Goal: Task Accomplishment & Management: Use online tool/utility

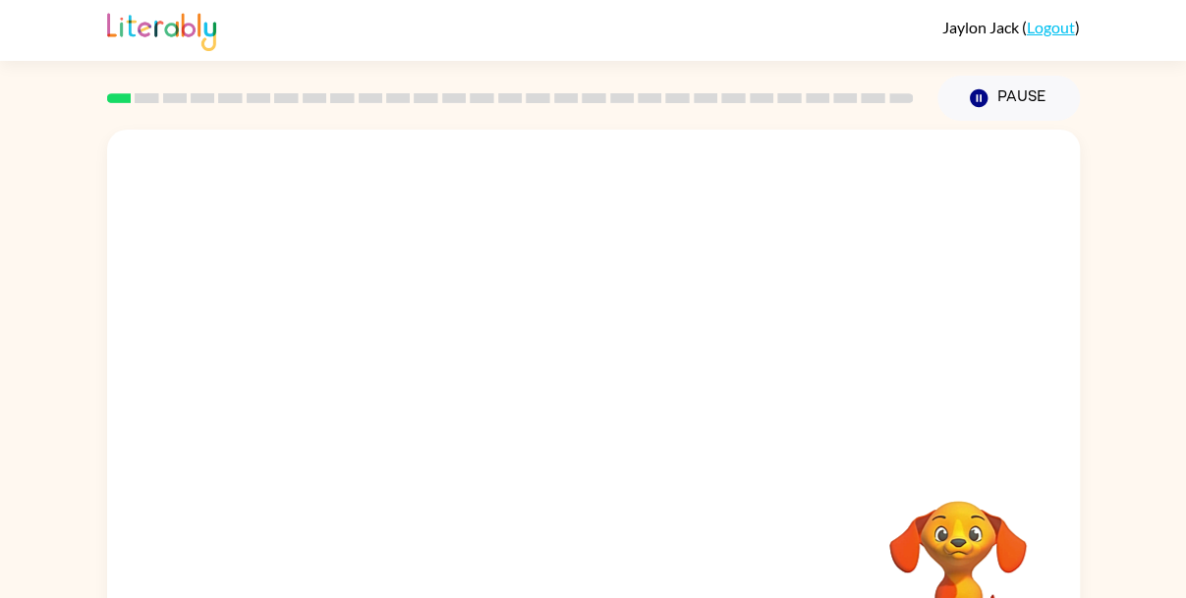
click at [514, 451] on div at bounding box center [593, 295] width 973 height 330
click at [535, 425] on div at bounding box center [593, 295] width 973 height 330
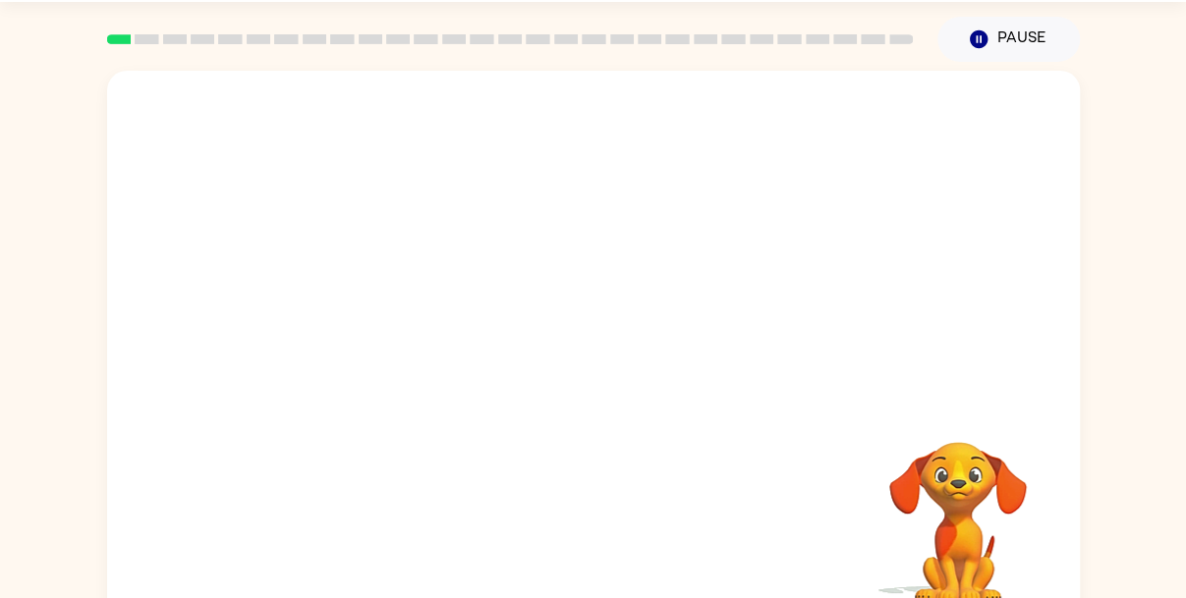
scroll to position [58, 0]
click at [766, 42] on rect at bounding box center [762, 40] width 24 height 10
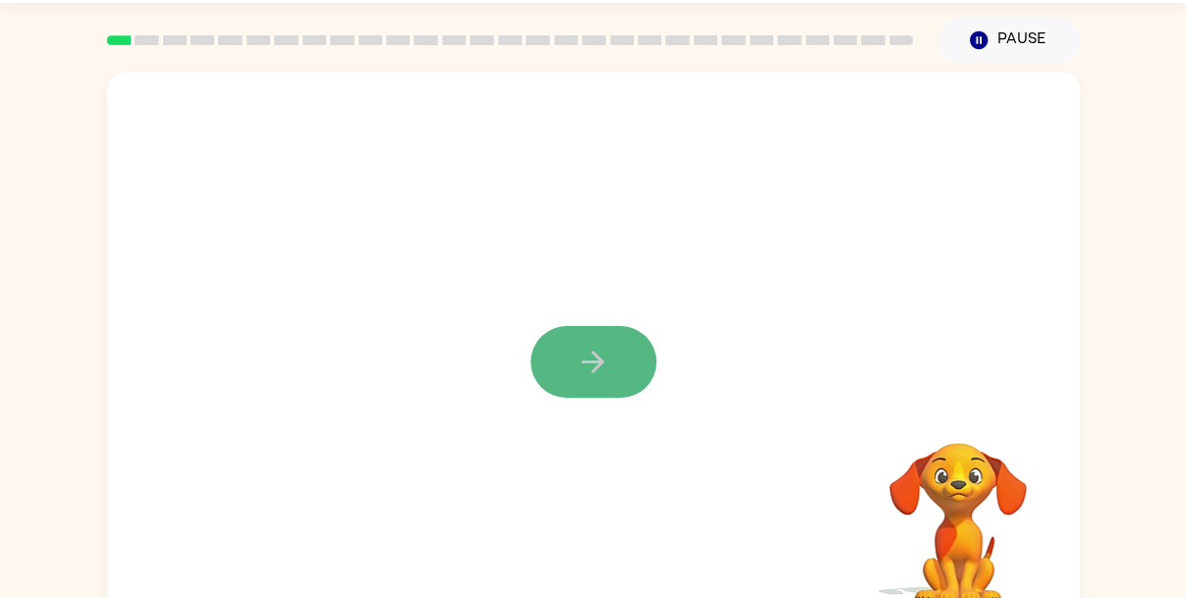
click at [624, 355] on button "button" at bounding box center [594, 362] width 126 height 72
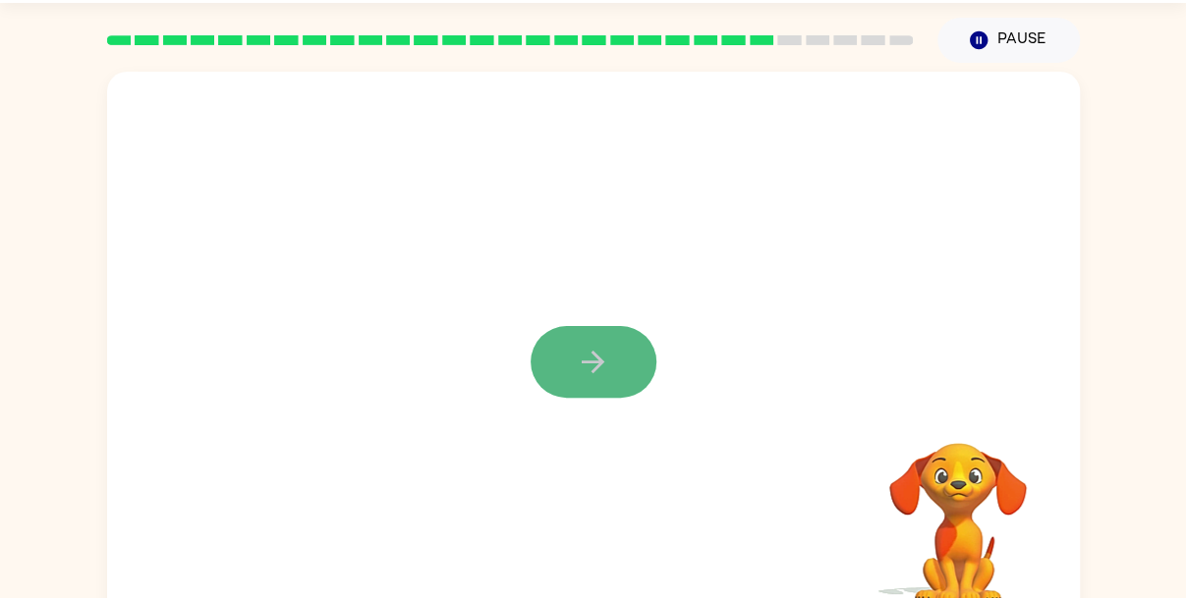
click at [634, 351] on button "button" at bounding box center [594, 362] width 126 height 72
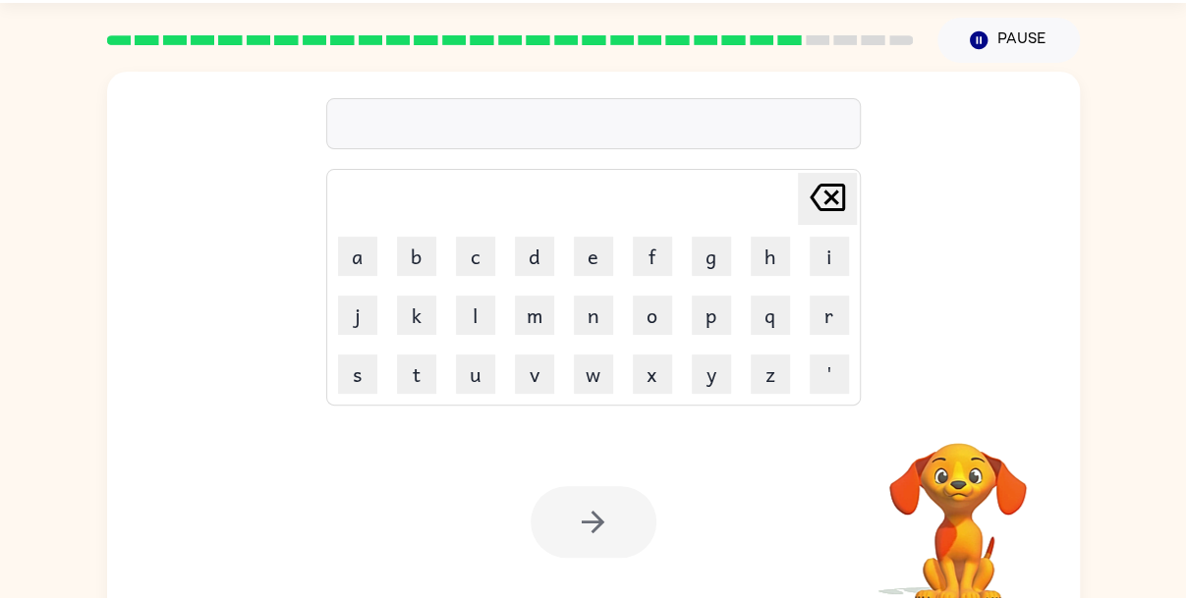
click at [634, 351] on td "x" at bounding box center [652, 374] width 57 height 57
click at [615, 385] on td "w" at bounding box center [593, 374] width 57 height 57
drag, startPoint x: 613, startPoint y: 382, endPoint x: 72, endPoint y: 167, distance: 582.6
click at [72, 167] on div "Delete Delete last character input a b c d e f g h i j k l m n o p q r s t u v …" at bounding box center [593, 348] width 1186 height 570
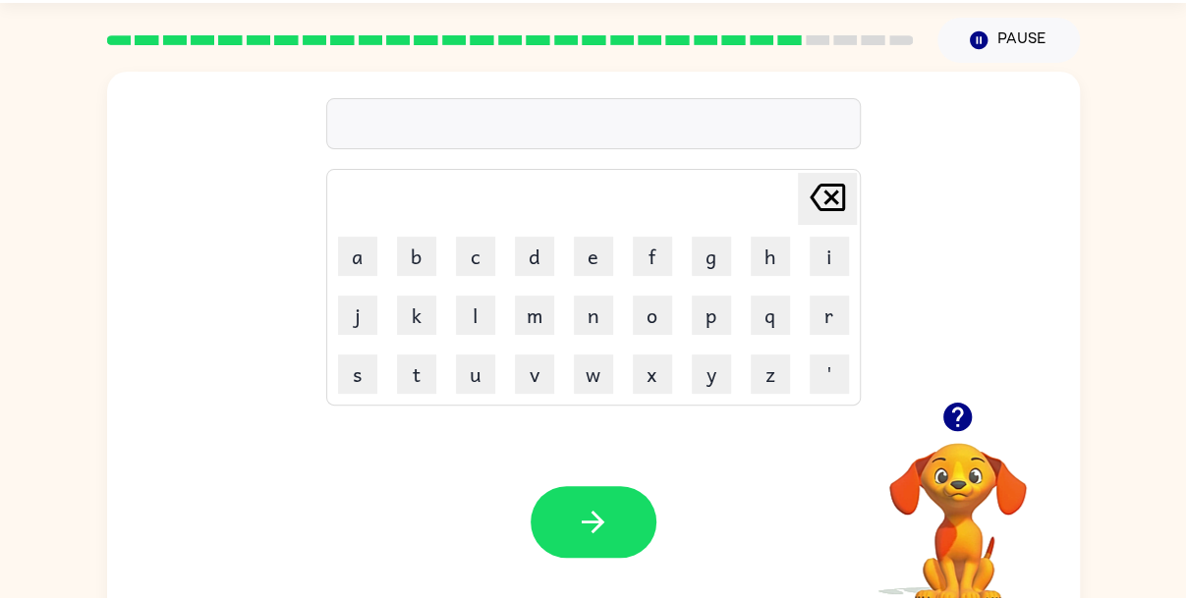
click at [423, 97] on div "Delete Delete last character input a b c d e f g h i j k l m n o p q r s t u v …" at bounding box center [593, 237] width 535 height 337
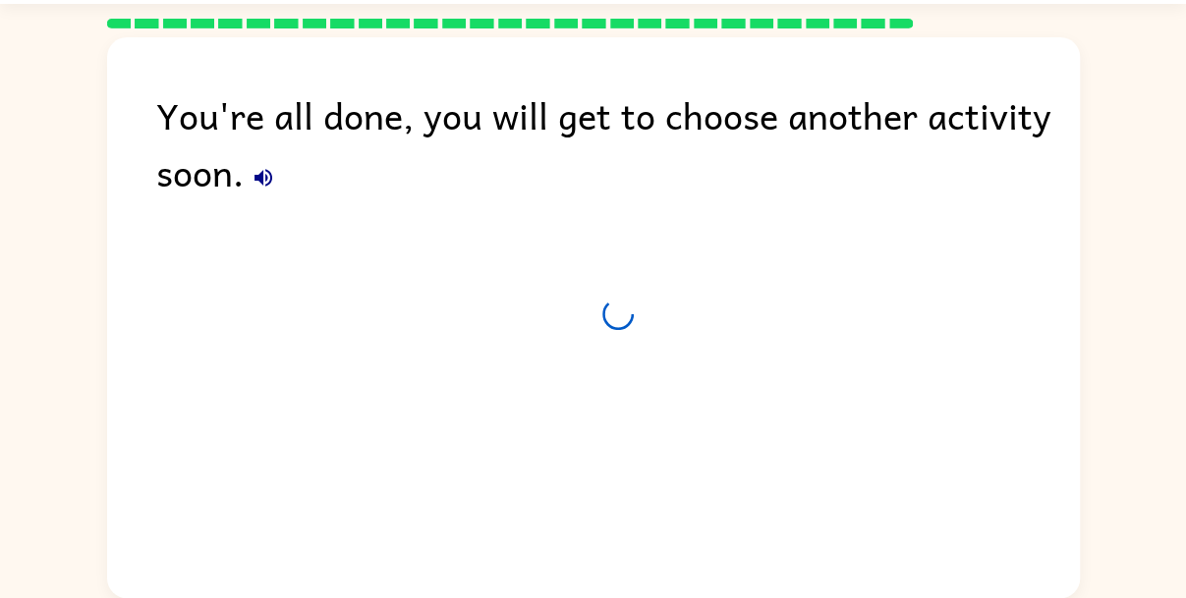
scroll to position [57, 0]
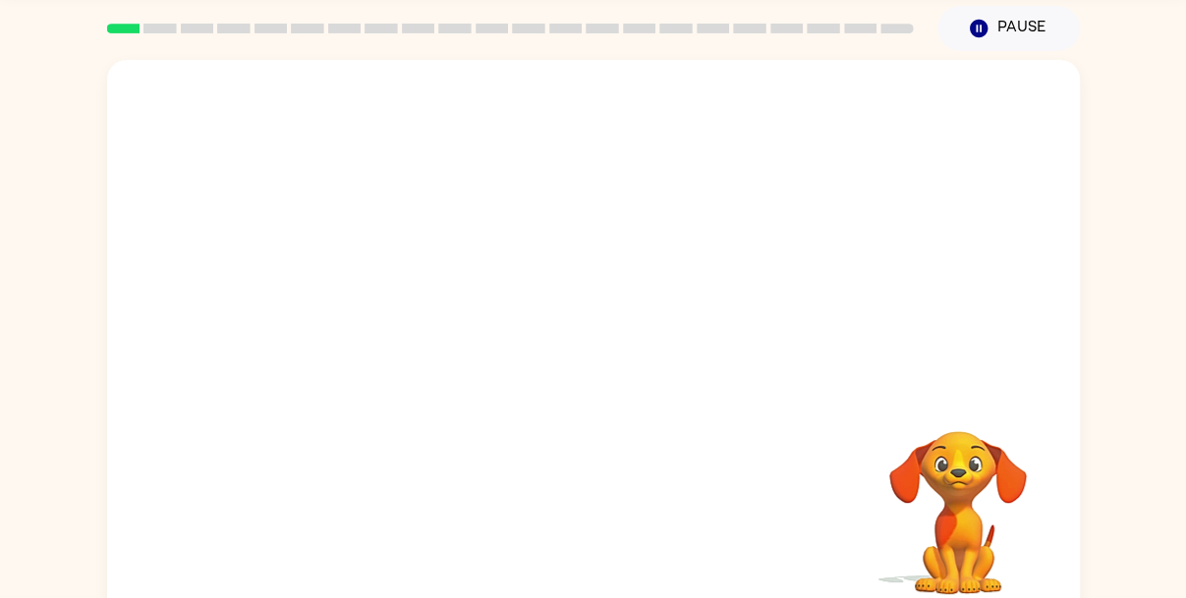
scroll to position [75, 0]
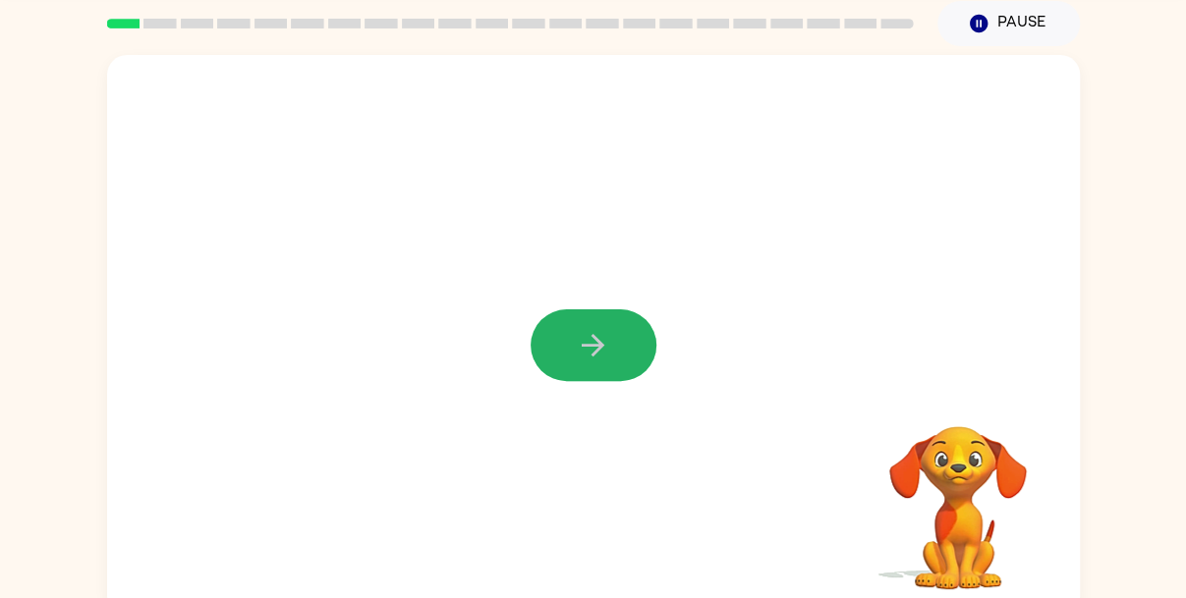
click at [621, 342] on button "button" at bounding box center [594, 346] width 126 height 72
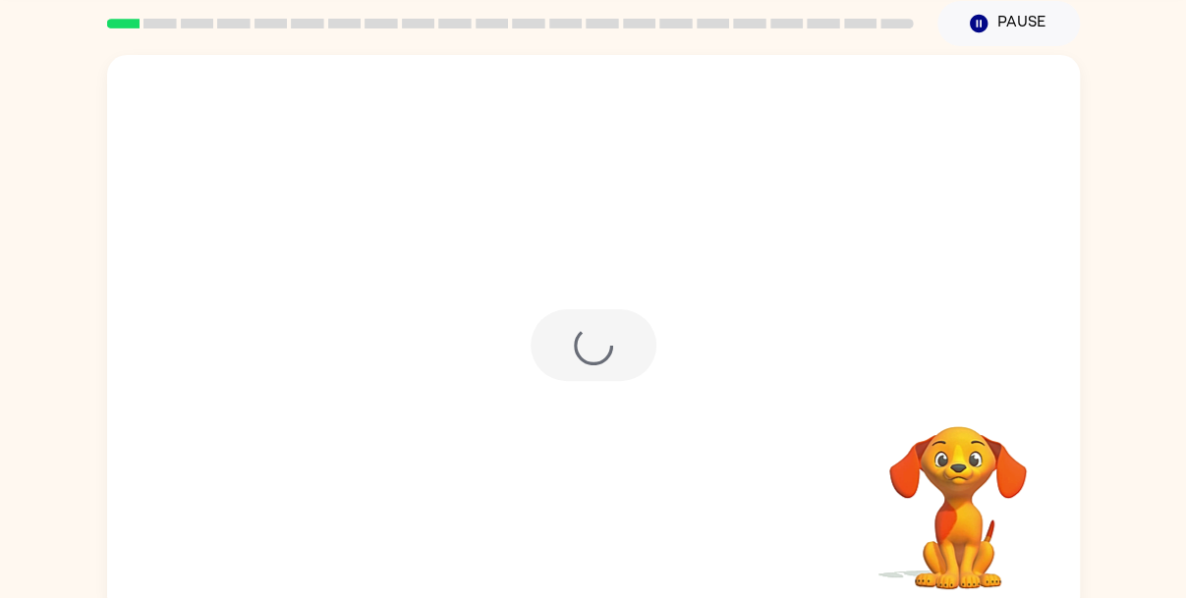
click at [621, 342] on div at bounding box center [594, 346] width 126 height 72
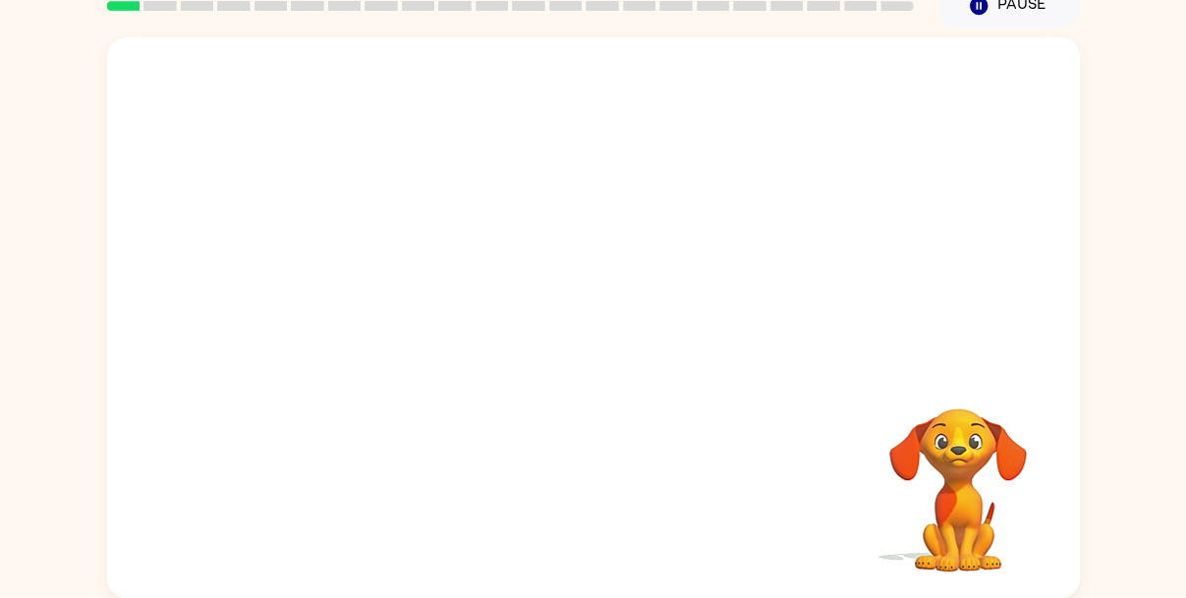
scroll to position [17, 0]
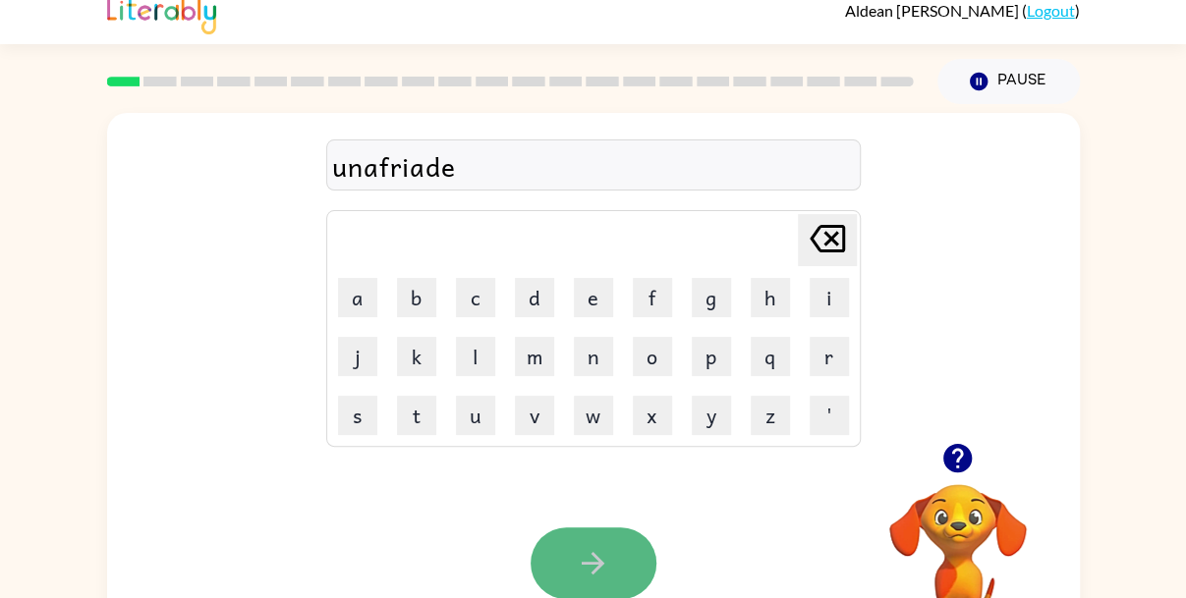
click at [572, 558] on button "button" at bounding box center [594, 564] width 126 height 72
click at [559, 569] on button "button" at bounding box center [594, 564] width 126 height 72
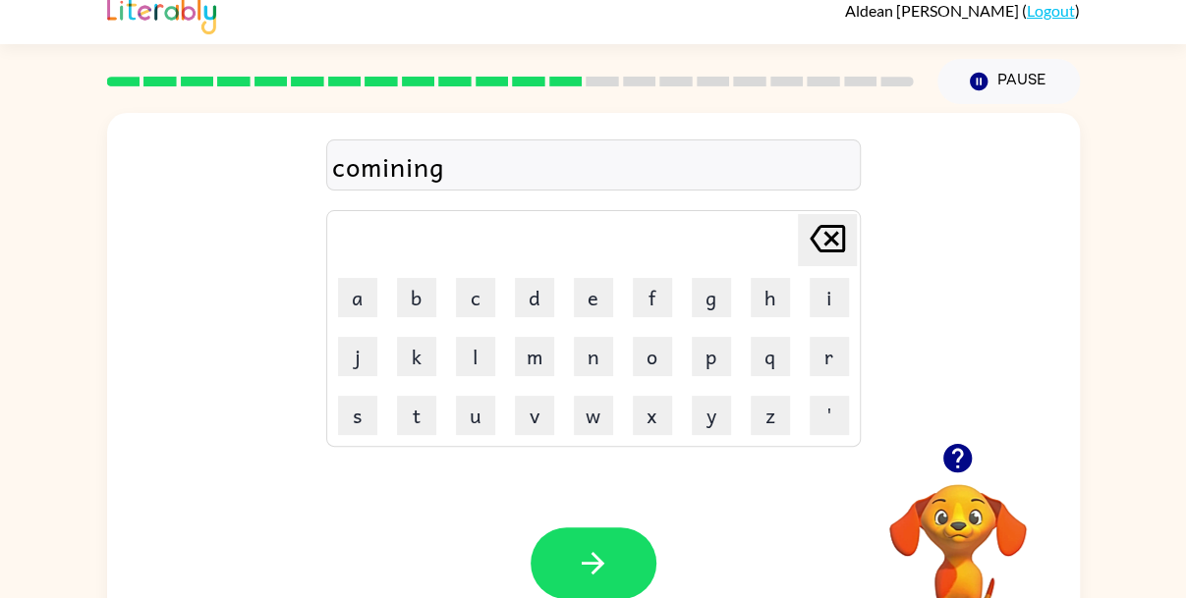
click at [380, 167] on div "comining" at bounding box center [593, 165] width 523 height 41
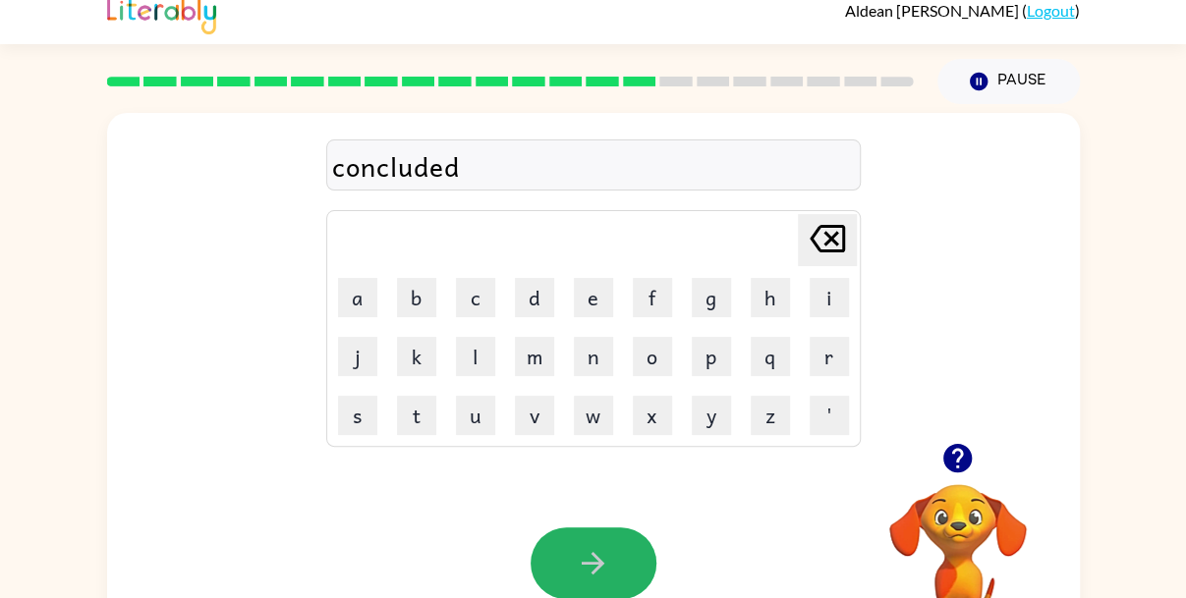
click at [542, 547] on button "button" at bounding box center [594, 564] width 126 height 72
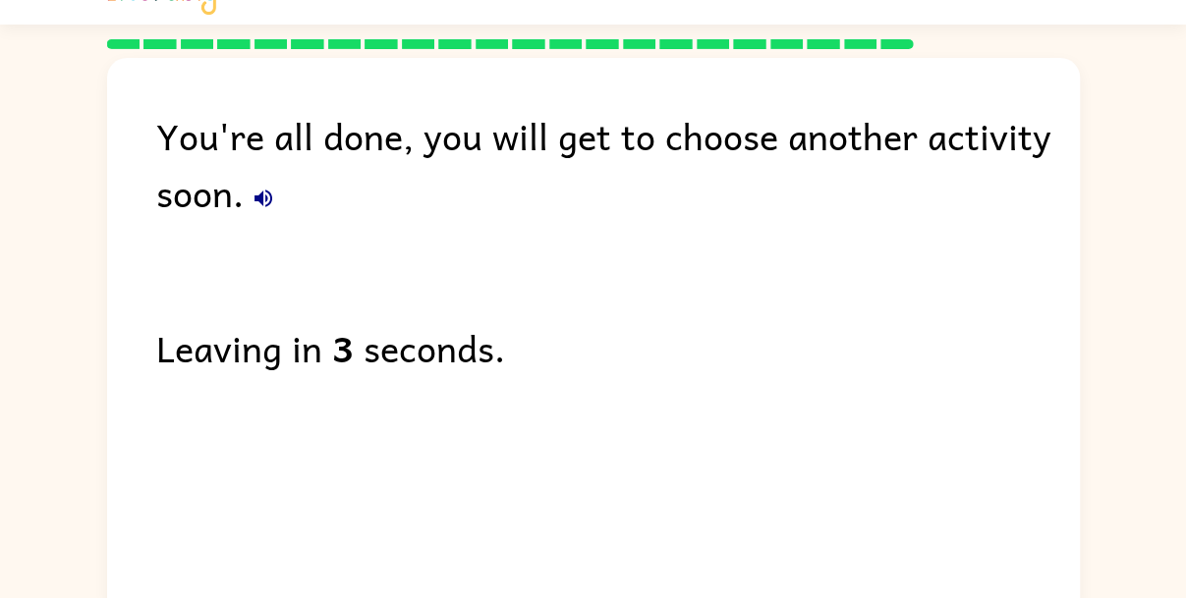
scroll to position [57, 0]
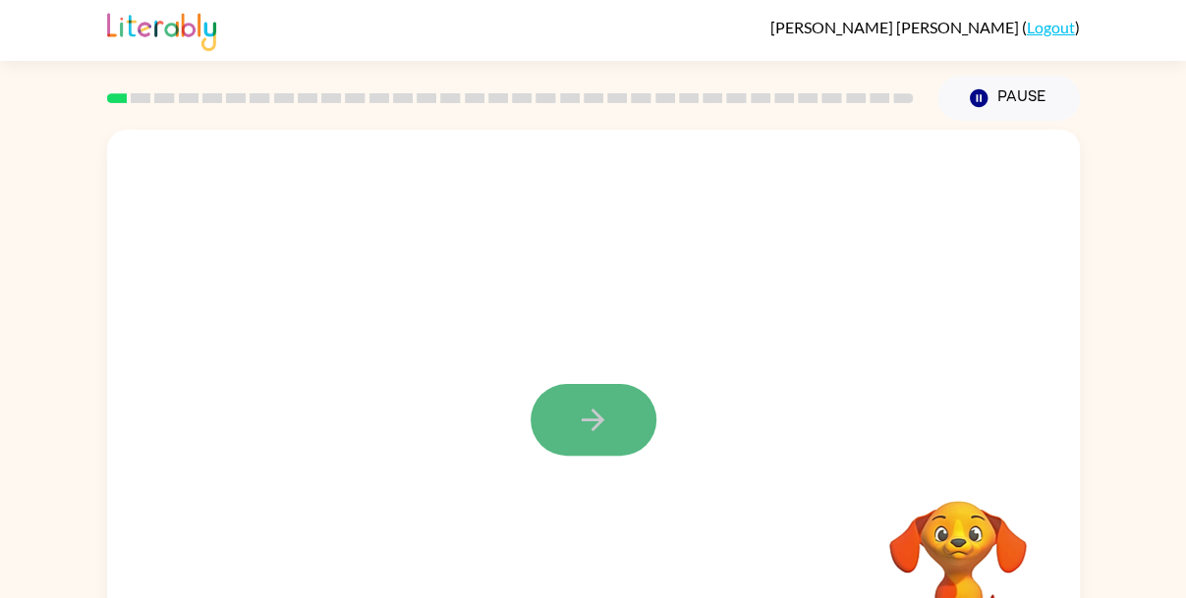
click at [586, 431] on icon "button" at bounding box center [593, 420] width 34 height 34
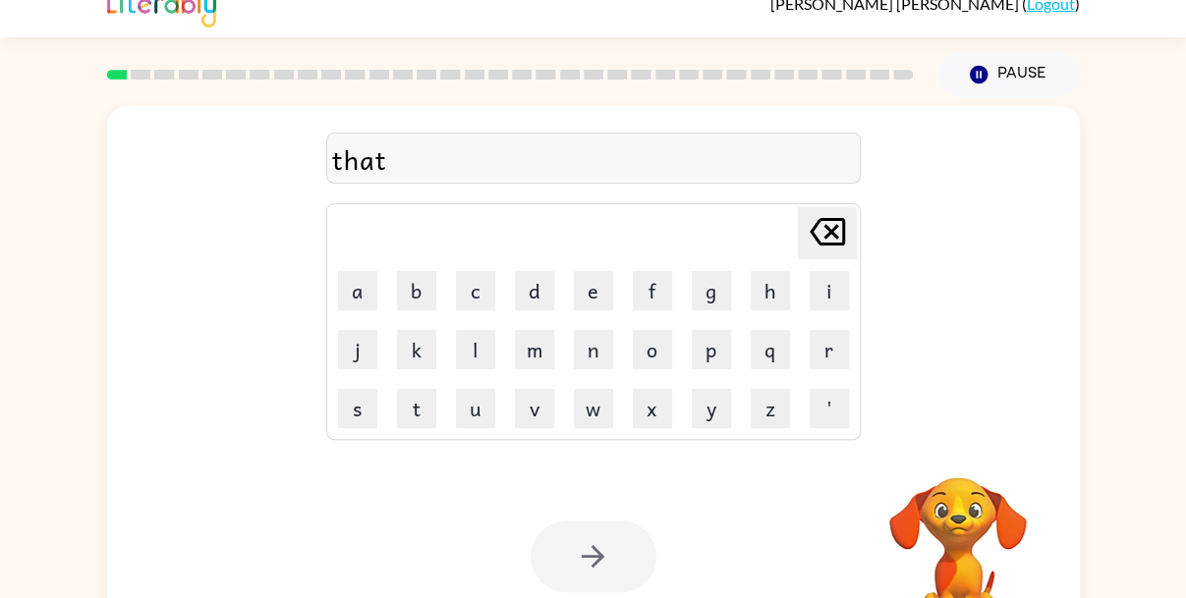
scroll to position [92, 0]
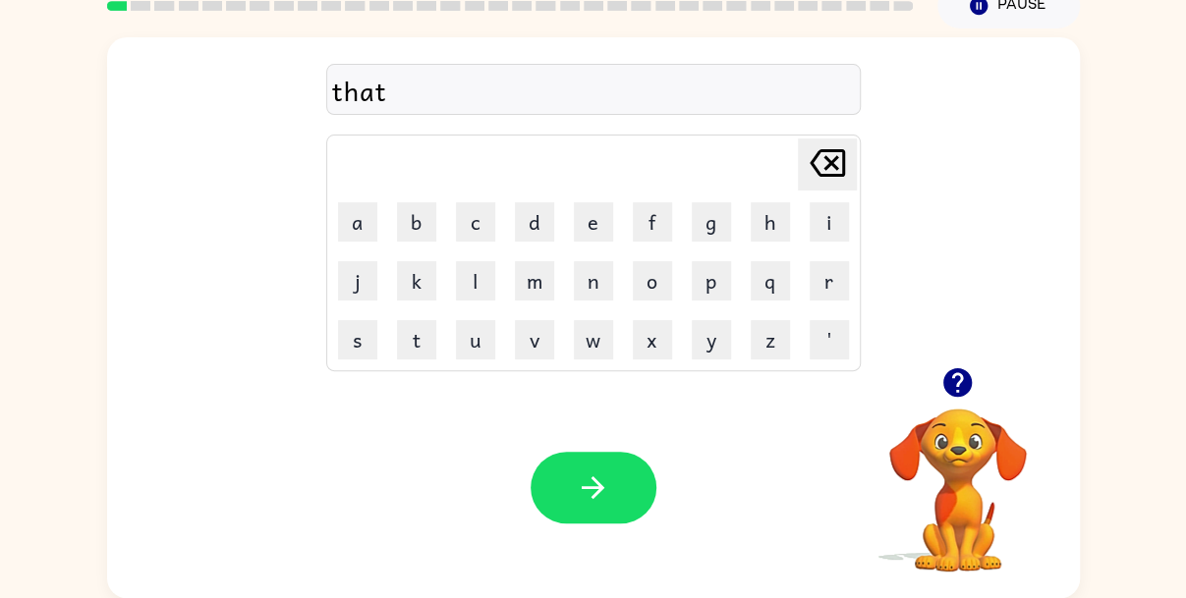
click at [1158, 574] on div "that [PERSON_NAME] last character input a b c d e f g h i j k l m n o p q r s t…" at bounding box center [593, 313] width 1186 height 570
click at [1159, 560] on div "that [PERSON_NAME] last character input a b c d e f g h i j k l m n o p q r s t…" at bounding box center [593, 313] width 1186 height 570
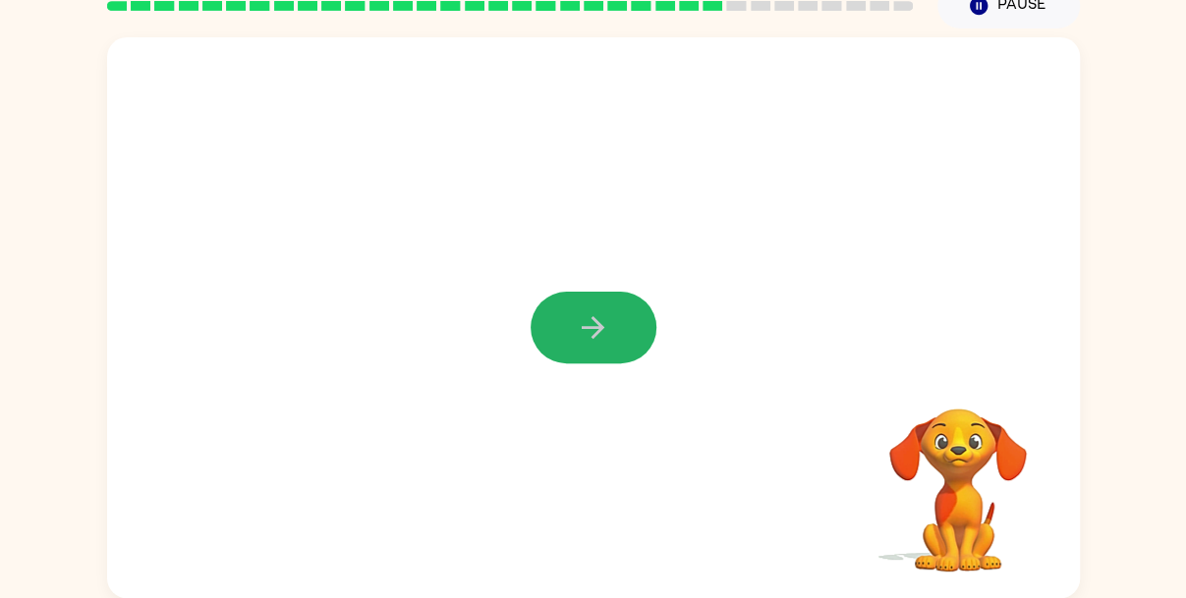
click at [612, 330] on button "button" at bounding box center [594, 328] width 126 height 72
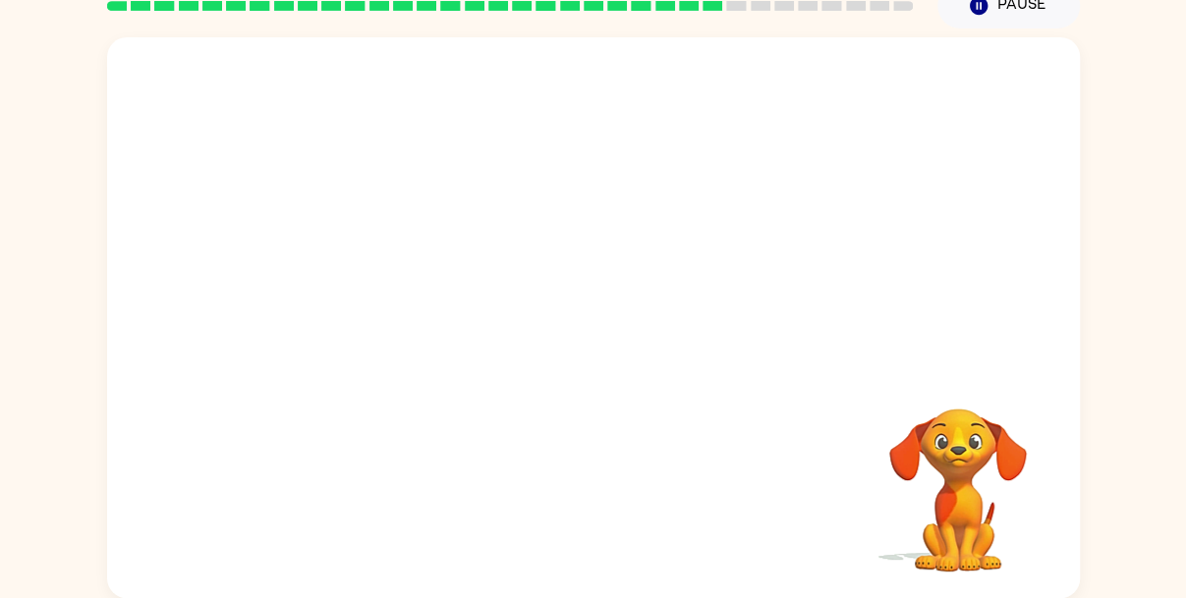
click at [606, 528] on div "Your browser must support playing .mp4 files to use Literably. Please try using…" at bounding box center [593, 317] width 973 height 561
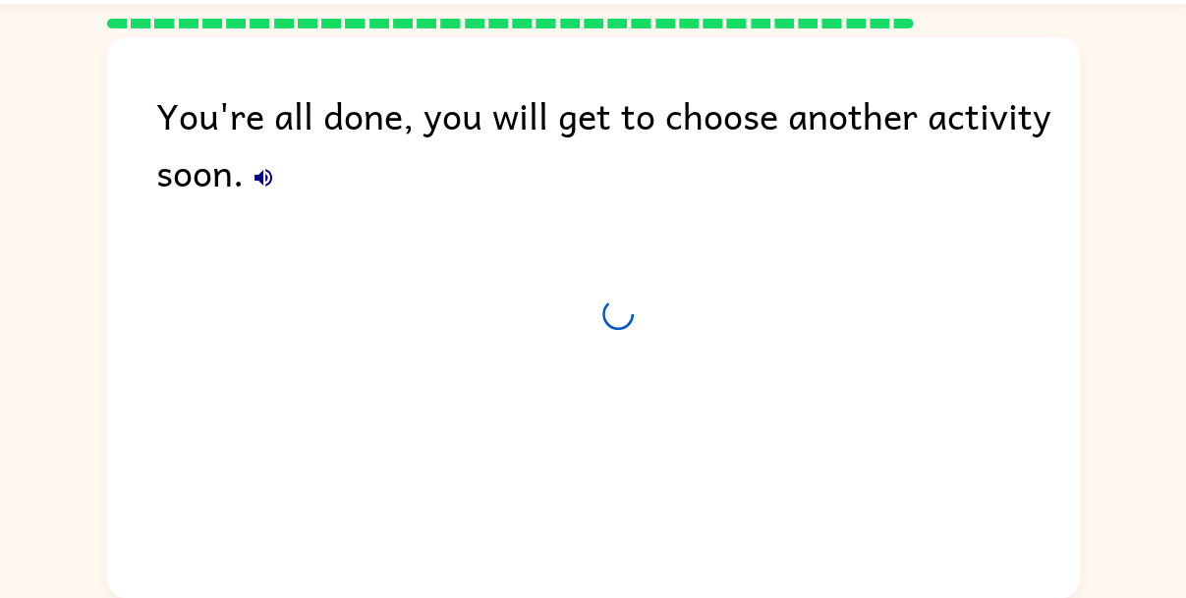
scroll to position [57, 0]
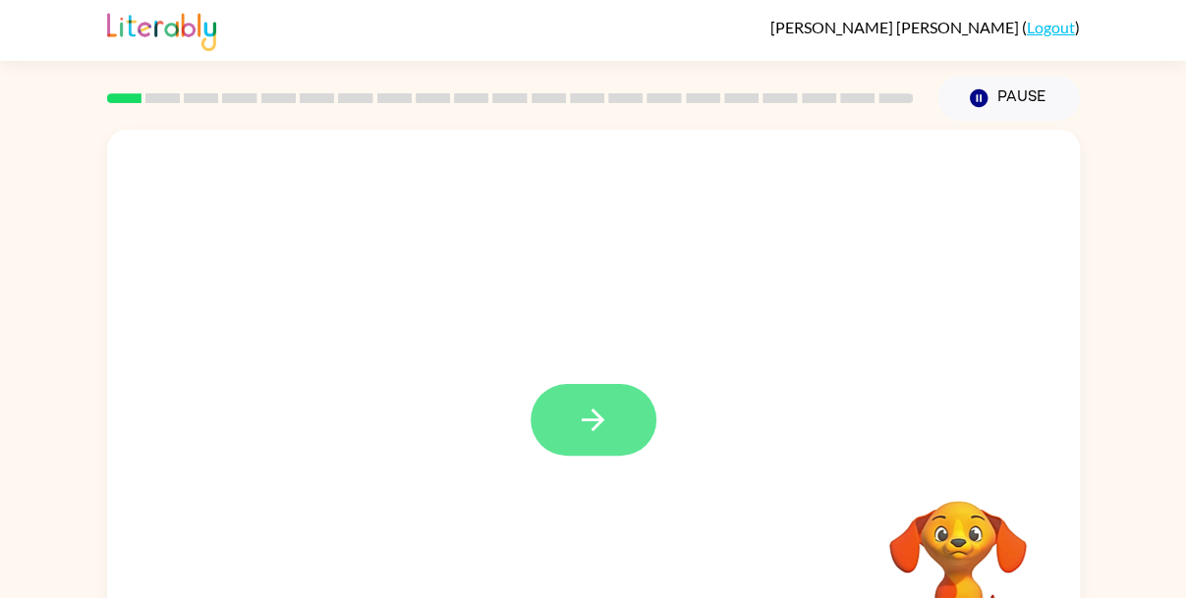
click at [602, 422] on icon "button" at bounding box center [593, 420] width 23 height 23
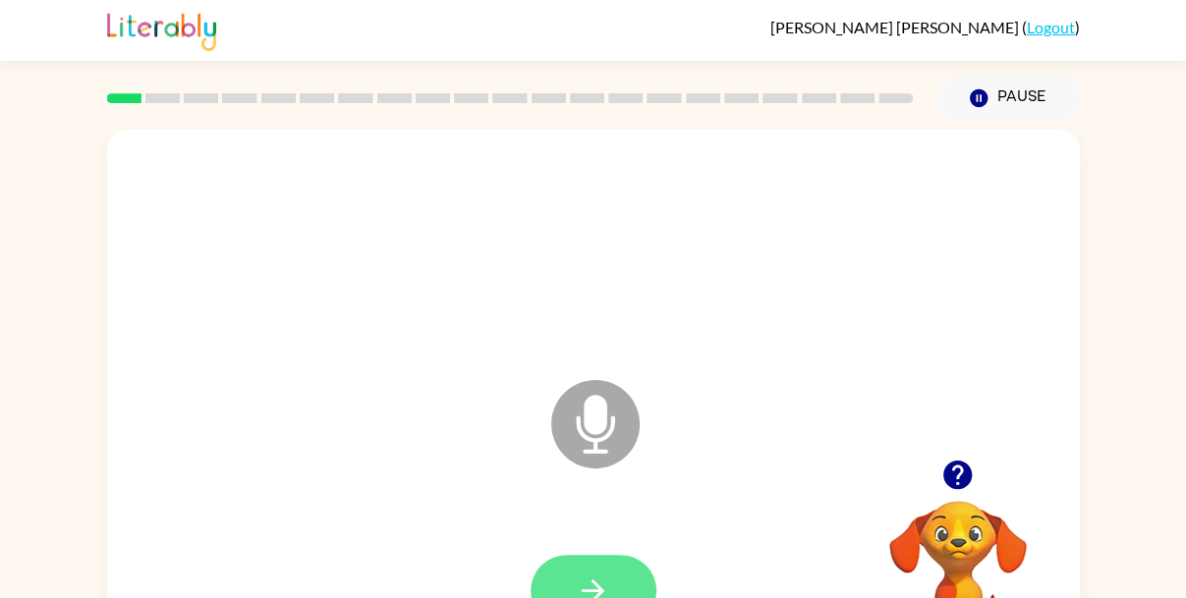
click at [569, 575] on button "button" at bounding box center [594, 591] width 126 height 72
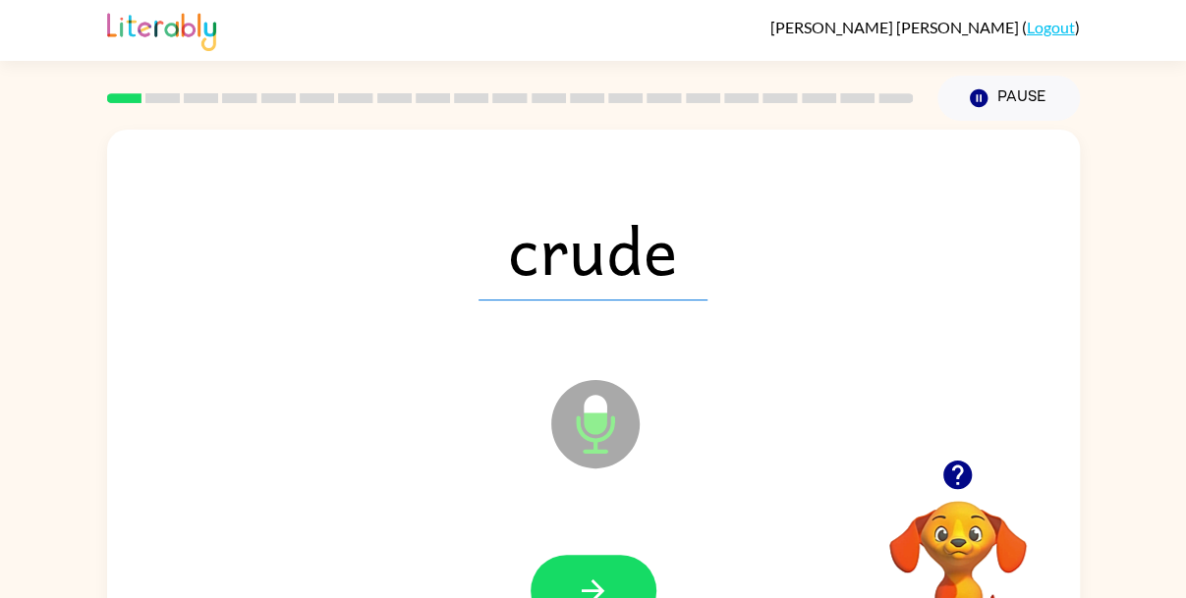
click at [569, 575] on button "button" at bounding box center [594, 591] width 126 height 72
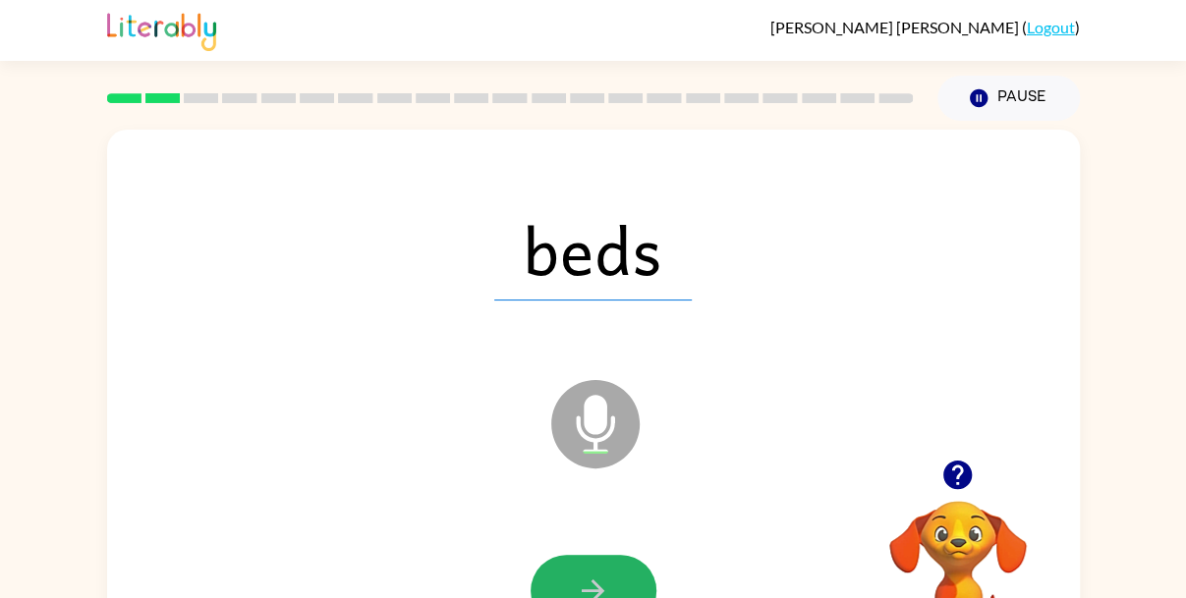
click at [569, 575] on button "button" at bounding box center [594, 591] width 126 height 72
click at [569, 575] on div at bounding box center [594, 591] width 126 height 72
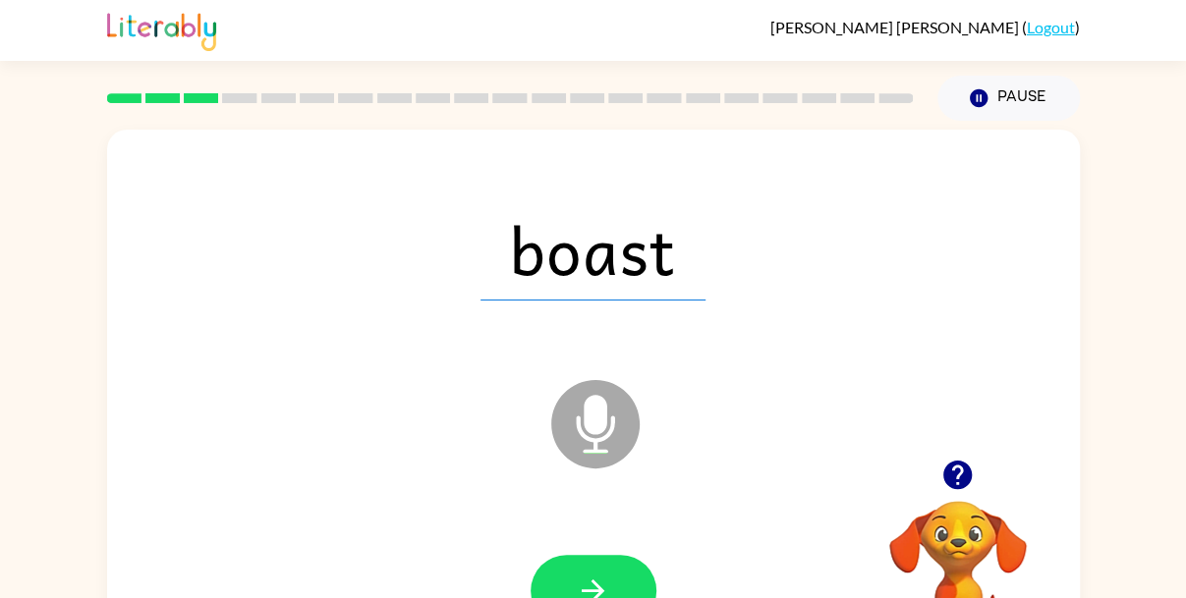
click at [569, 575] on button "button" at bounding box center [594, 591] width 126 height 72
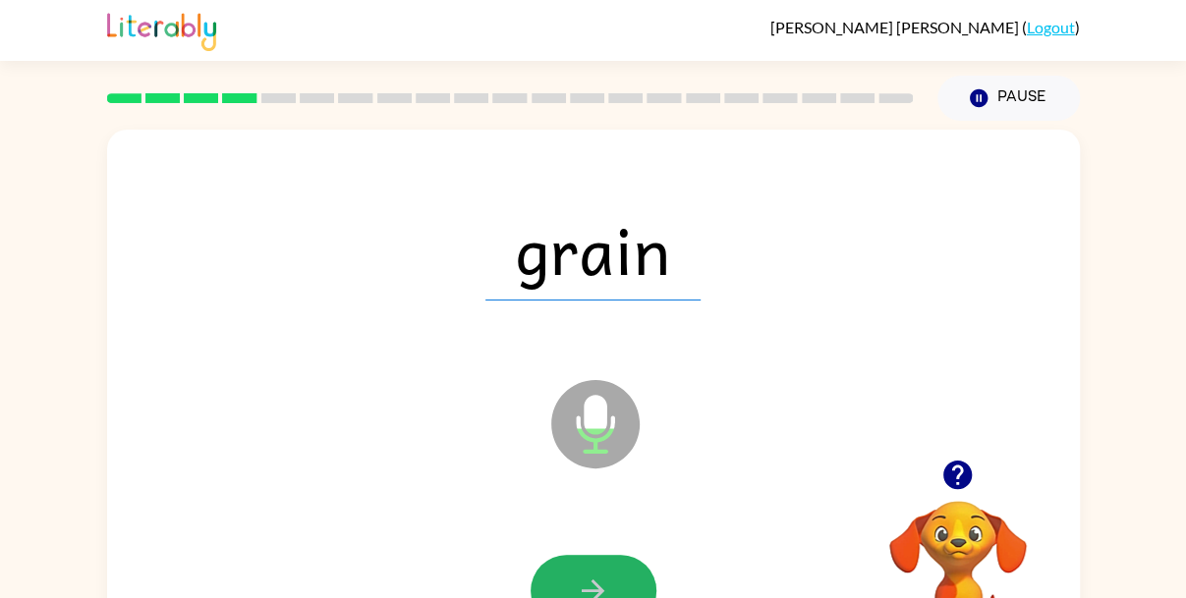
click at [569, 575] on button "button" at bounding box center [594, 591] width 126 height 72
click at [569, 575] on div at bounding box center [594, 591] width 126 height 72
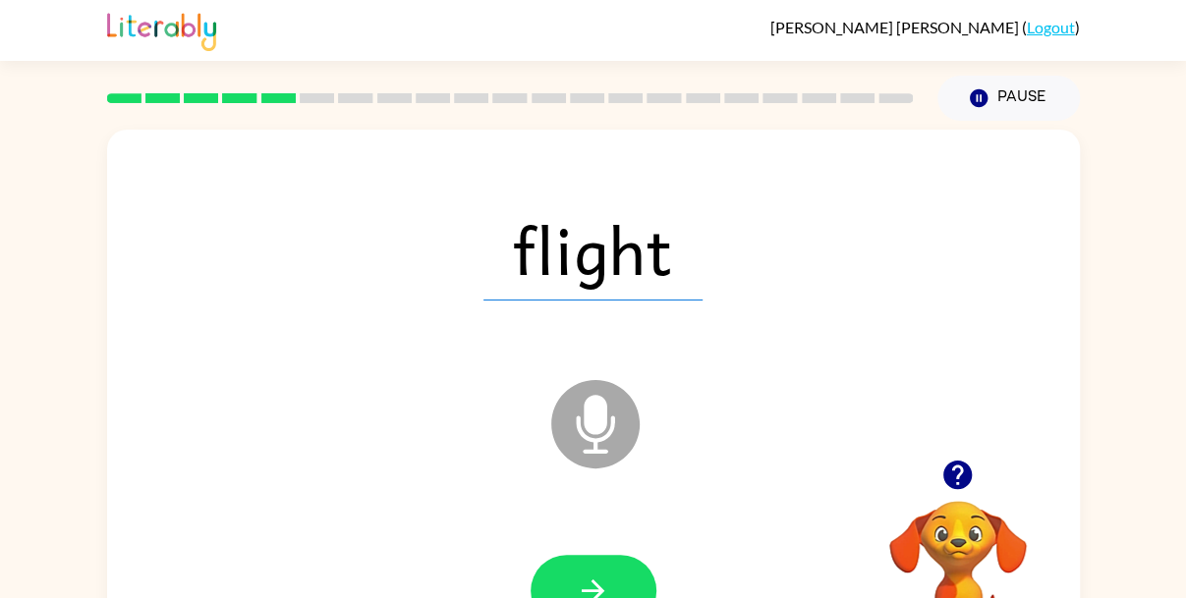
click at [569, 575] on button "button" at bounding box center [594, 591] width 126 height 72
click at [569, 575] on div at bounding box center [594, 591] width 126 height 72
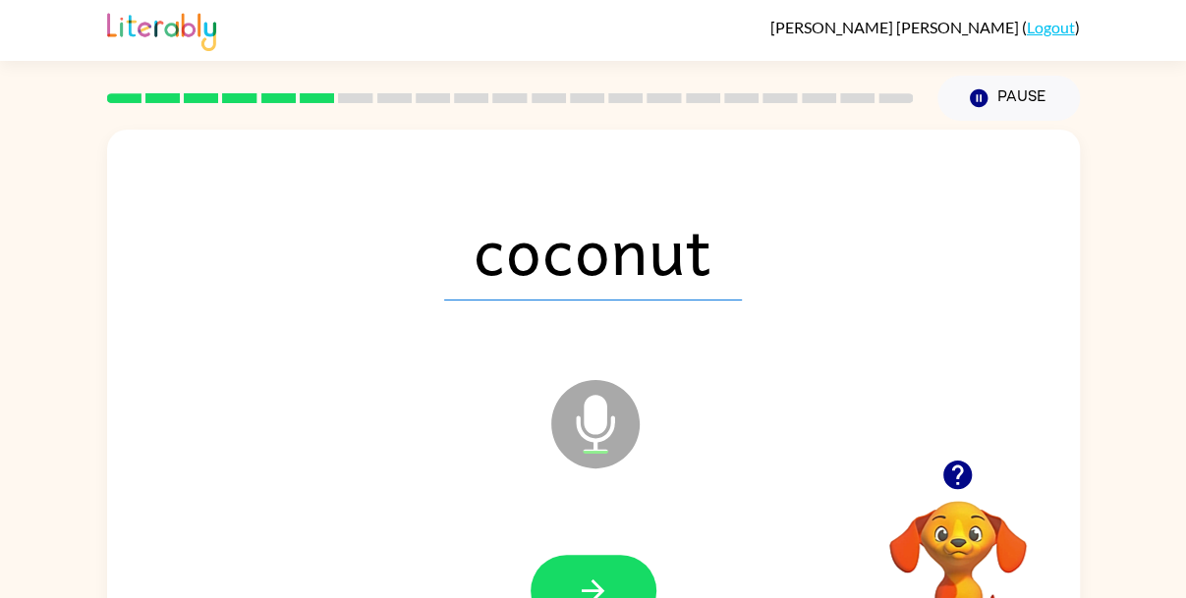
click at [569, 575] on button "button" at bounding box center [594, 591] width 126 height 72
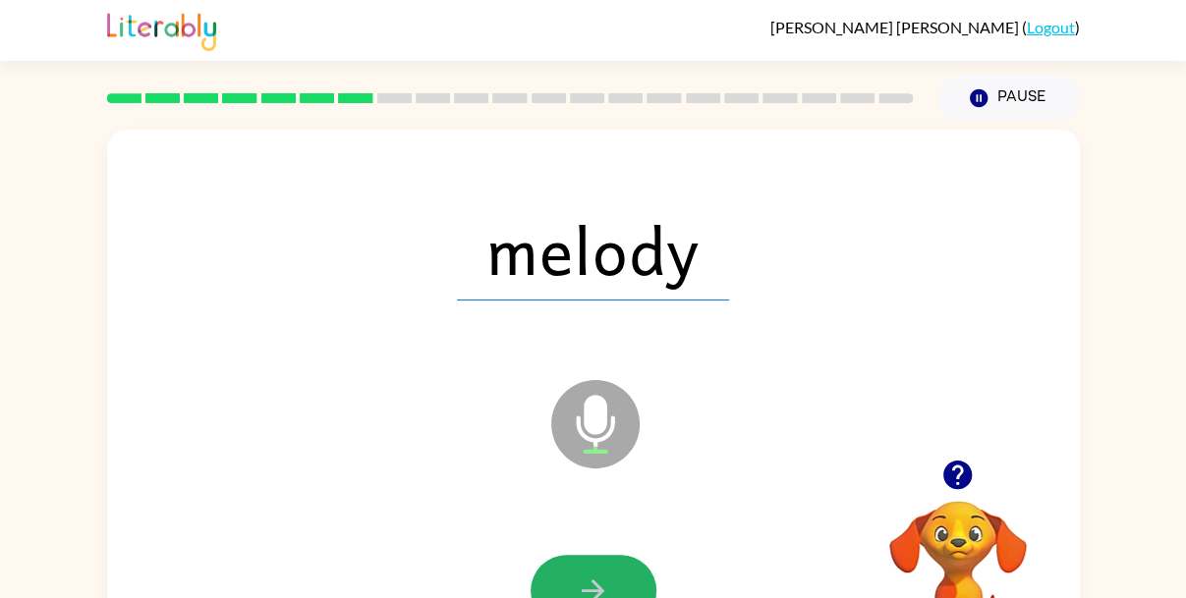
click at [569, 575] on button "button" at bounding box center [594, 591] width 126 height 72
click at [569, 575] on div at bounding box center [594, 591] width 126 height 72
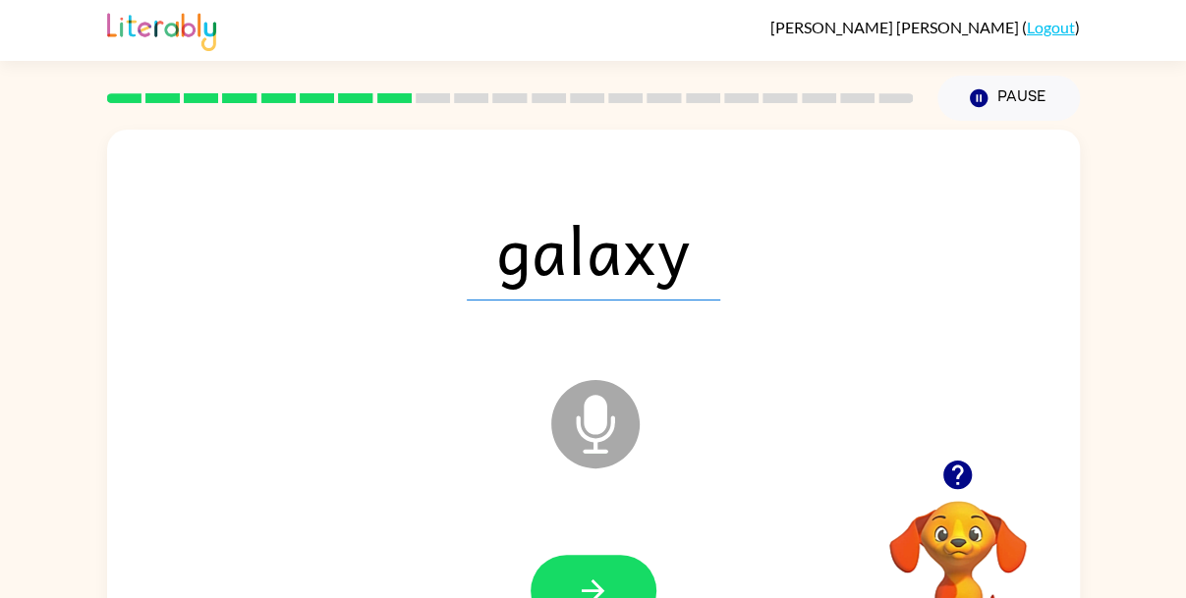
click at [569, 575] on button "button" at bounding box center [594, 591] width 126 height 72
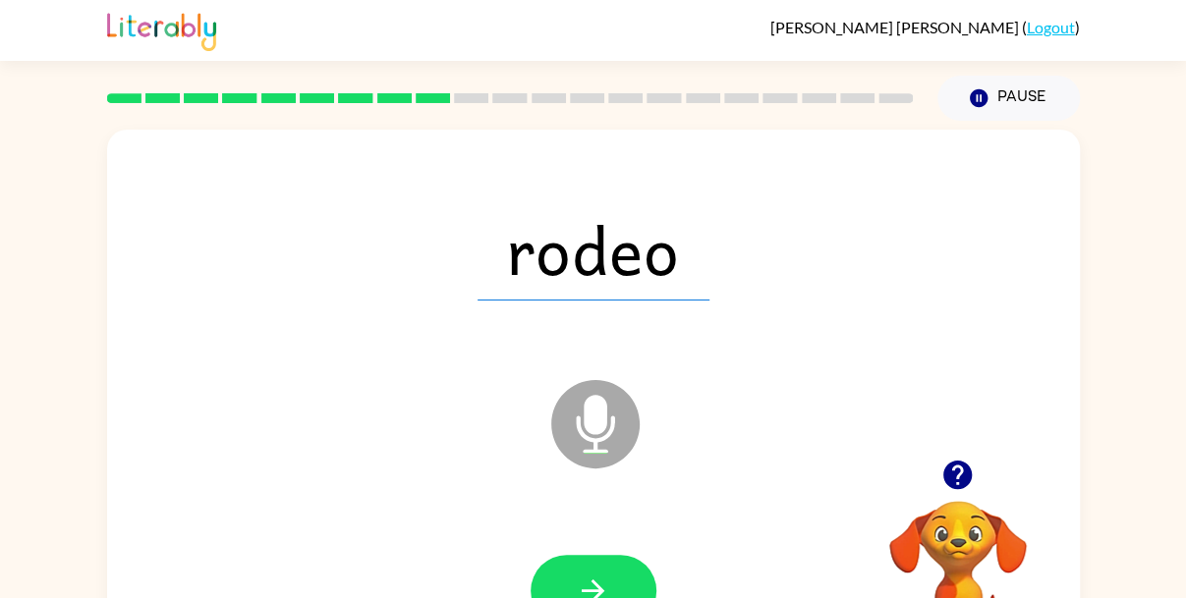
click at [569, 575] on button "button" at bounding box center [594, 591] width 126 height 72
click at [569, 575] on div at bounding box center [594, 591] width 126 height 72
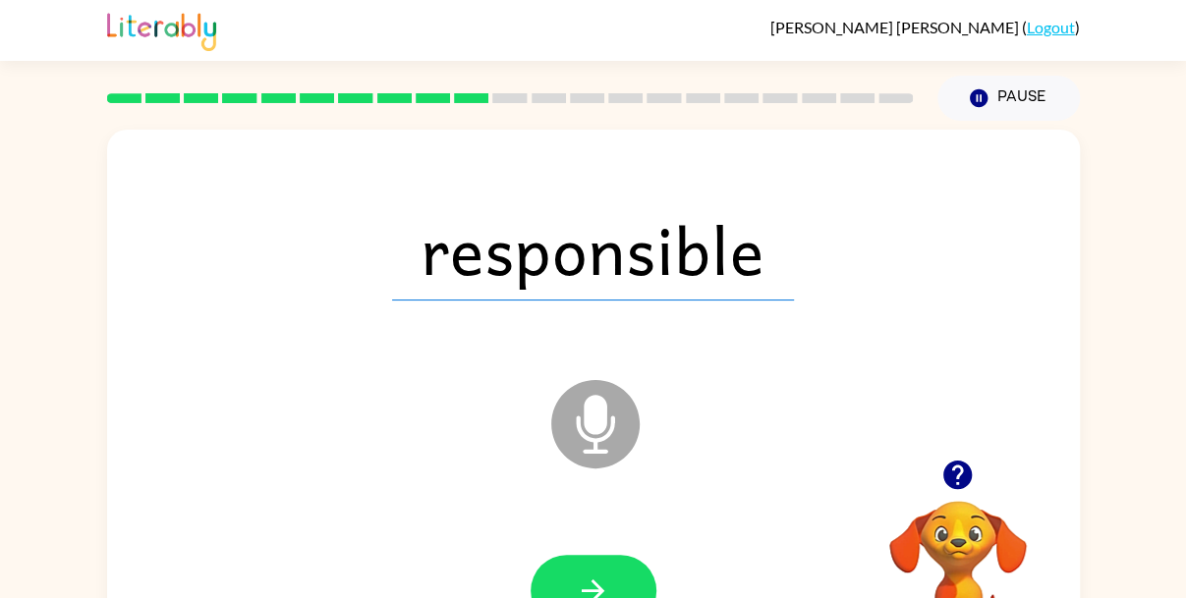
click at [979, 231] on div "responsible" at bounding box center [593, 249] width 933 height 161
click at [588, 569] on button "button" at bounding box center [594, 591] width 126 height 72
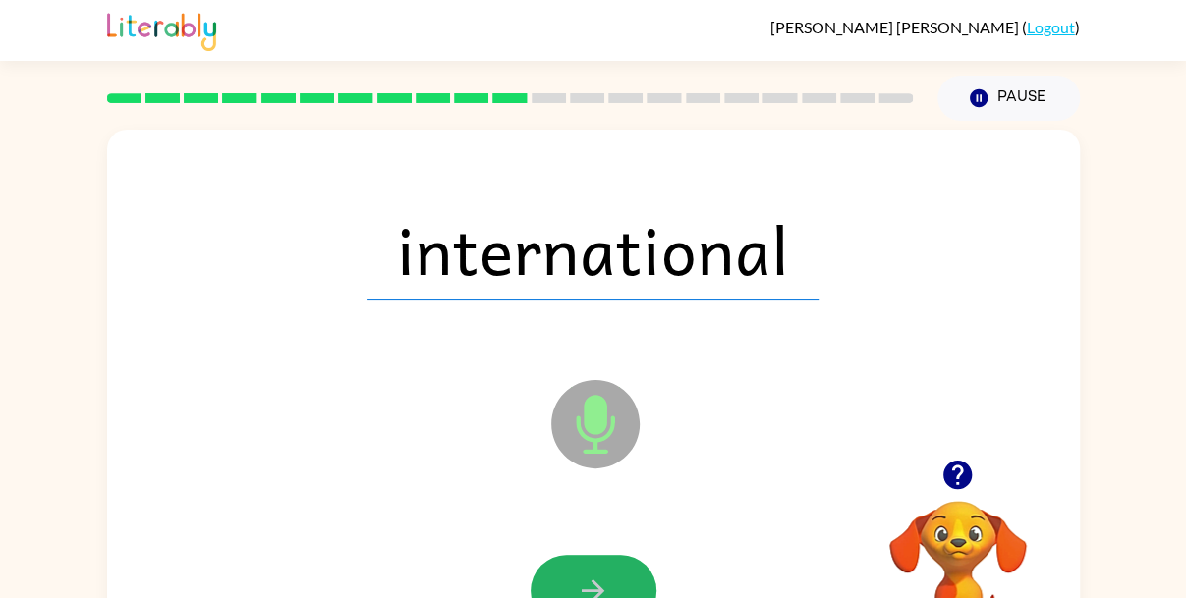
click at [588, 569] on button "button" at bounding box center [594, 591] width 126 height 72
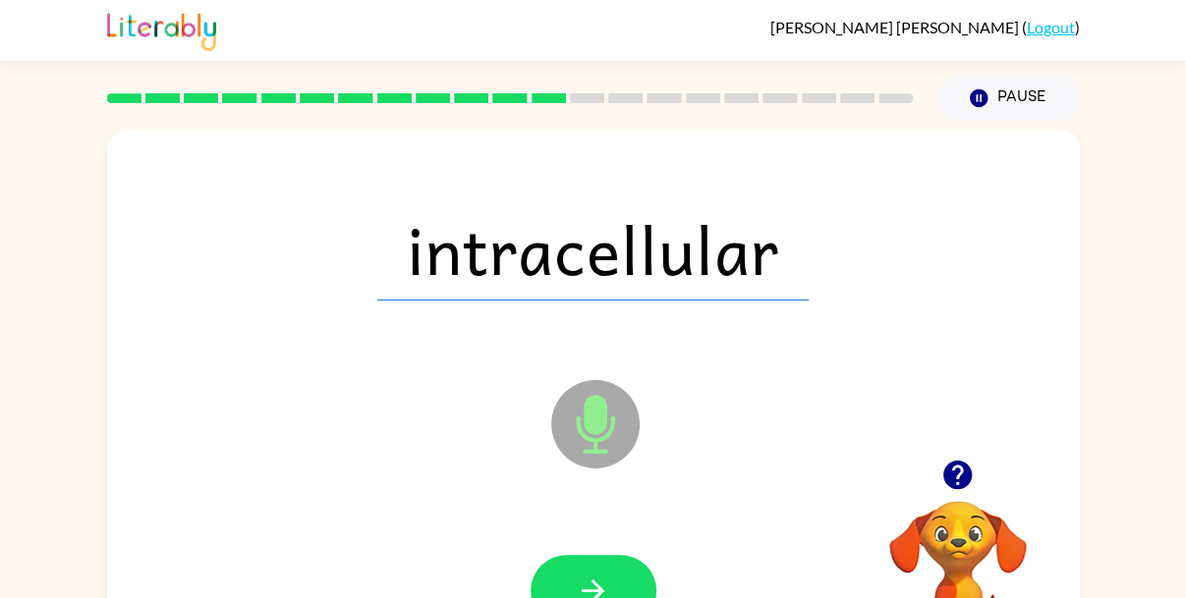
click at [588, 569] on button "button" at bounding box center [594, 591] width 126 height 72
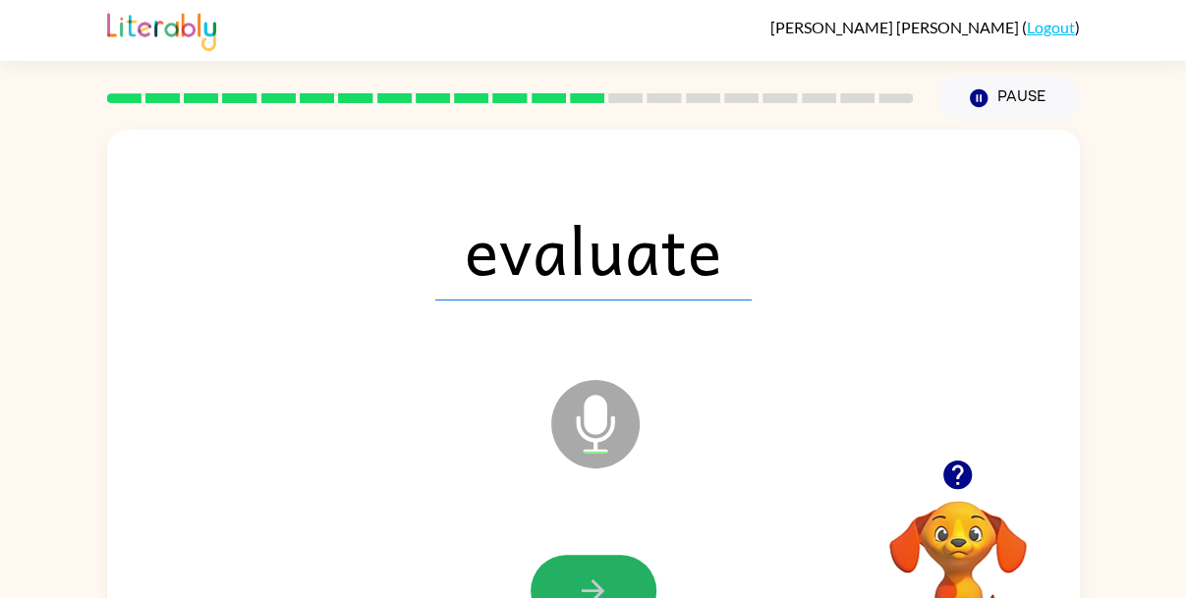
click at [588, 569] on button "button" at bounding box center [594, 591] width 126 height 72
click at [588, 569] on div at bounding box center [594, 591] width 126 height 72
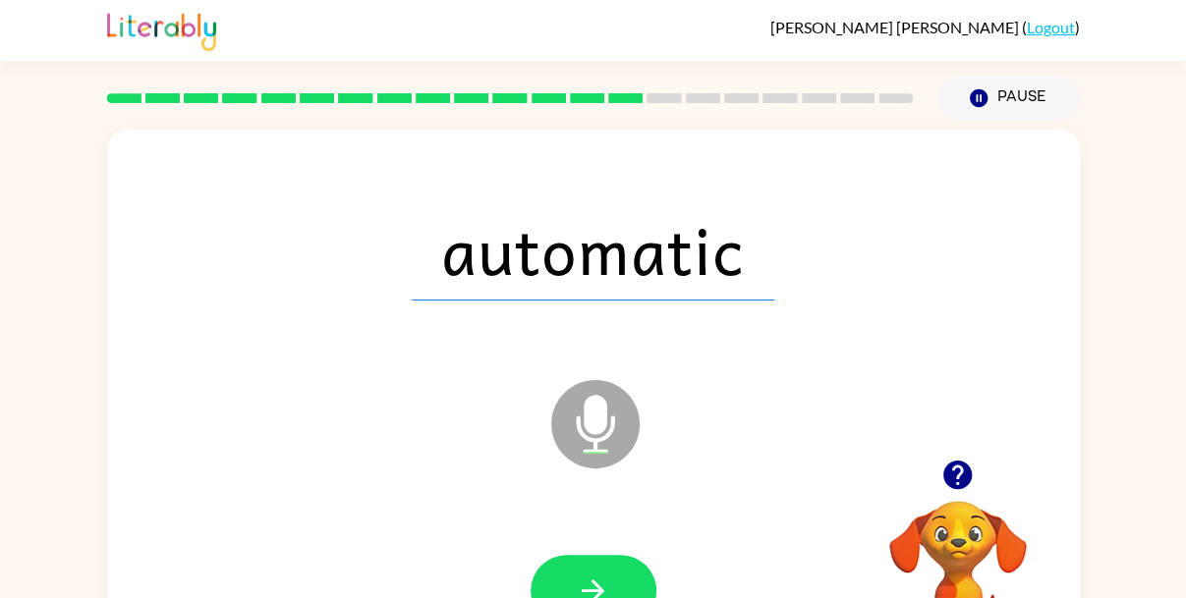
click at [588, 569] on button "button" at bounding box center [594, 591] width 126 height 72
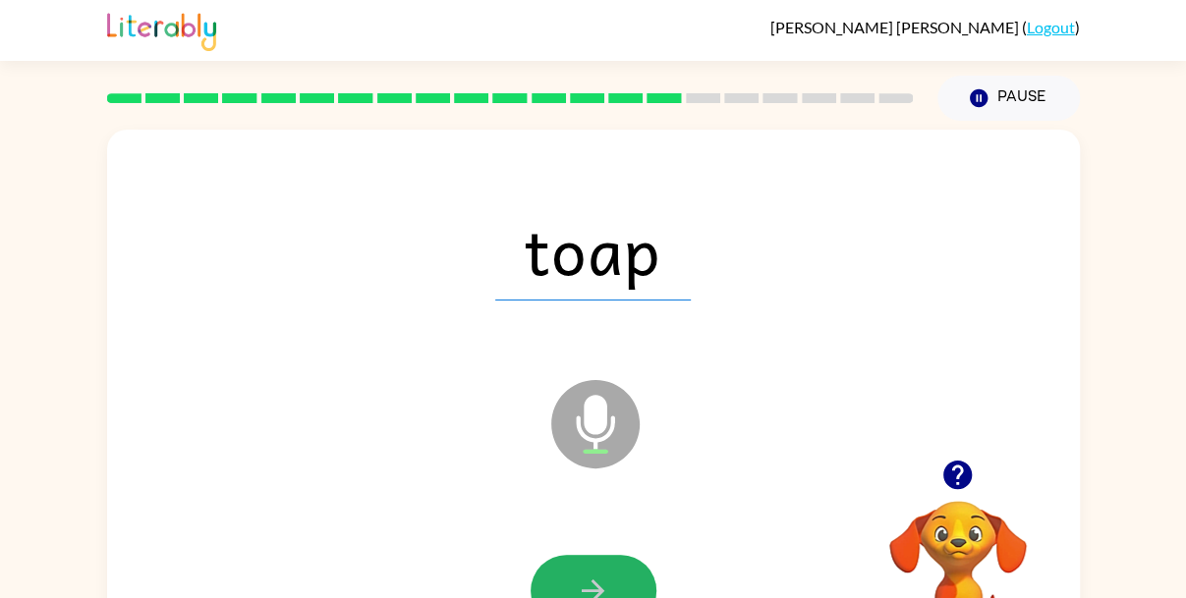
click at [588, 569] on button "button" at bounding box center [594, 591] width 126 height 72
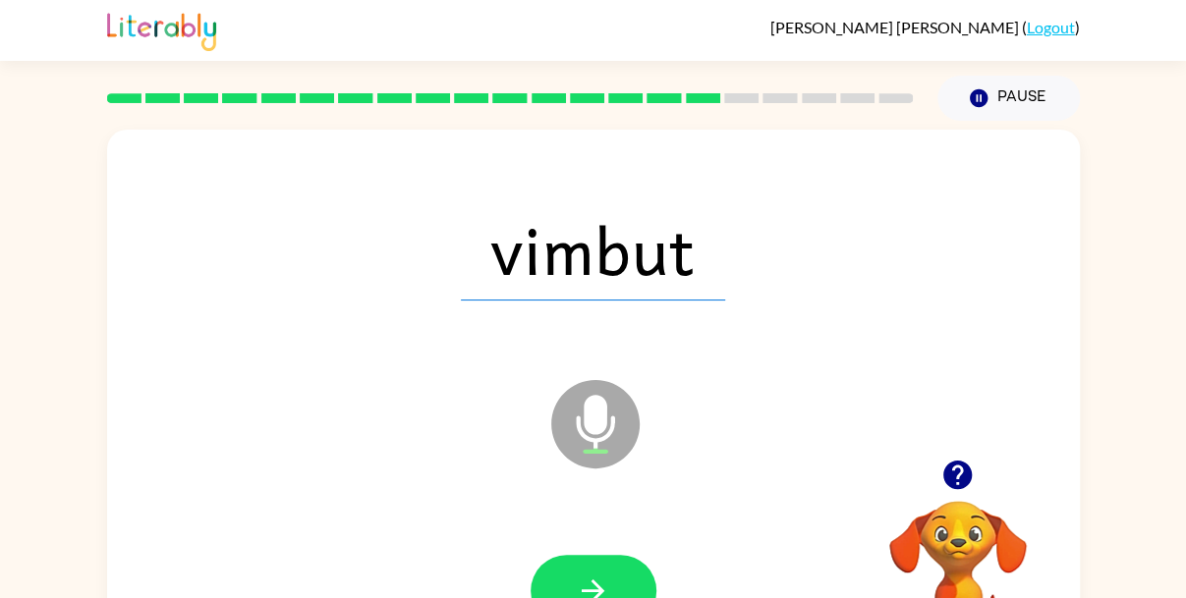
click at [588, 569] on button "button" at bounding box center [594, 591] width 126 height 72
click at [588, 569] on div at bounding box center [594, 591] width 126 height 72
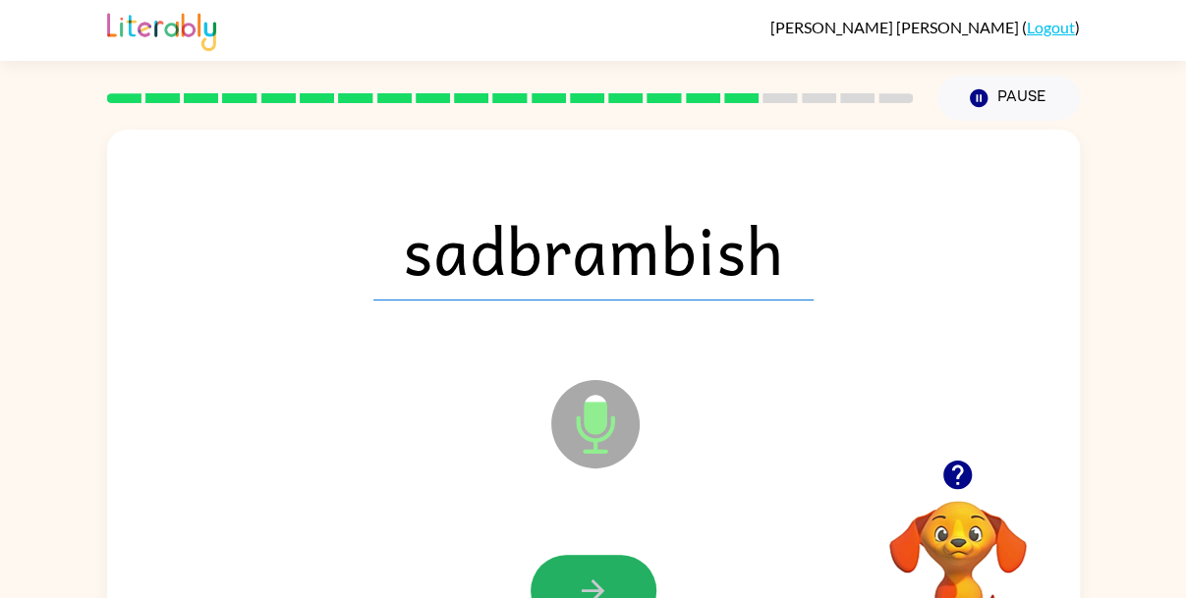
click at [588, 569] on button "button" at bounding box center [594, 591] width 126 height 72
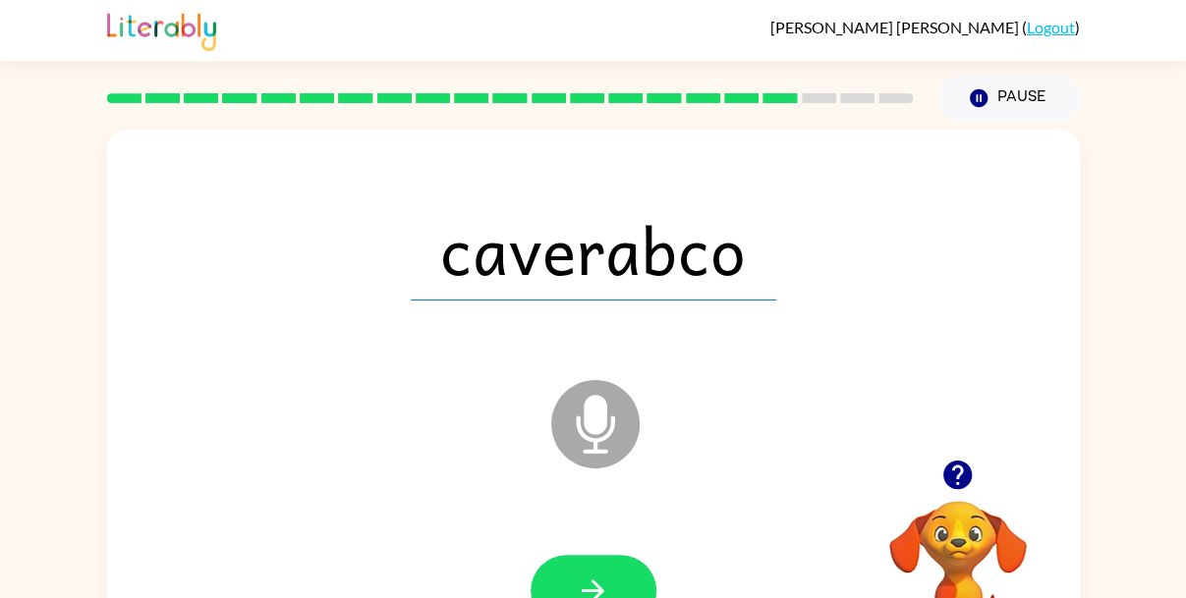
click at [588, 569] on button "button" at bounding box center [594, 591] width 126 height 72
click at [588, 569] on div at bounding box center [594, 591] width 126 height 72
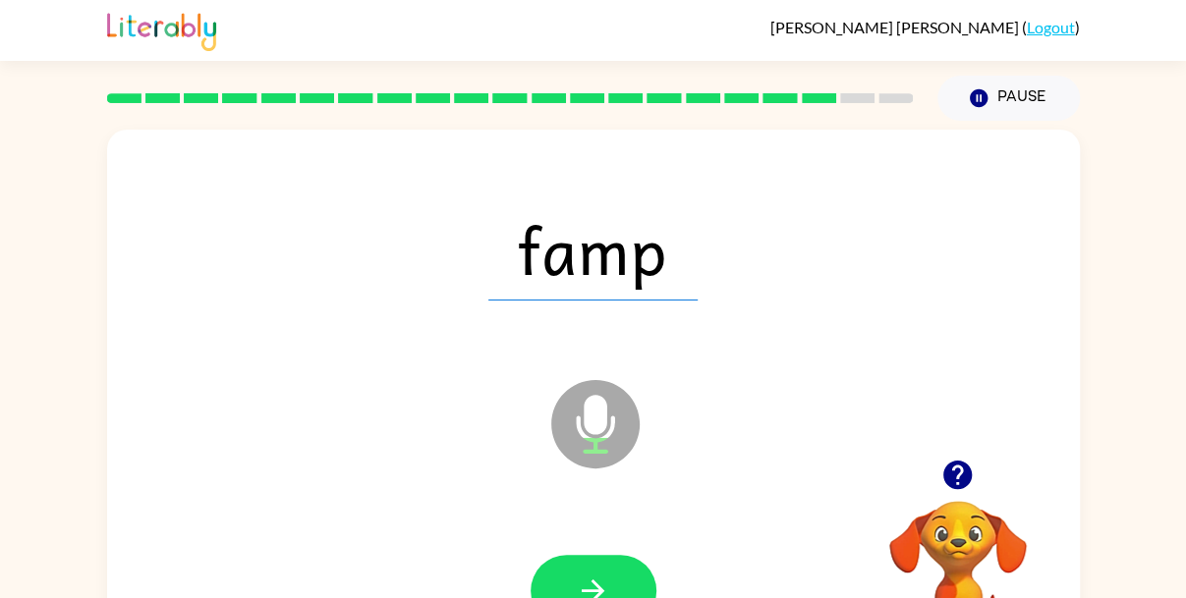
click at [588, 569] on button "button" at bounding box center [594, 591] width 126 height 72
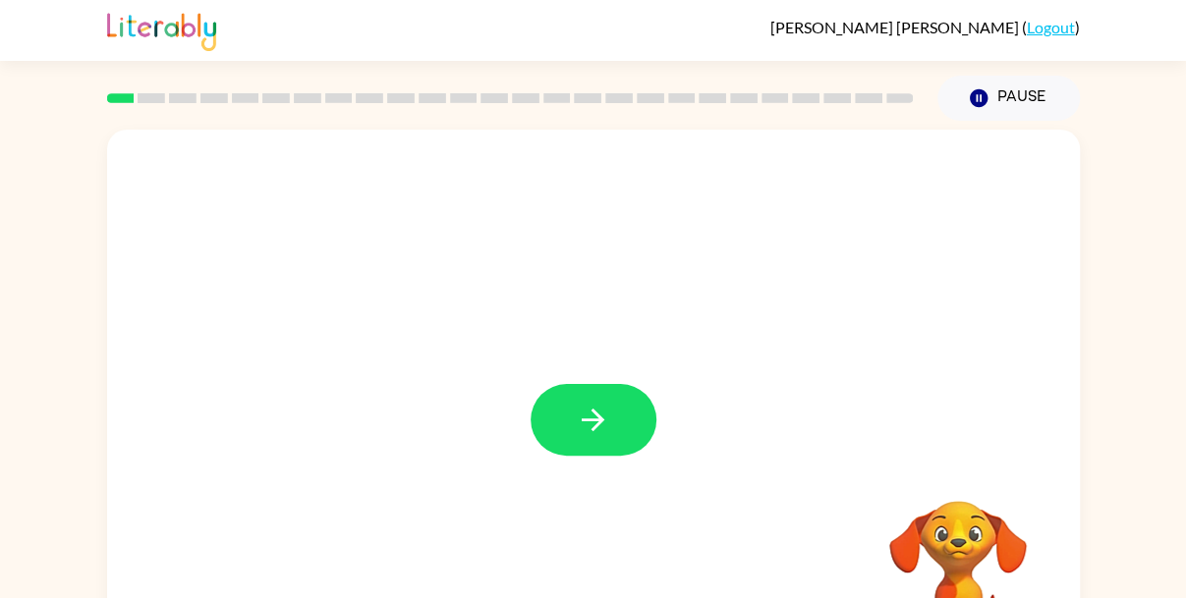
click at [501, 290] on div at bounding box center [593, 410] width 973 height 561
click at [579, 436] on icon "button" at bounding box center [593, 420] width 34 height 34
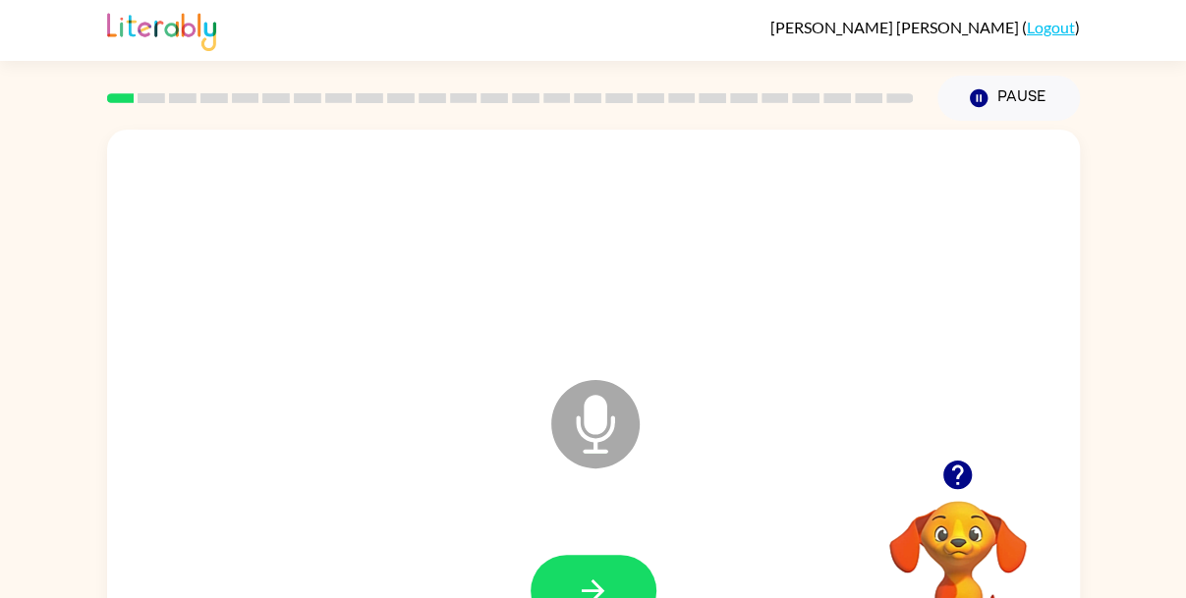
click at [613, 579] on button "button" at bounding box center [594, 591] width 126 height 72
click at [611, 578] on button "button" at bounding box center [594, 591] width 126 height 72
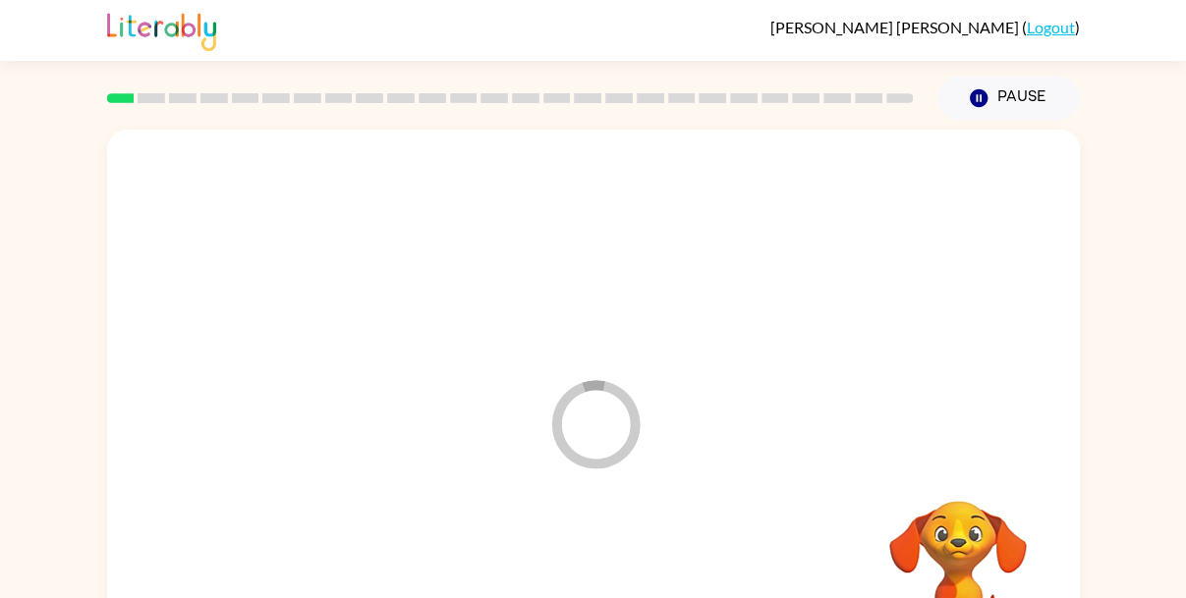
click at [665, 331] on div "Loader Your response is being sent to our graders" at bounding box center [593, 410] width 973 height 561
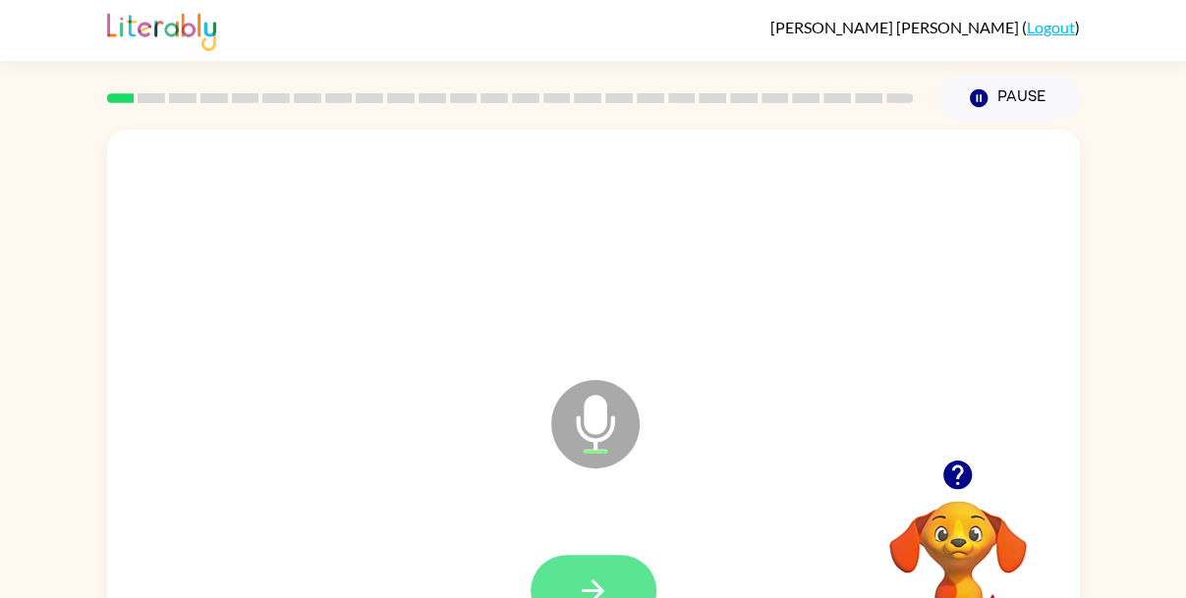
click at [620, 581] on button "button" at bounding box center [594, 591] width 126 height 72
click at [620, 581] on div at bounding box center [594, 591] width 126 height 72
click at [620, 581] on button "button" at bounding box center [594, 591] width 126 height 72
drag, startPoint x: 620, startPoint y: 581, endPoint x: 619, endPoint y: 553, distance: 27.5
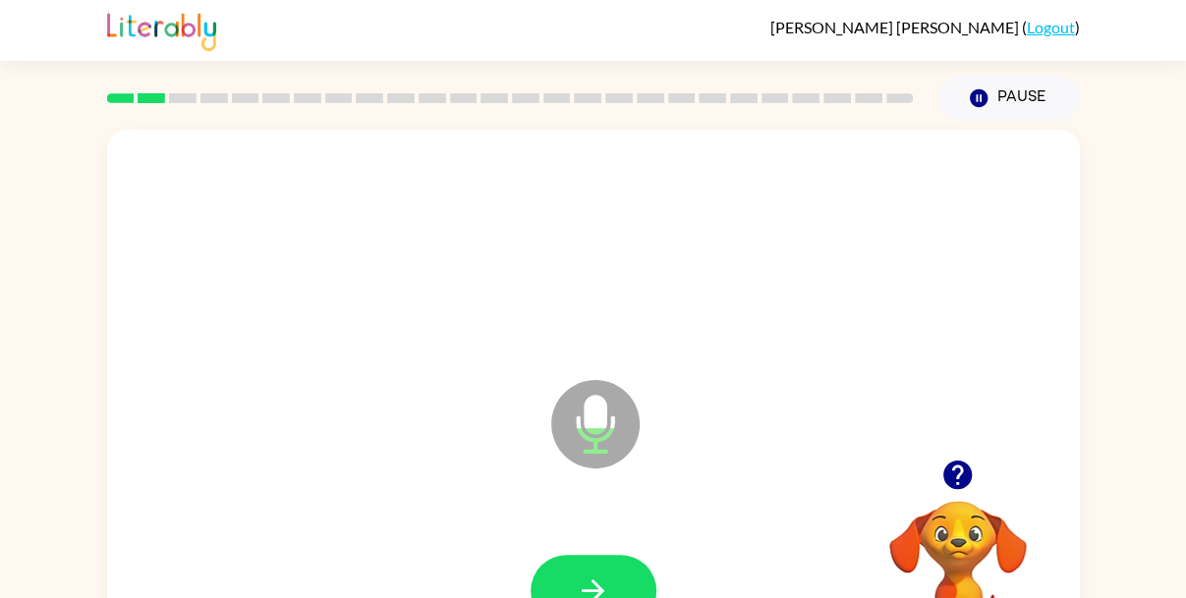
click at [619, 538] on div at bounding box center [593, 591] width 933 height 161
click at [619, 553] on div at bounding box center [593, 591] width 933 height 161
click at [603, 574] on icon "button" at bounding box center [593, 591] width 34 height 34
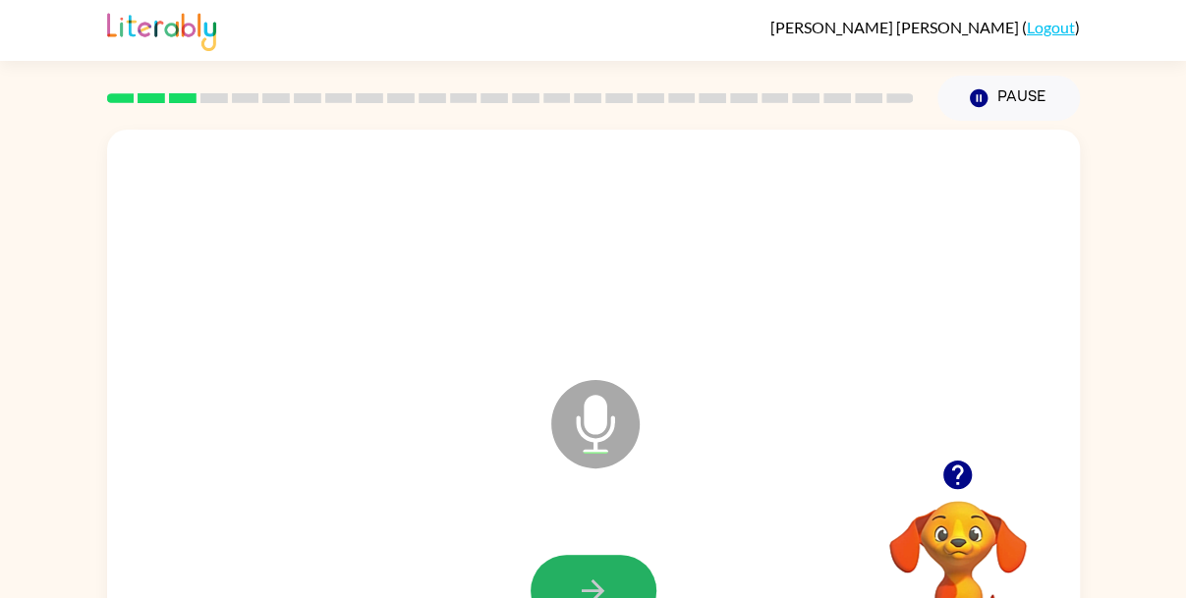
click at [603, 574] on div at bounding box center [594, 591] width 126 height 72
click at [603, 574] on icon "button" at bounding box center [593, 591] width 34 height 34
click at [603, 574] on div at bounding box center [594, 591] width 126 height 72
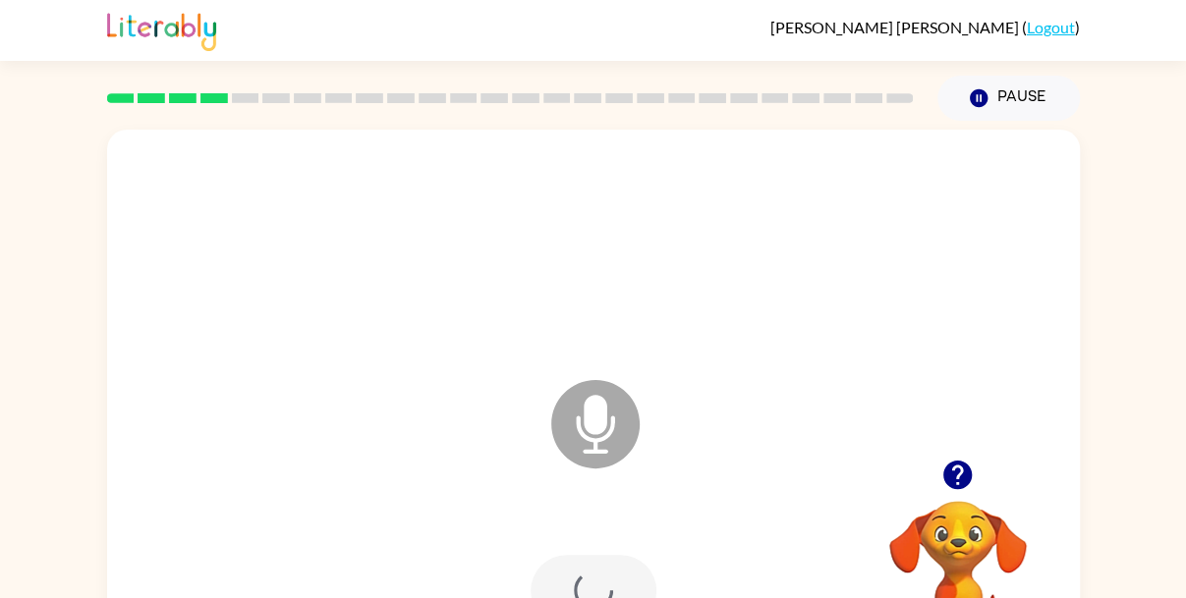
click at [603, 574] on div at bounding box center [594, 591] width 126 height 72
click at [603, 574] on icon "button" at bounding box center [593, 591] width 34 height 34
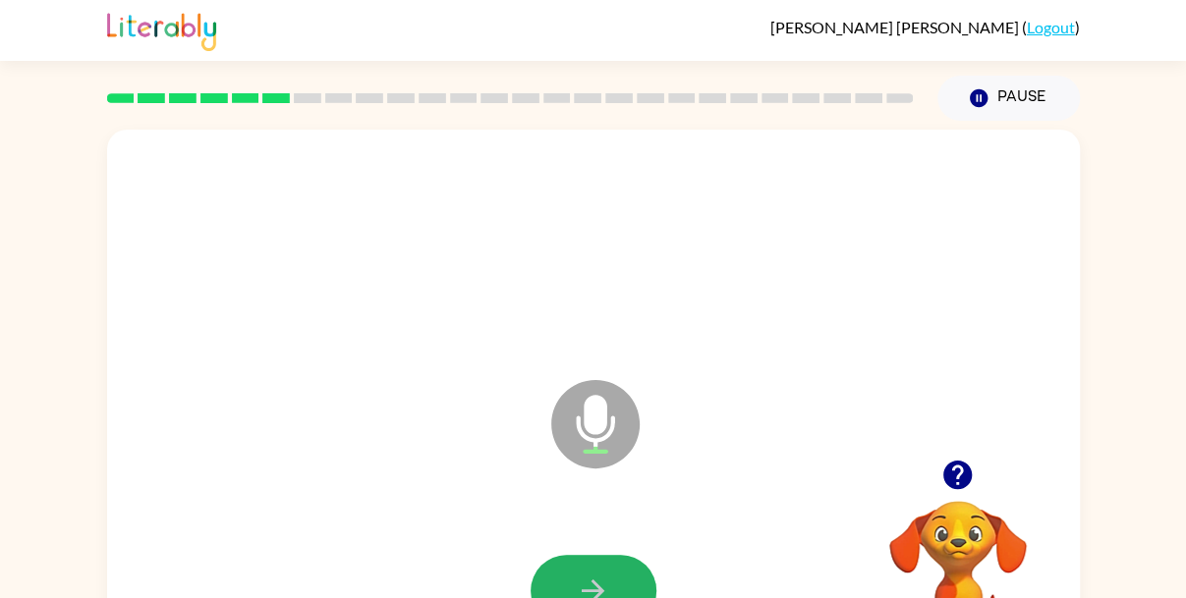
click at [603, 574] on icon "button" at bounding box center [593, 591] width 34 height 34
click at [603, 574] on div at bounding box center [594, 591] width 126 height 72
click at [603, 574] on icon "button" at bounding box center [593, 591] width 34 height 34
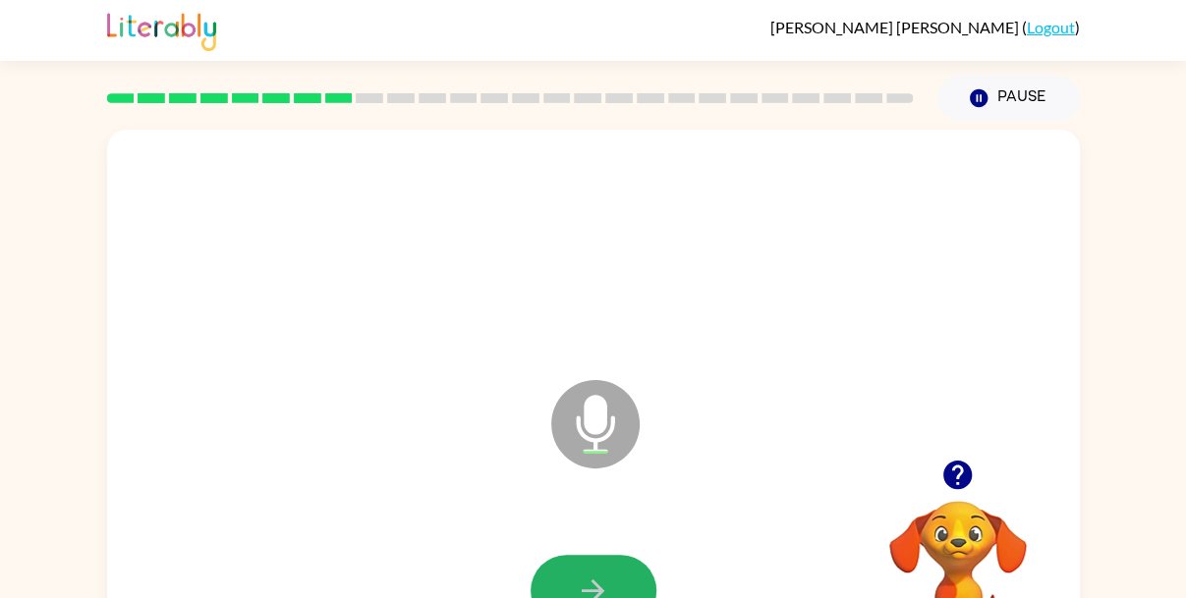
click at [603, 574] on icon "button" at bounding box center [593, 591] width 34 height 34
click at [603, 574] on div at bounding box center [594, 591] width 126 height 72
click at [603, 574] on icon "button" at bounding box center [593, 591] width 34 height 34
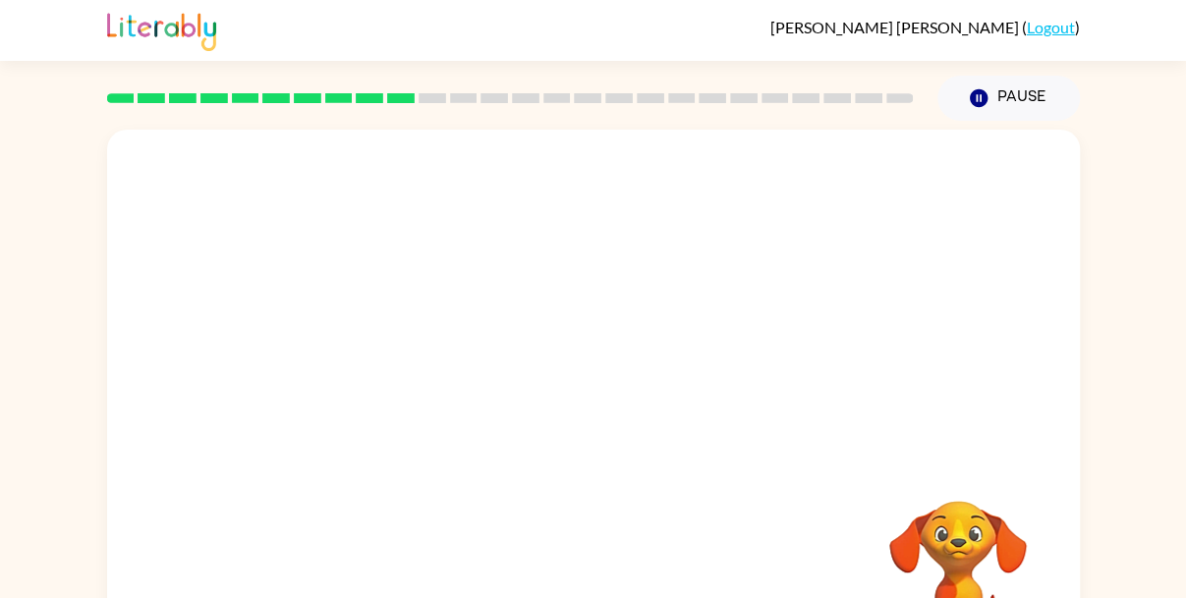
scroll to position [92, 0]
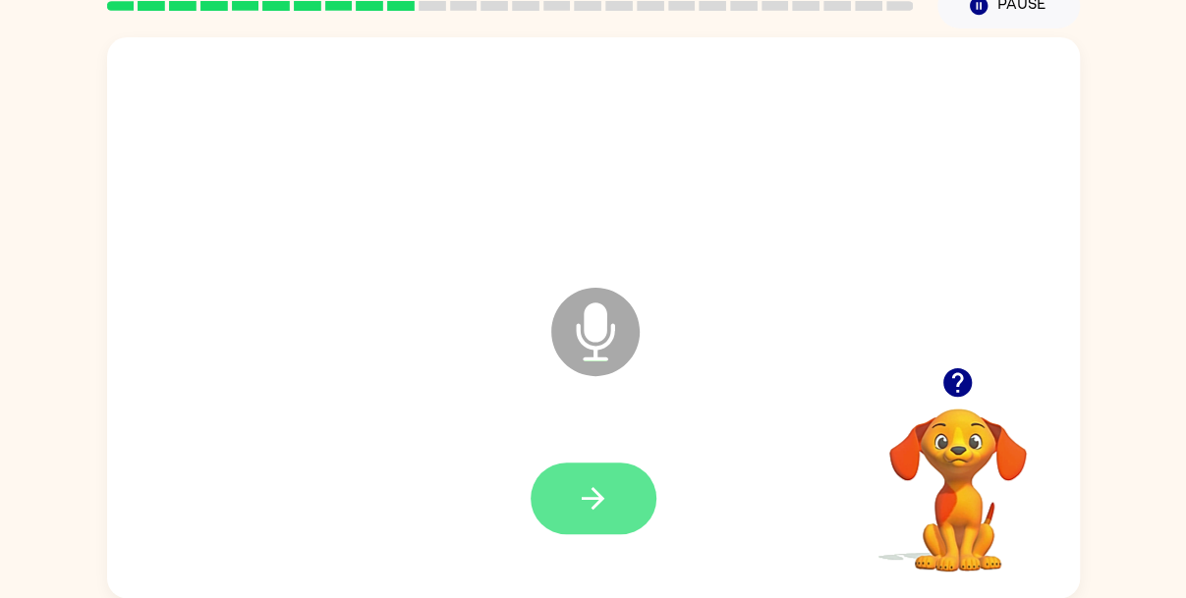
click at [604, 491] on icon "button" at bounding box center [593, 498] width 34 height 34
click at [604, 491] on div at bounding box center [594, 499] width 126 height 72
click at [604, 491] on icon "button" at bounding box center [593, 498] width 34 height 34
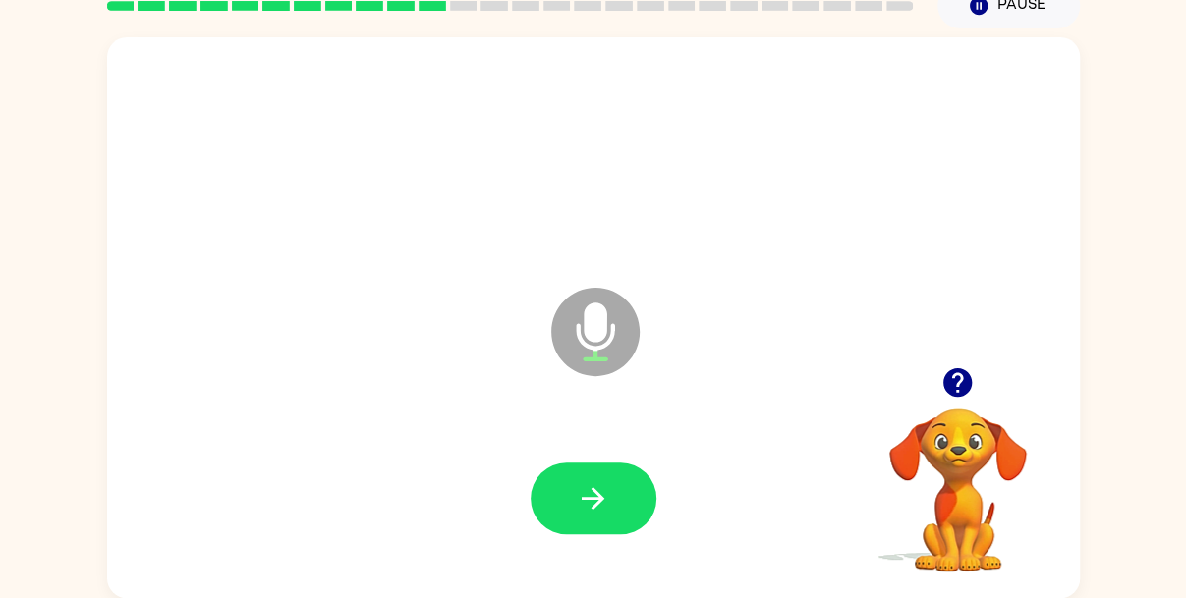
click at [604, 492] on icon "button" at bounding box center [593, 498] width 34 height 34
click at [604, 492] on div at bounding box center [594, 499] width 126 height 72
drag, startPoint x: 604, startPoint y: 492, endPoint x: 607, endPoint y: 477, distance: 16.0
click at [607, 477] on button "button" at bounding box center [594, 499] width 126 height 72
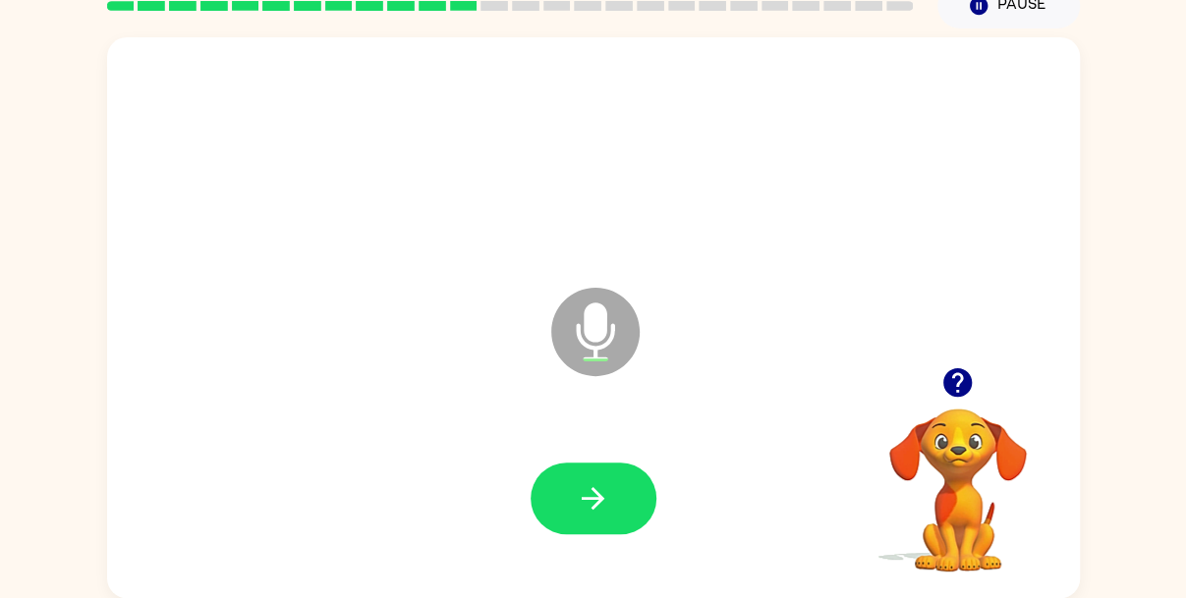
click at [607, 477] on button "button" at bounding box center [594, 499] width 126 height 72
click at [607, 477] on div at bounding box center [594, 499] width 126 height 72
click at [608, 479] on button "button" at bounding box center [594, 499] width 126 height 72
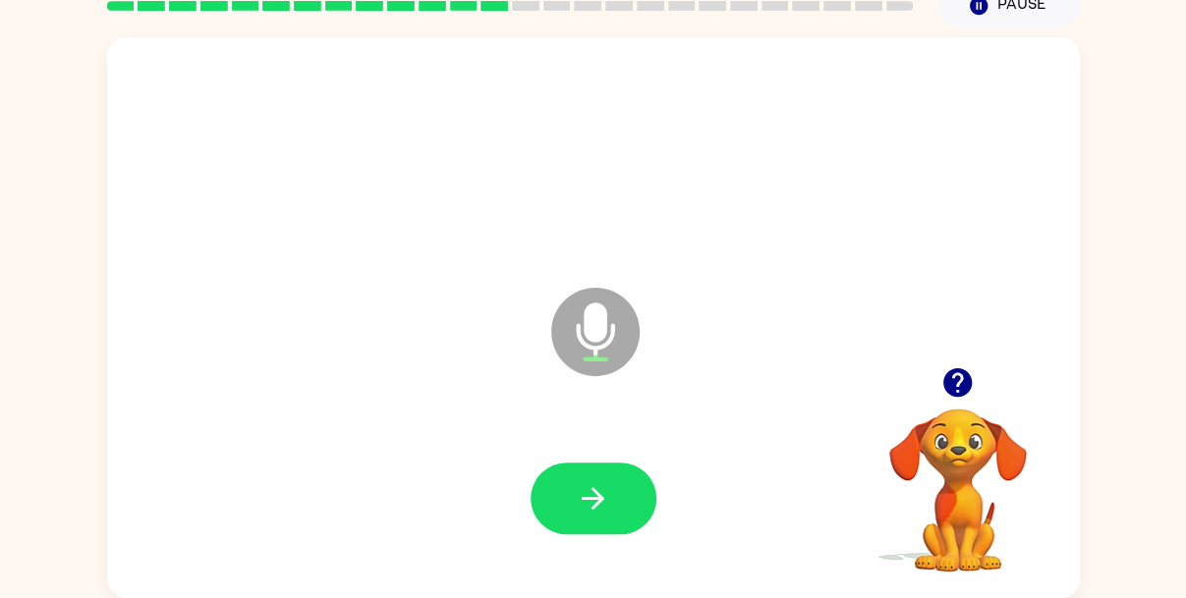
click at [608, 479] on button "button" at bounding box center [594, 499] width 126 height 72
click at [570, 529] on button "button" at bounding box center [594, 499] width 126 height 72
click at [578, 512] on icon "button" at bounding box center [593, 498] width 34 height 34
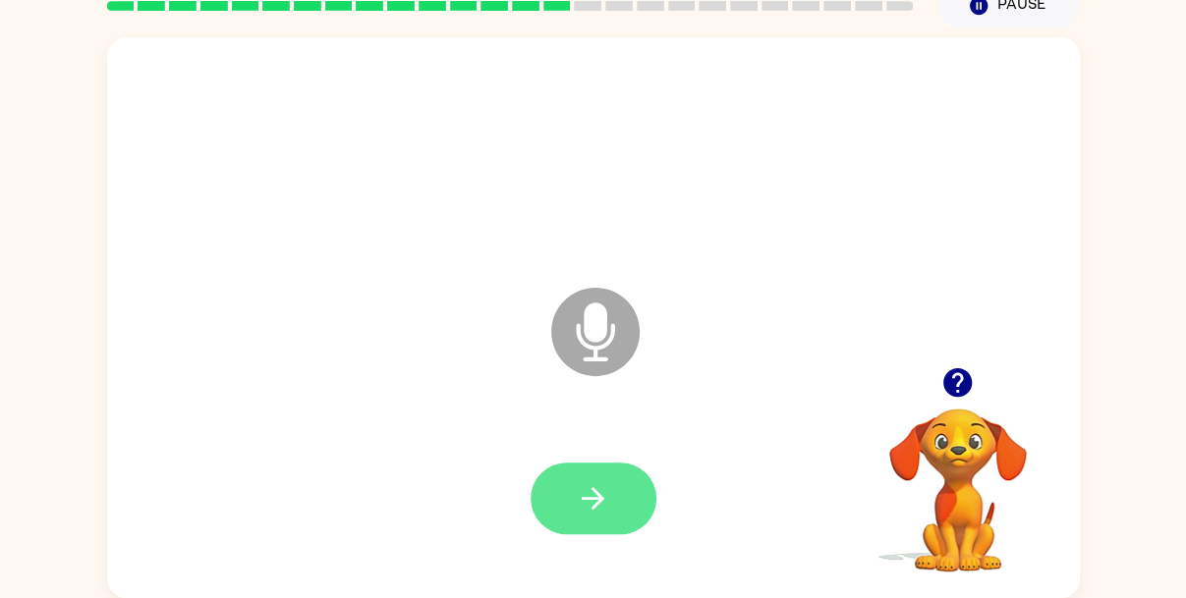
click at [581, 507] on icon "button" at bounding box center [593, 498] width 34 height 34
click at [579, 506] on icon "button" at bounding box center [593, 498] width 34 height 34
drag, startPoint x: 603, startPoint y: 498, endPoint x: 609, endPoint y: 520, distance: 22.4
click at [602, 505] on icon "button" at bounding box center [593, 498] width 34 height 34
click at [507, 463] on div at bounding box center [593, 499] width 933 height 161
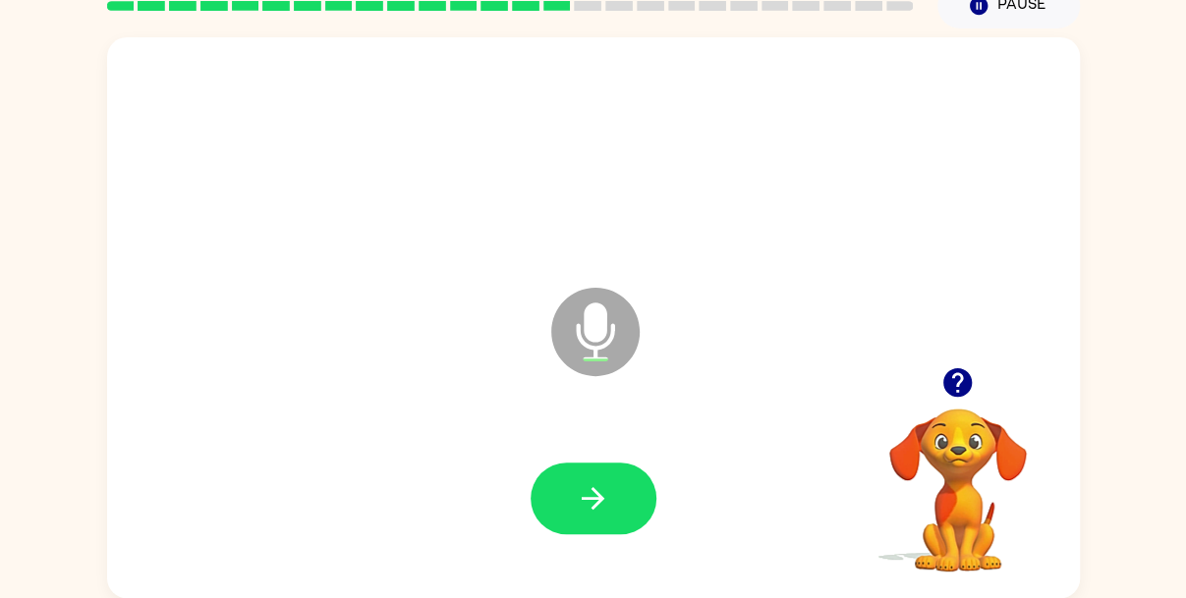
click at [609, 520] on div at bounding box center [594, 499] width 126 height 72
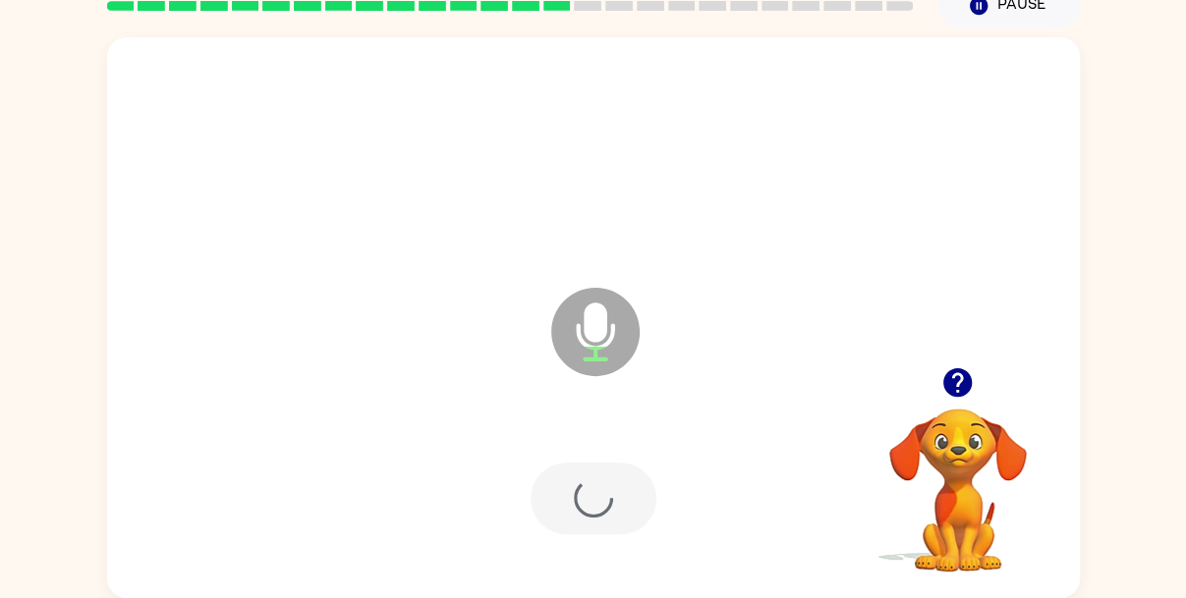
click at [609, 520] on div at bounding box center [594, 499] width 126 height 72
drag, startPoint x: 609, startPoint y: 520, endPoint x: 346, endPoint y: 480, distance: 266.2
click at [346, 480] on div at bounding box center [593, 499] width 933 height 161
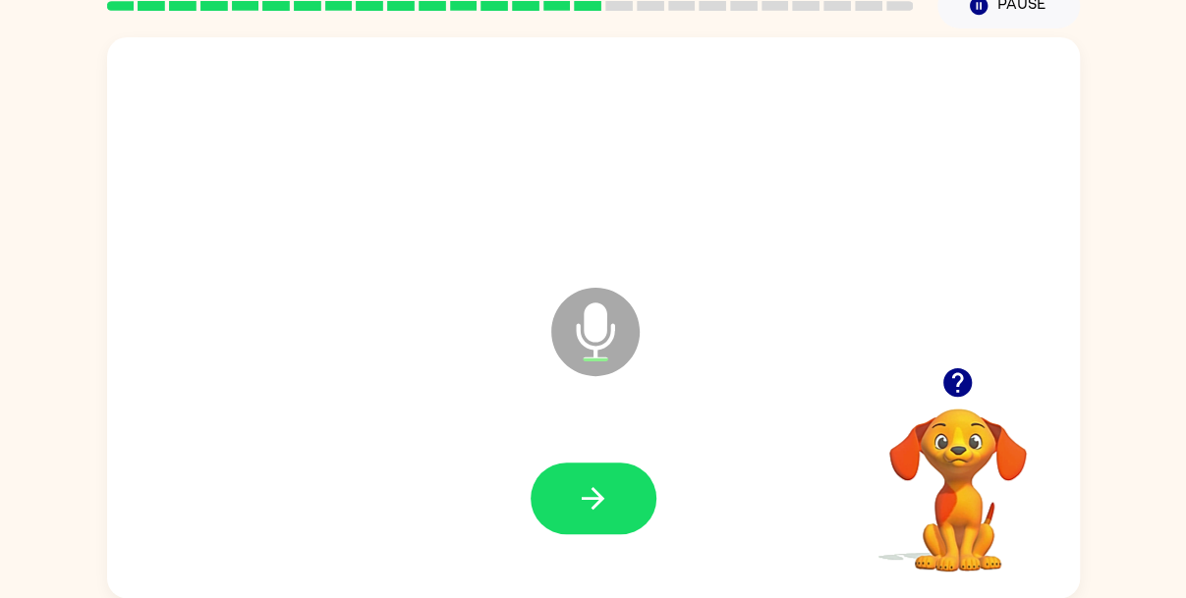
click at [608, 507] on icon "button" at bounding box center [593, 498] width 34 height 34
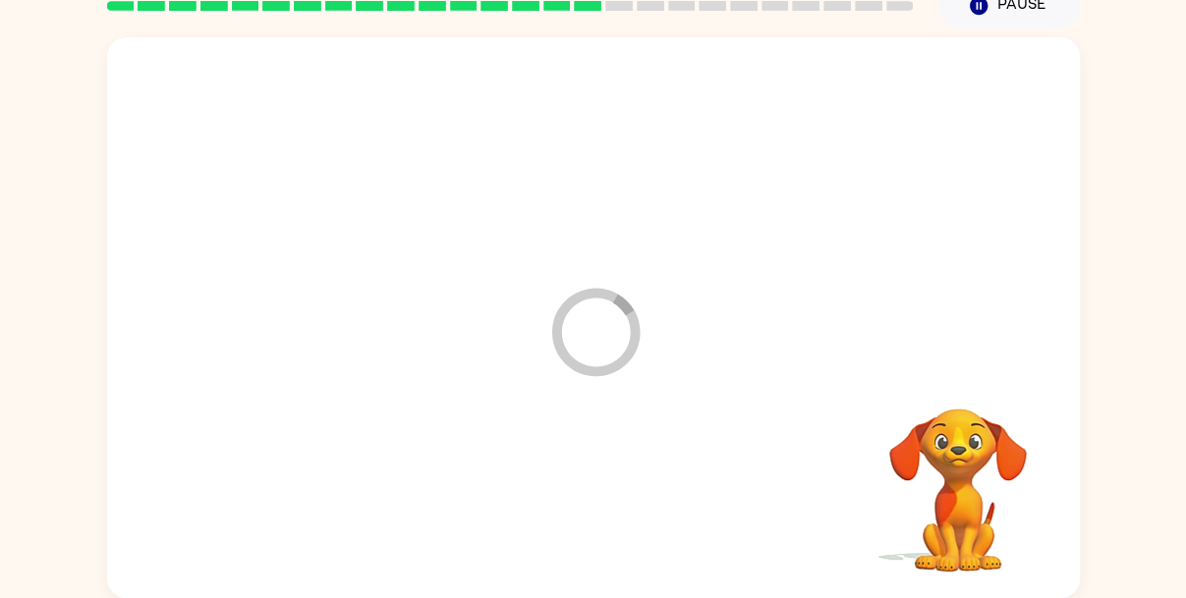
click at [602, 506] on div at bounding box center [593, 499] width 933 height 161
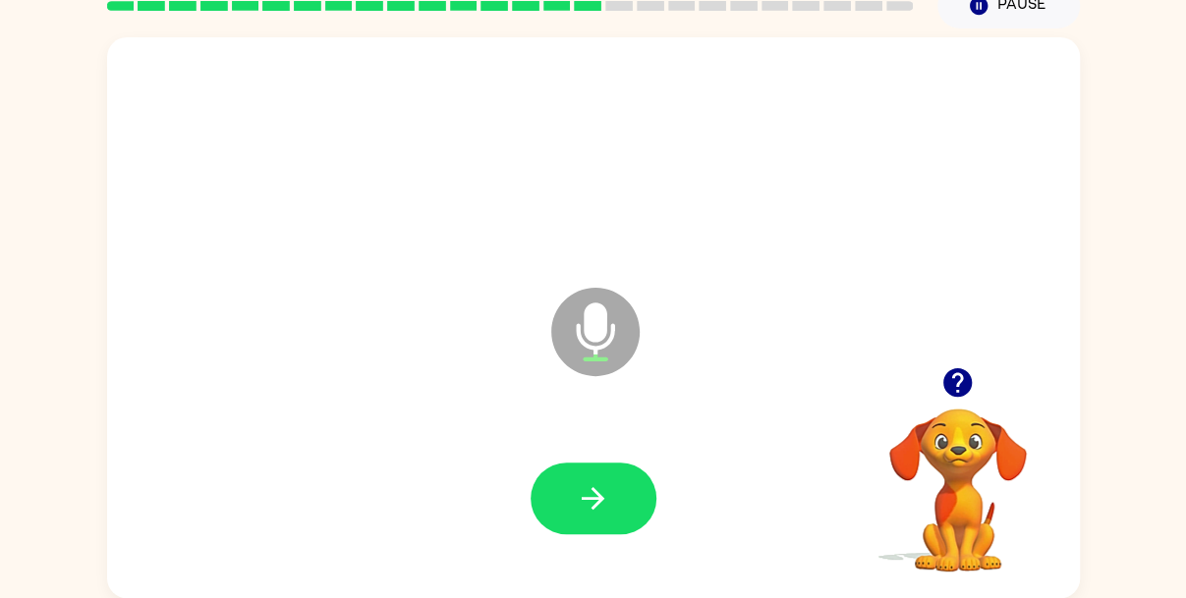
click at [602, 506] on icon "button" at bounding box center [593, 498] width 34 height 34
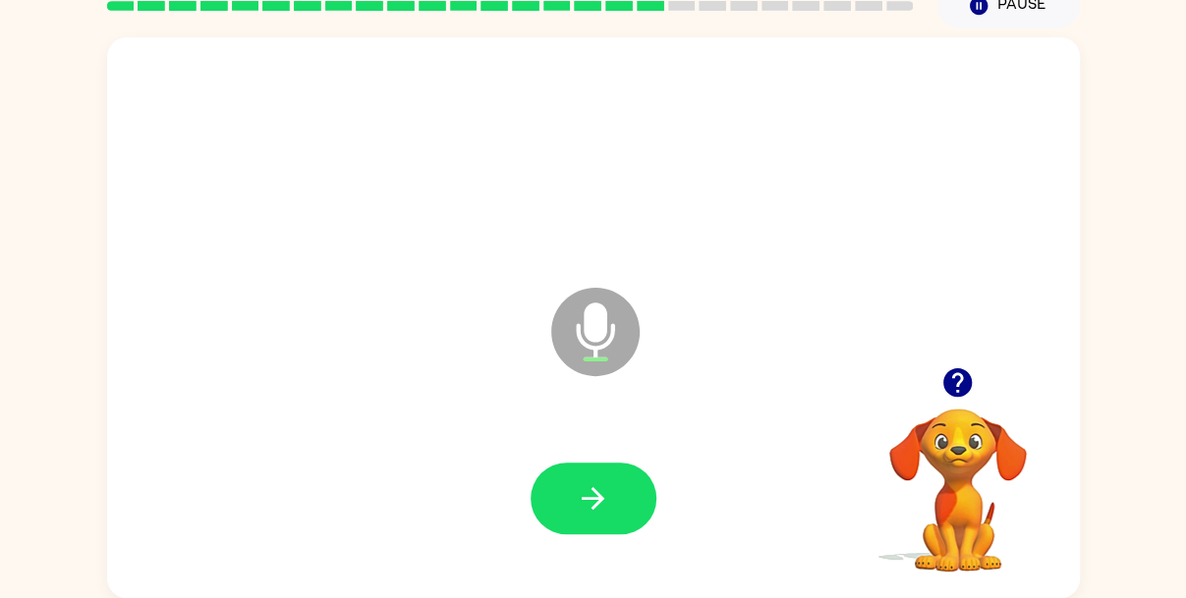
drag, startPoint x: 602, startPoint y: 506, endPoint x: 633, endPoint y: 637, distance: 134.2
click at [633, 597] on html "[PERSON_NAME] ( Logout ) Pause Pause Microphone The Microphone is here when it …" at bounding box center [593, 253] width 1186 height 691
click at [592, 493] on icon "button" at bounding box center [593, 498] width 34 height 34
click at [631, 543] on div at bounding box center [593, 499] width 933 height 161
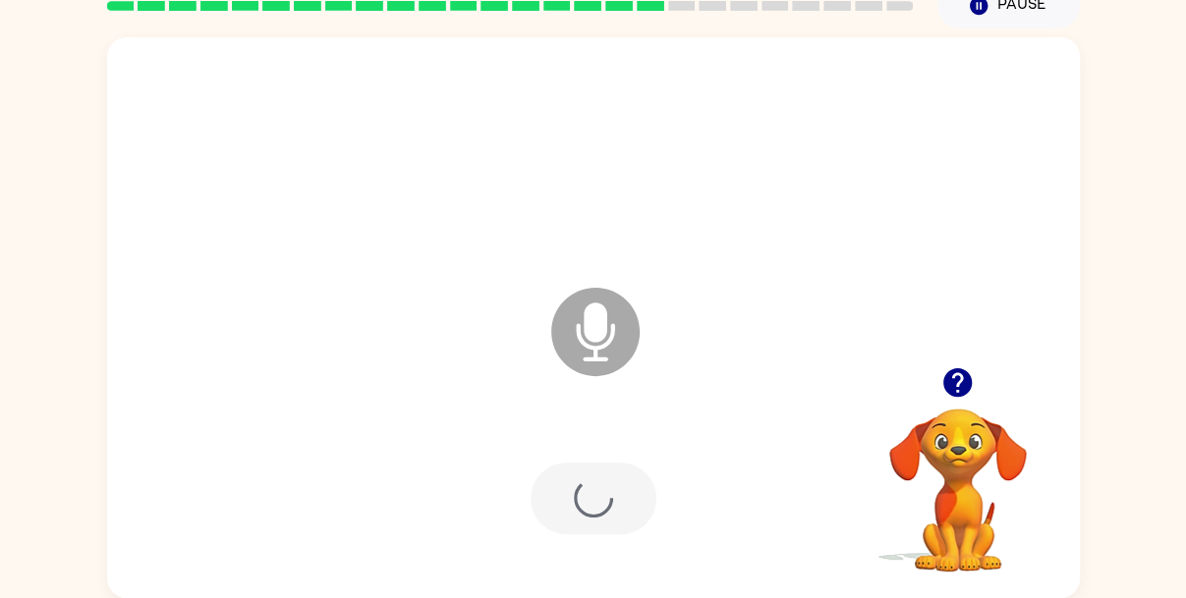
click at [617, 532] on div at bounding box center [594, 499] width 126 height 72
drag, startPoint x: 617, startPoint y: 532, endPoint x: 621, endPoint y: 521, distance: 11.5
click at [617, 532] on div at bounding box center [594, 499] width 126 height 72
click at [621, 521] on div at bounding box center [594, 499] width 126 height 72
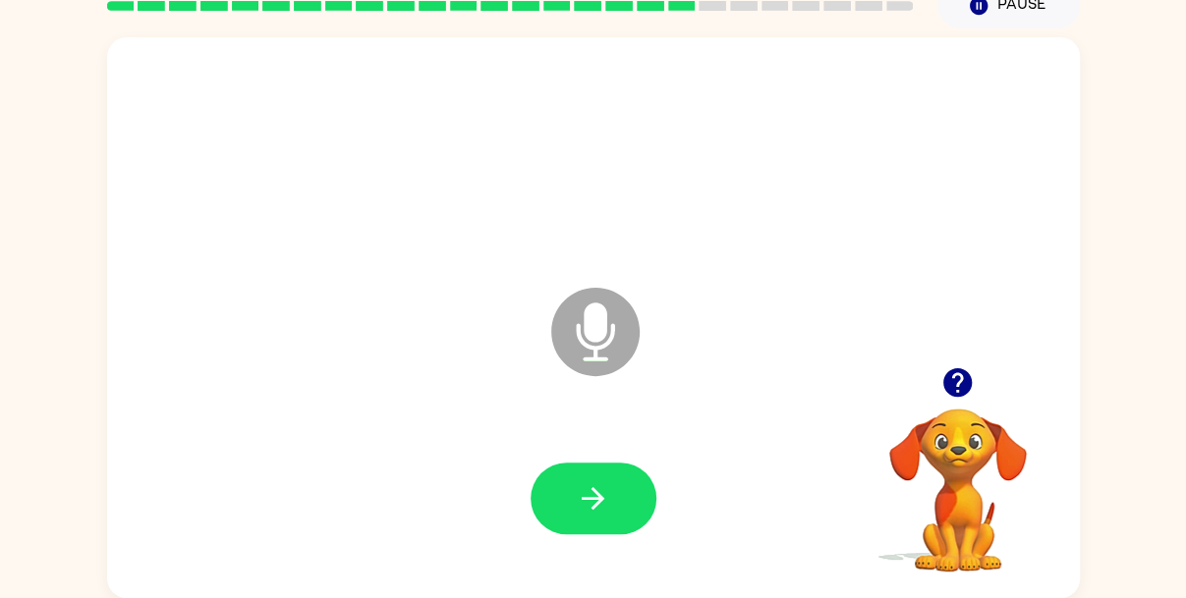
click at [621, 521] on button "button" at bounding box center [594, 499] width 126 height 72
click at [643, 502] on div at bounding box center [594, 499] width 126 height 72
click at [617, 492] on div at bounding box center [594, 499] width 126 height 72
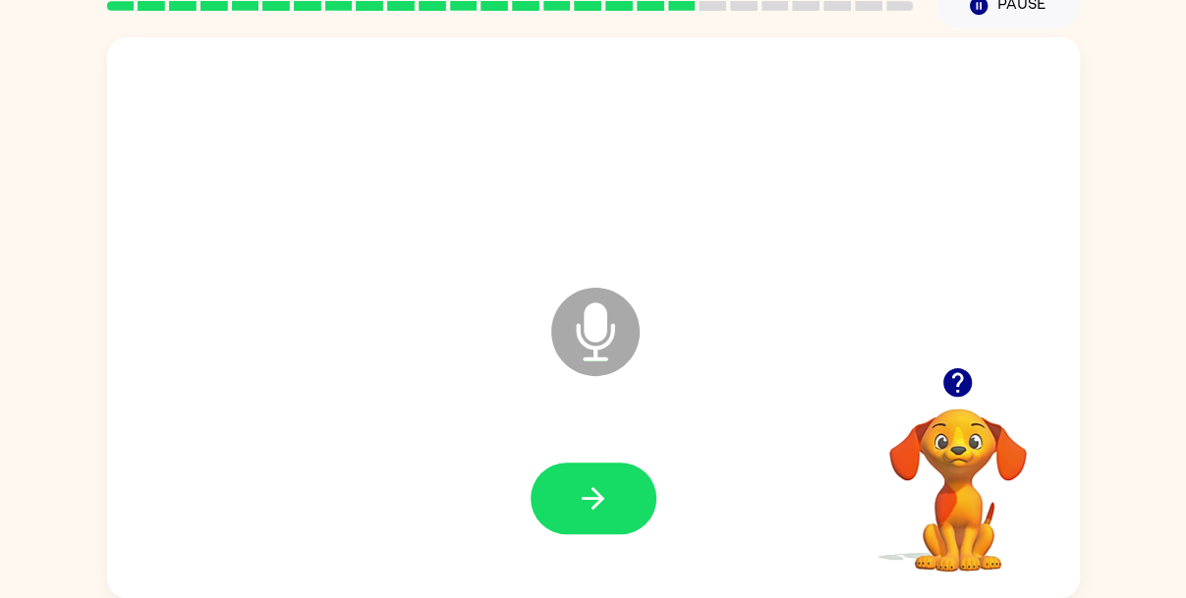
click at [617, 492] on div at bounding box center [594, 499] width 126 height 72
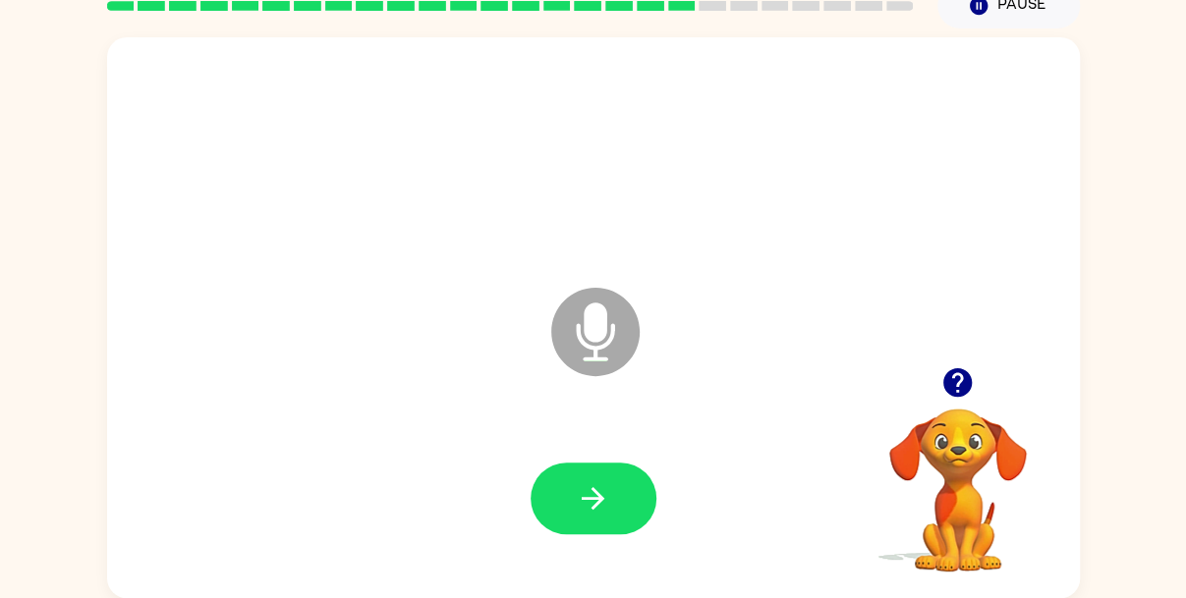
click at [617, 492] on div at bounding box center [594, 499] width 126 height 72
click at [610, 506] on div at bounding box center [594, 499] width 126 height 72
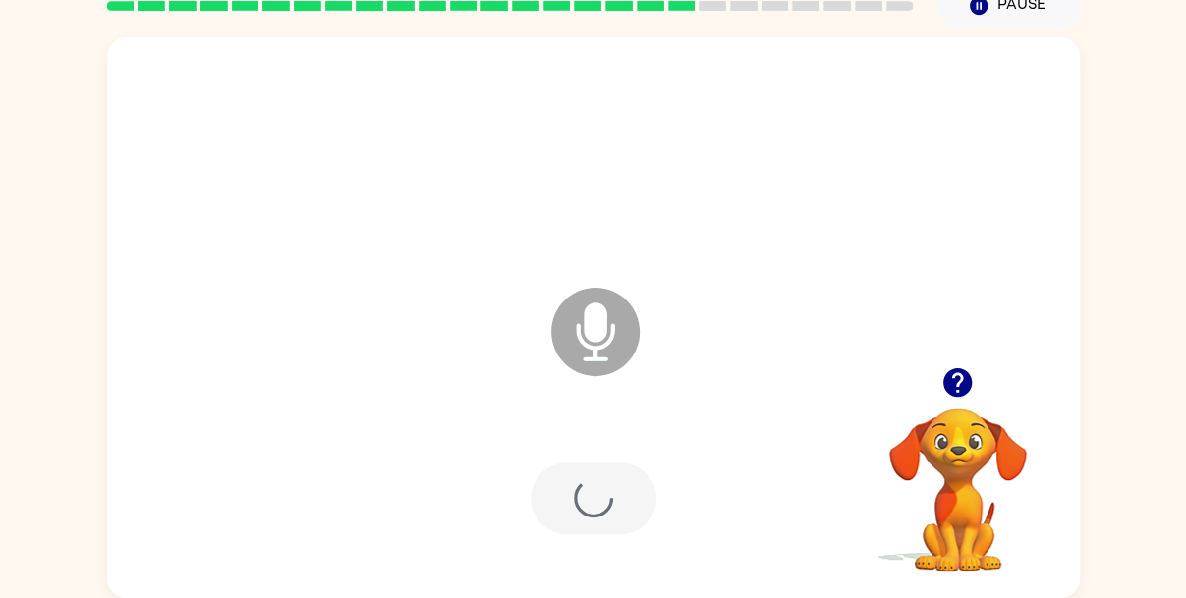
click at [608, 369] on icon at bounding box center [595, 332] width 88 height 88
click at [606, 366] on icon at bounding box center [595, 332] width 88 height 88
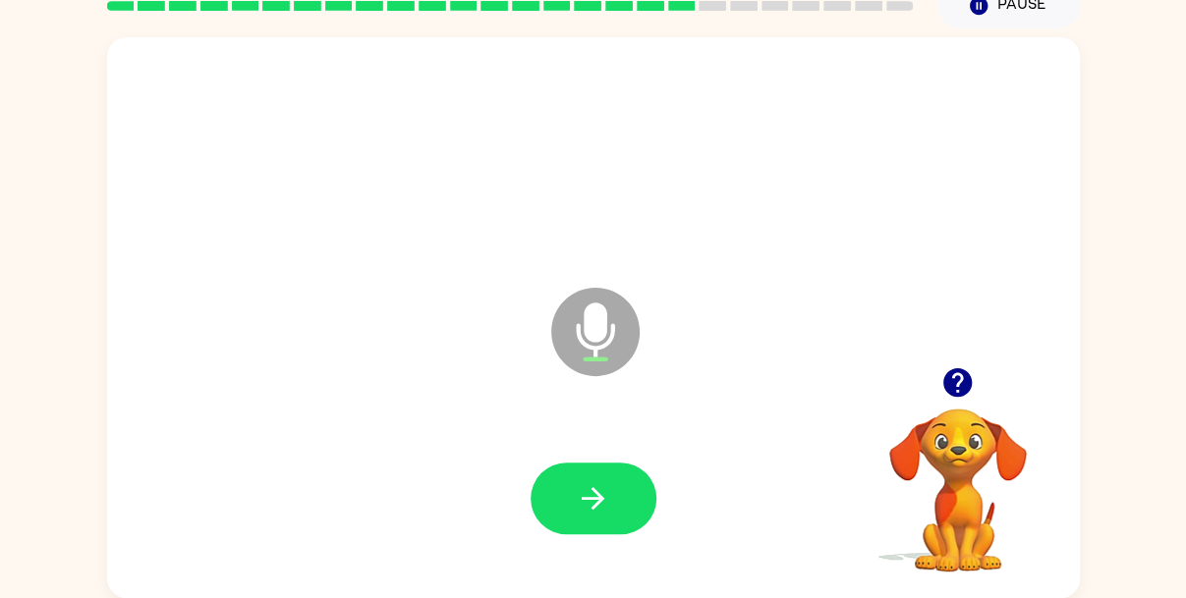
click at [621, 532] on button "button" at bounding box center [594, 499] width 126 height 72
click at [618, 499] on div at bounding box center [594, 499] width 126 height 72
click at [616, 514] on div at bounding box center [594, 499] width 126 height 72
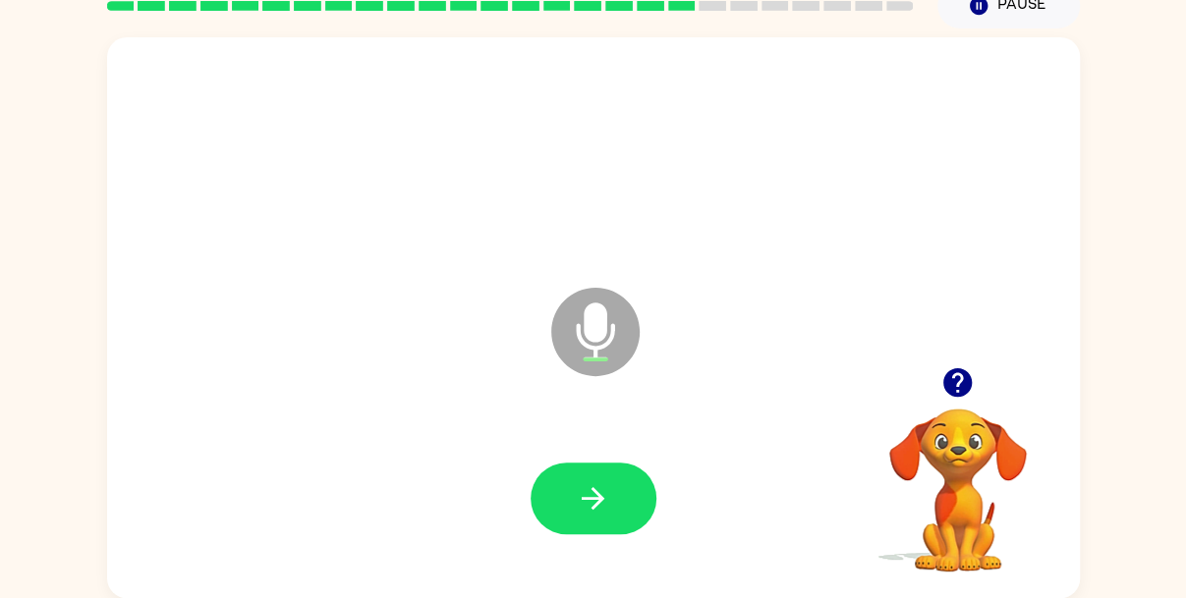
drag, startPoint x: 619, startPoint y: 512, endPoint x: 551, endPoint y: 508, distance: 67.9
click at [551, 508] on button "button" at bounding box center [594, 499] width 126 height 72
click at [551, 508] on div at bounding box center [594, 499] width 126 height 72
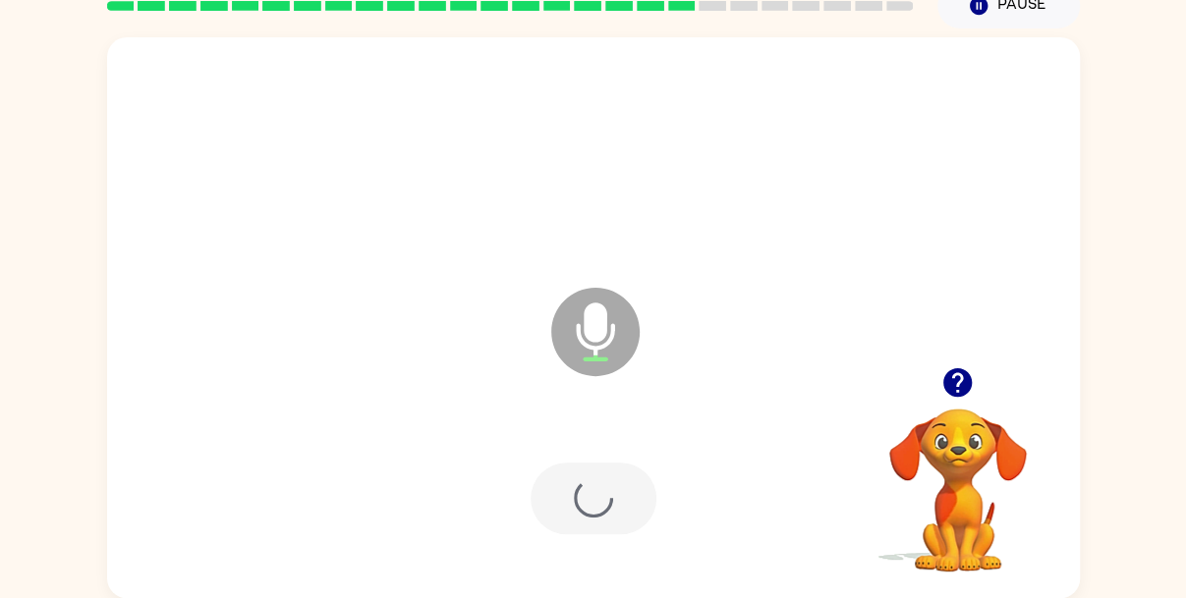
click at [551, 508] on div at bounding box center [594, 499] width 126 height 72
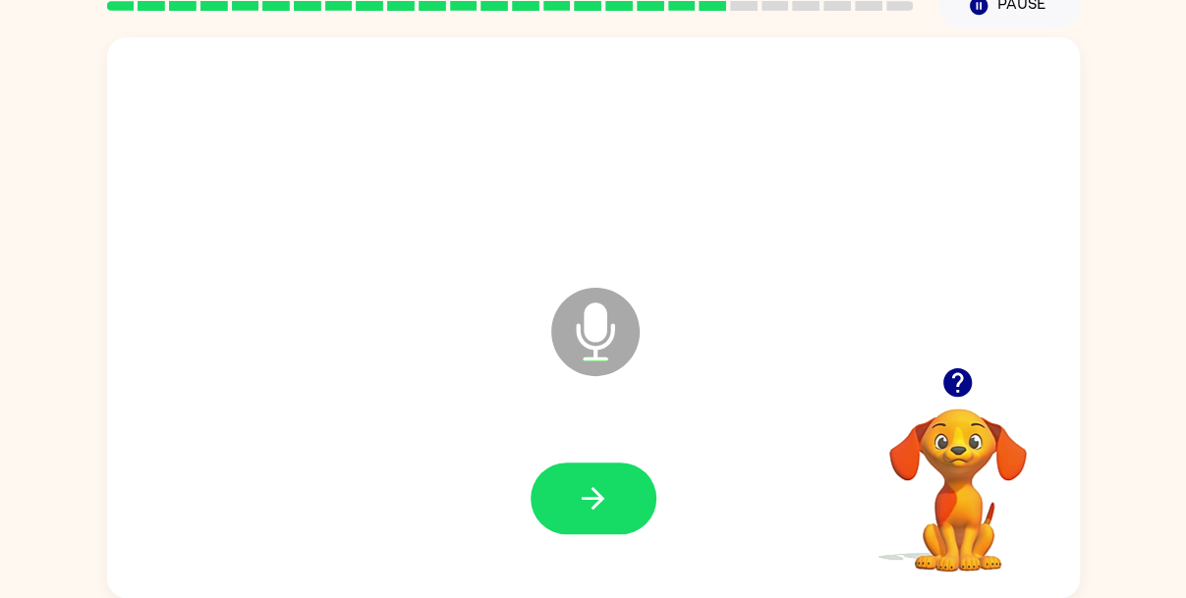
click at [551, 508] on button "button" at bounding box center [594, 499] width 126 height 72
click at [589, 516] on button "button" at bounding box center [594, 499] width 126 height 72
click at [586, 486] on icon "button" at bounding box center [593, 498] width 34 height 34
click at [584, 494] on icon "button" at bounding box center [593, 498] width 34 height 34
click at [592, 384] on icon "Microphone The Microphone is here when it is your turn to talk" at bounding box center [693, 356] width 295 height 147
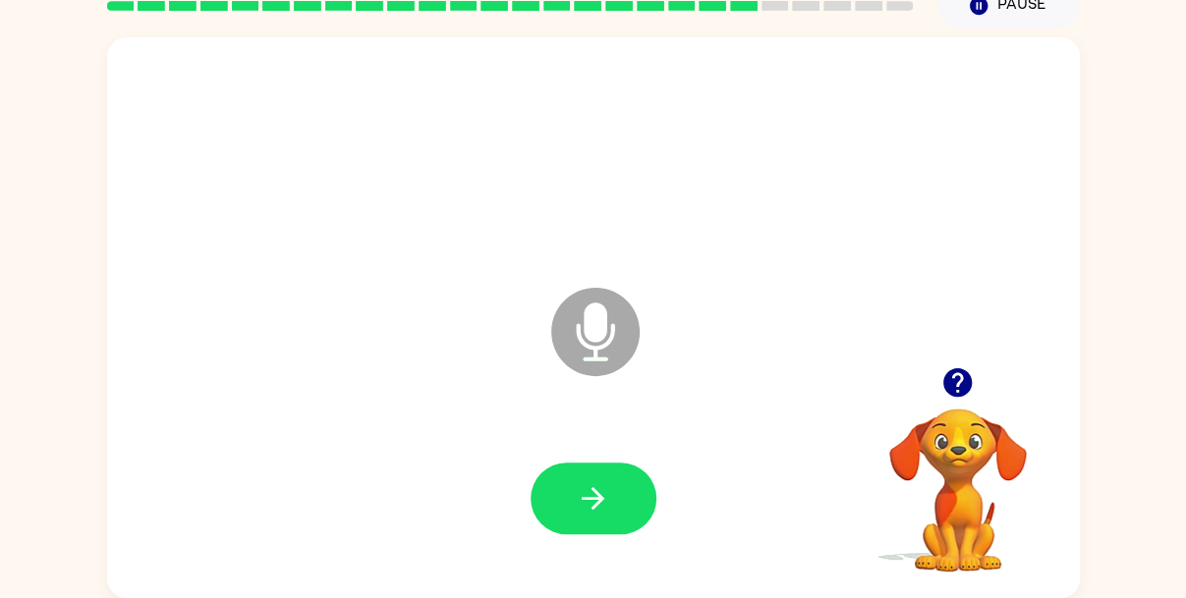
click at [607, 504] on icon "button" at bounding box center [593, 498] width 34 height 34
click at [607, 504] on div at bounding box center [594, 499] width 126 height 72
click at [597, 489] on icon "button" at bounding box center [593, 498] width 34 height 34
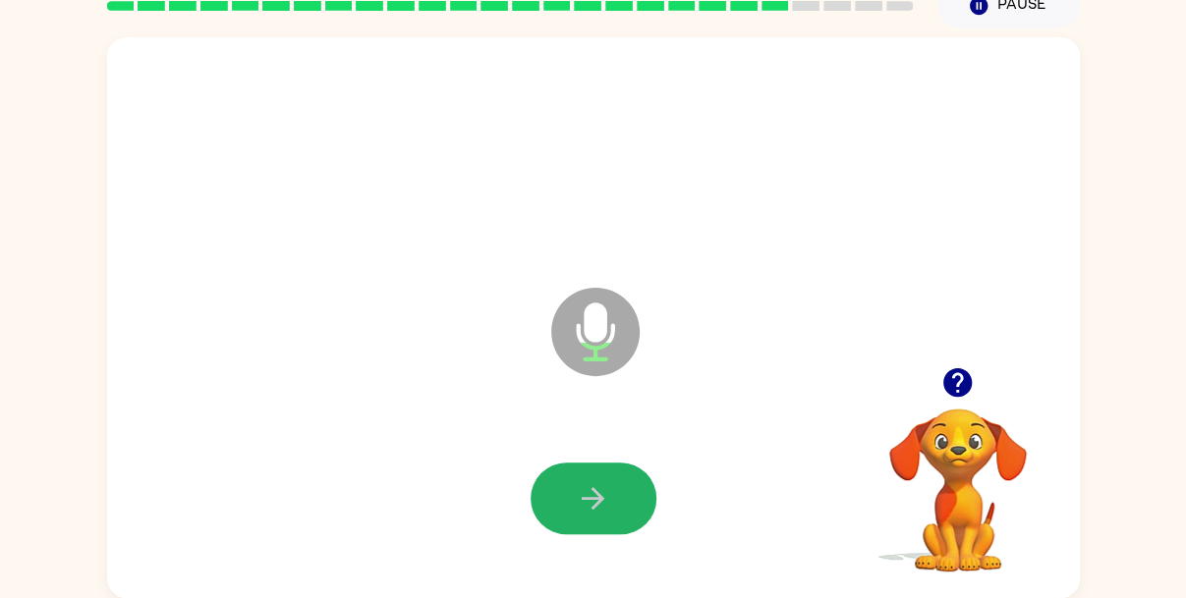
click at [597, 489] on icon "button" at bounding box center [593, 498] width 34 height 34
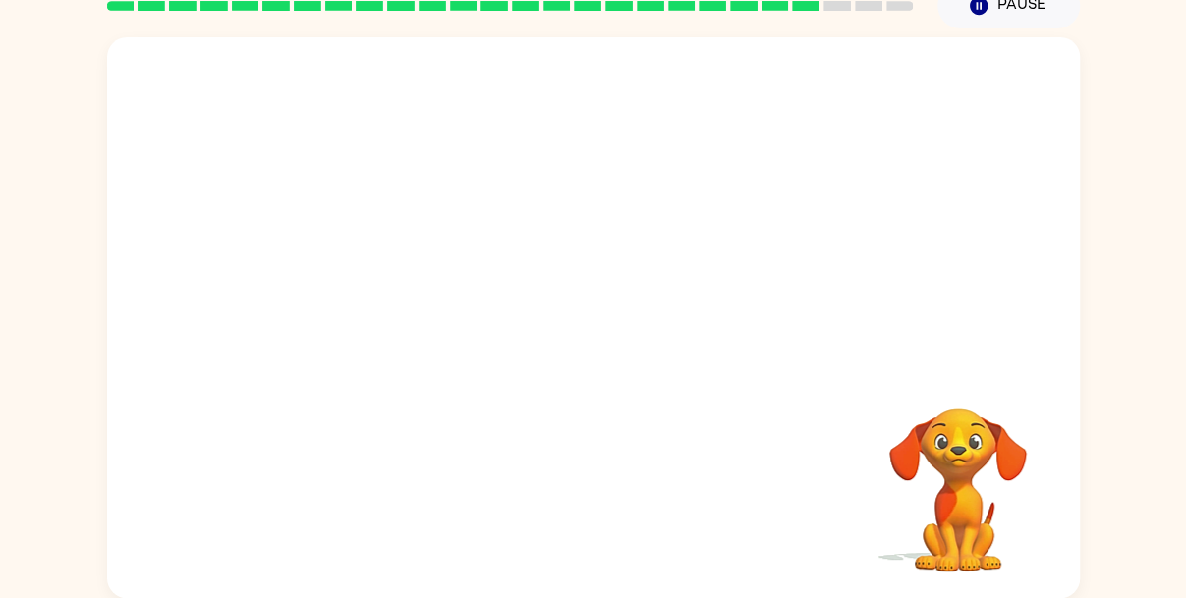
drag, startPoint x: 597, startPoint y: 489, endPoint x: 570, endPoint y: 485, distance: 27.8
click at [570, 485] on div at bounding box center [593, 499] width 933 height 161
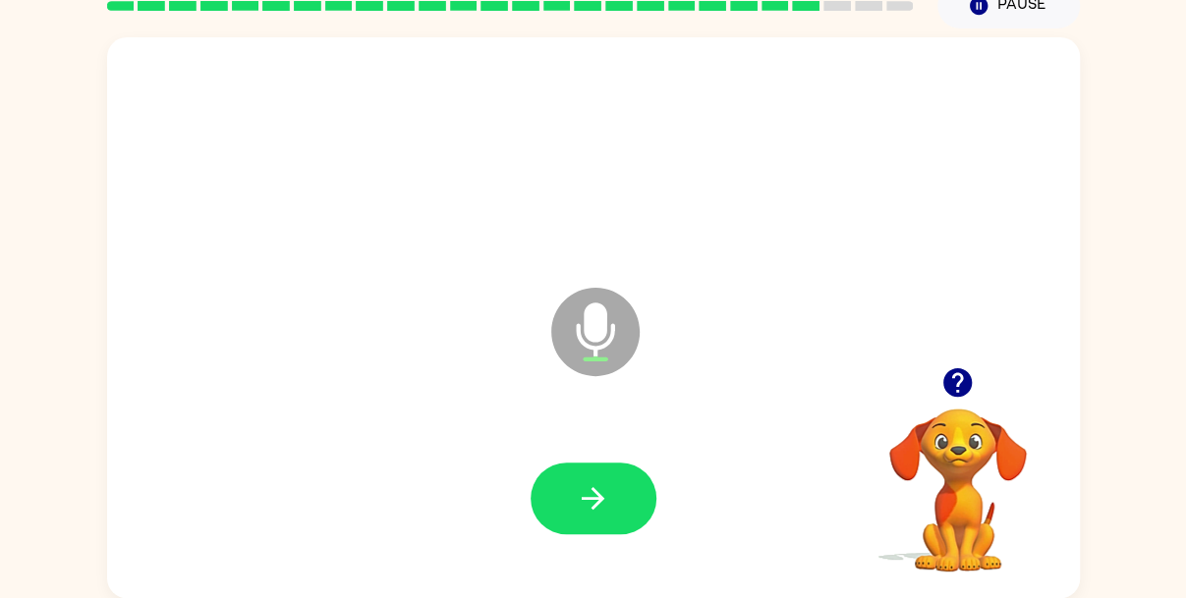
click at [570, 485] on button "button" at bounding box center [594, 499] width 126 height 72
click at [570, 485] on div at bounding box center [594, 499] width 126 height 72
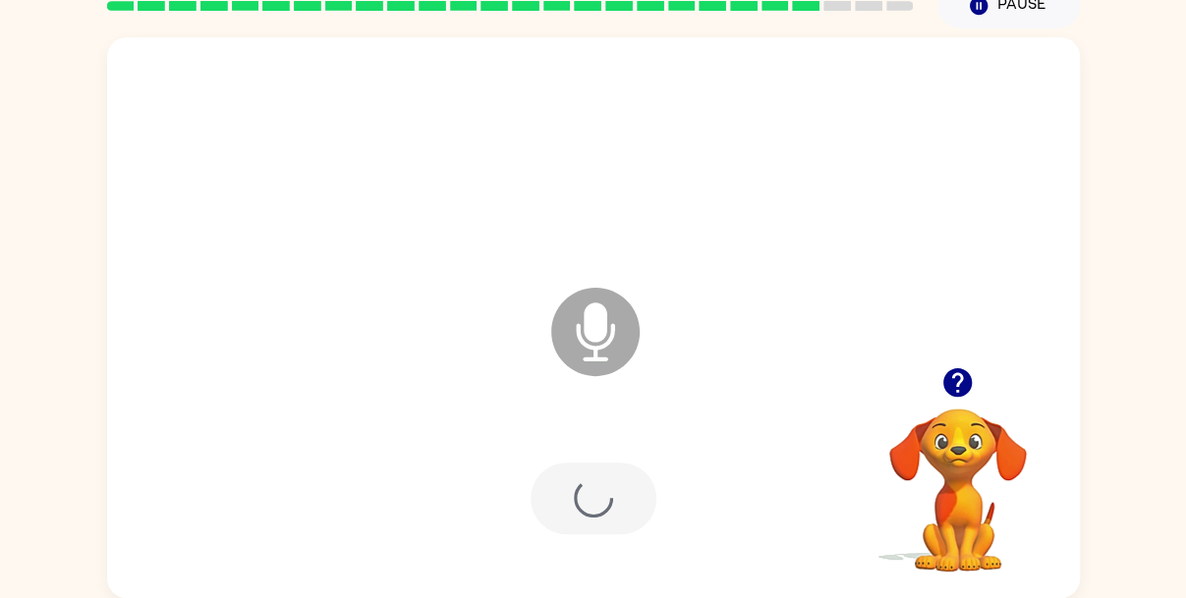
click at [570, 485] on div at bounding box center [594, 499] width 126 height 72
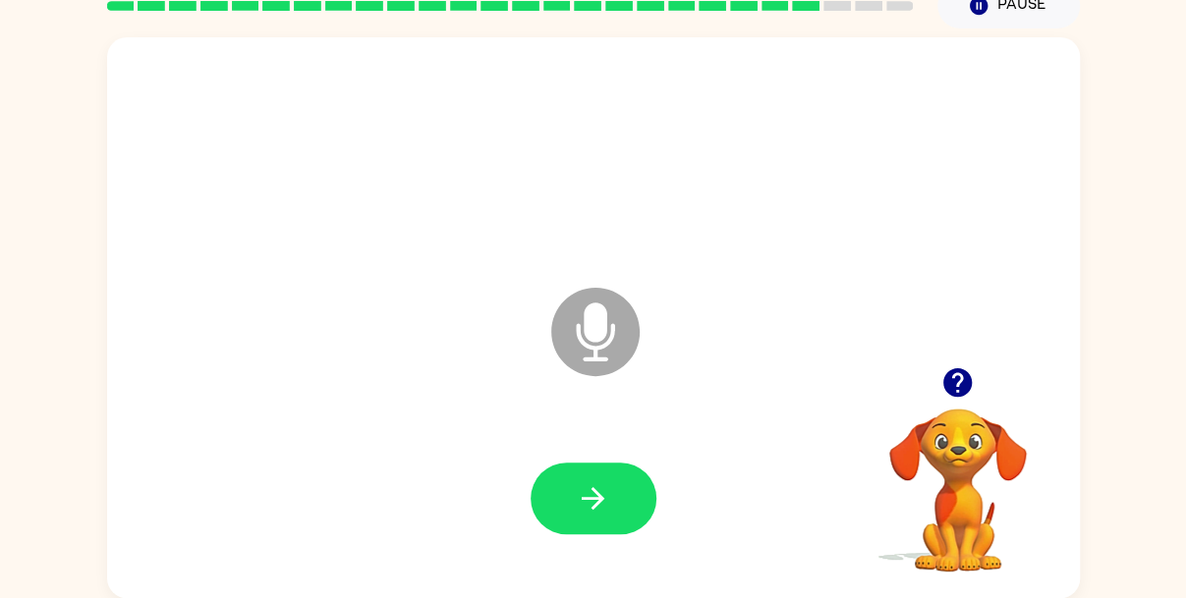
click at [570, 485] on button "button" at bounding box center [594, 499] width 126 height 72
click at [591, 456] on div at bounding box center [593, 499] width 933 height 161
click at [592, 523] on div at bounding box center [594, 499] width 126 height 72
click at [596, 482] on icon "button" at bounding box center [593, 498] width 34 height 34
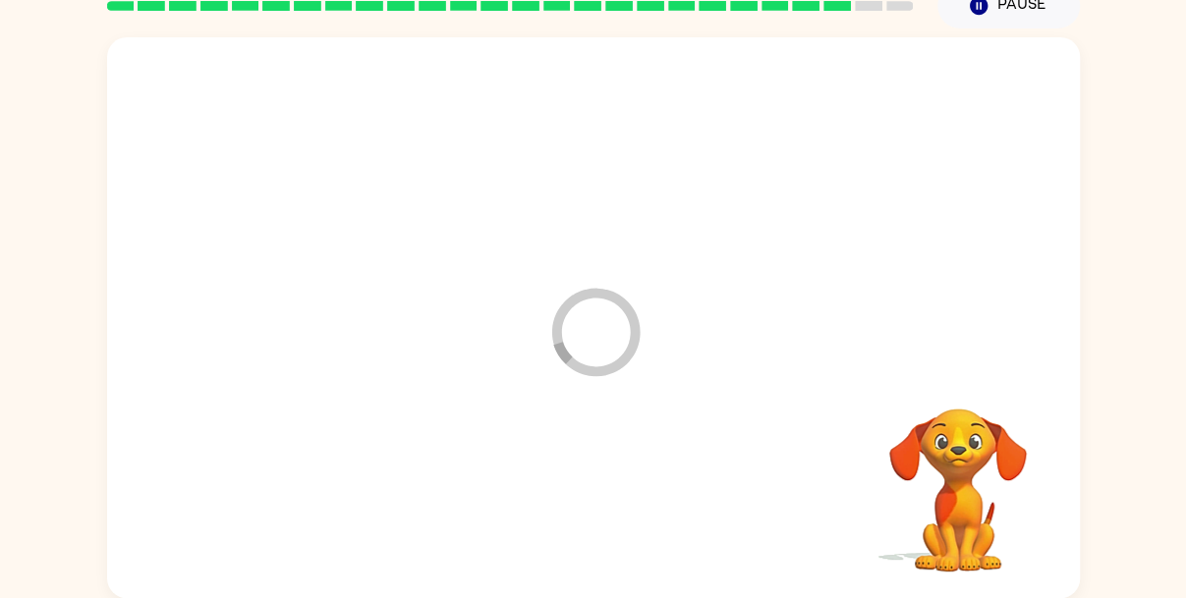
drag, startPoint x: 596, startPoint y: 482, endPoint x: 173, endPoint y: 350, distance: 443.8
click at [173, 350] on div "Loader Your response is being sent to our graders" at bounding box center [593, 317] width 973 height 561
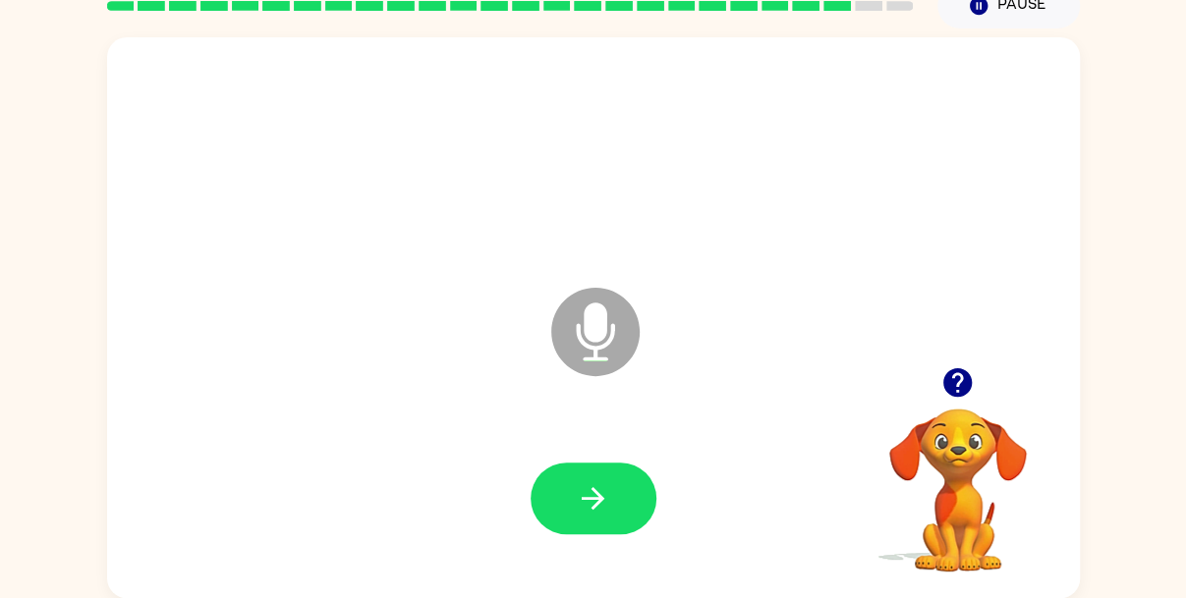
click at [173, 350] on div "Microphone The Microphone is here when it is your turn to talk" at bounding box center [593, 317] width 973 height 561
click at [618, 484] on button "button" at bounding box center [594, 499] width 126 height 72
click at [618, 484] on div at bounding box center [594, 499] width 126 height 72
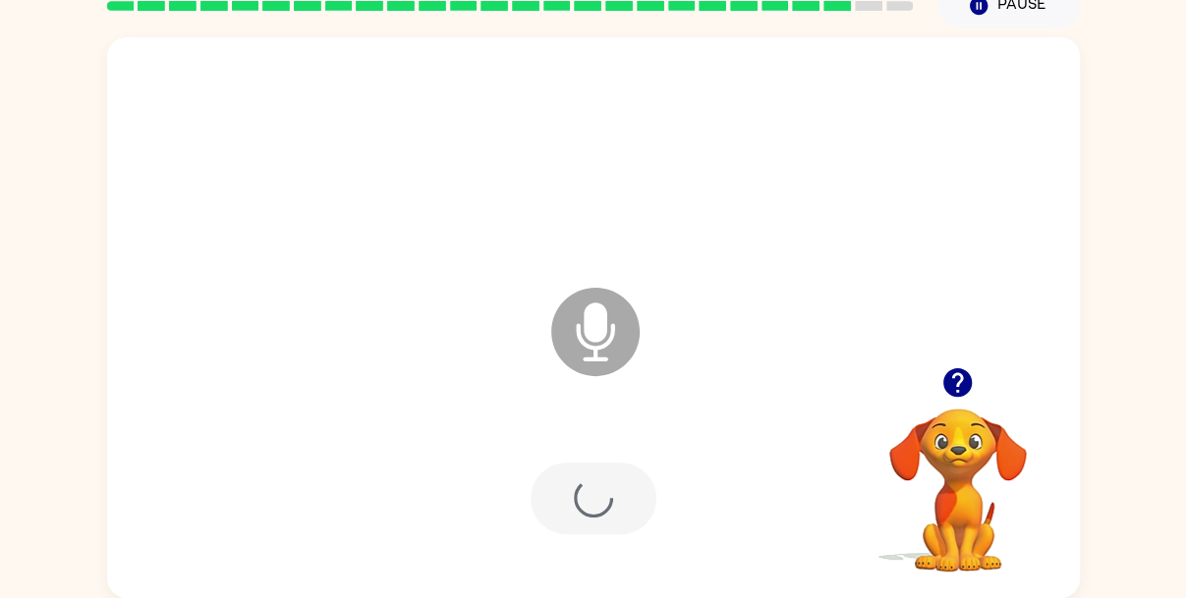
click at [612, 481] on div at bounding box center [594, 499] width 126 height 72
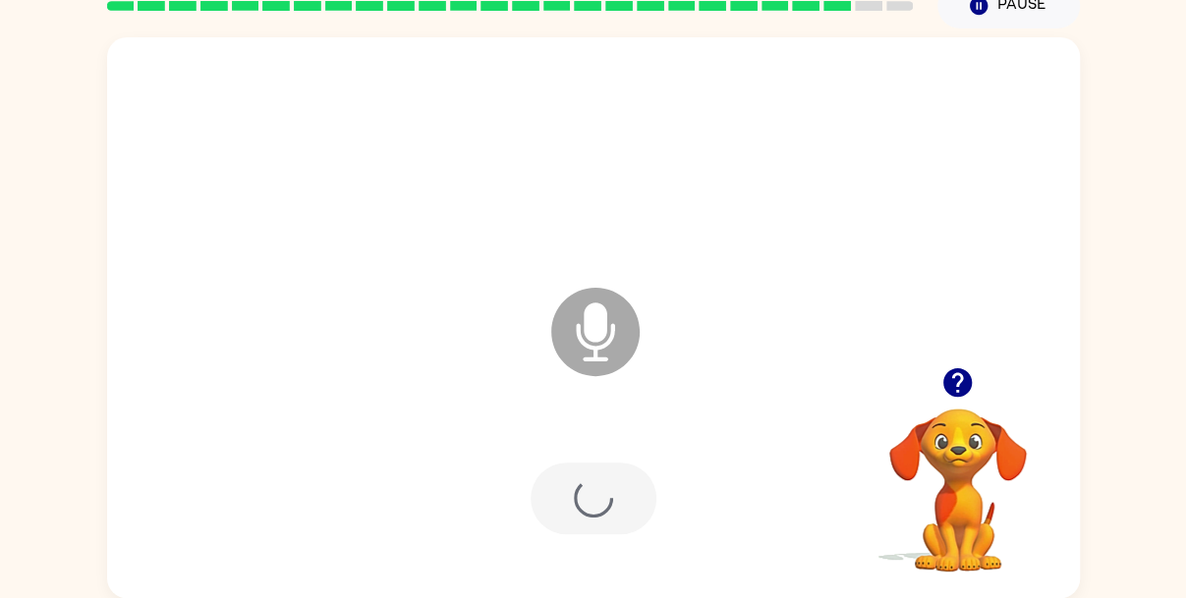
click at [612, 481] on div at bounding box center [594, 499] width 126 height 72
drag, startPoint x: 605, startPoint y: 535, endPoint x: 978, endPoint y: 9, distance: 645.0
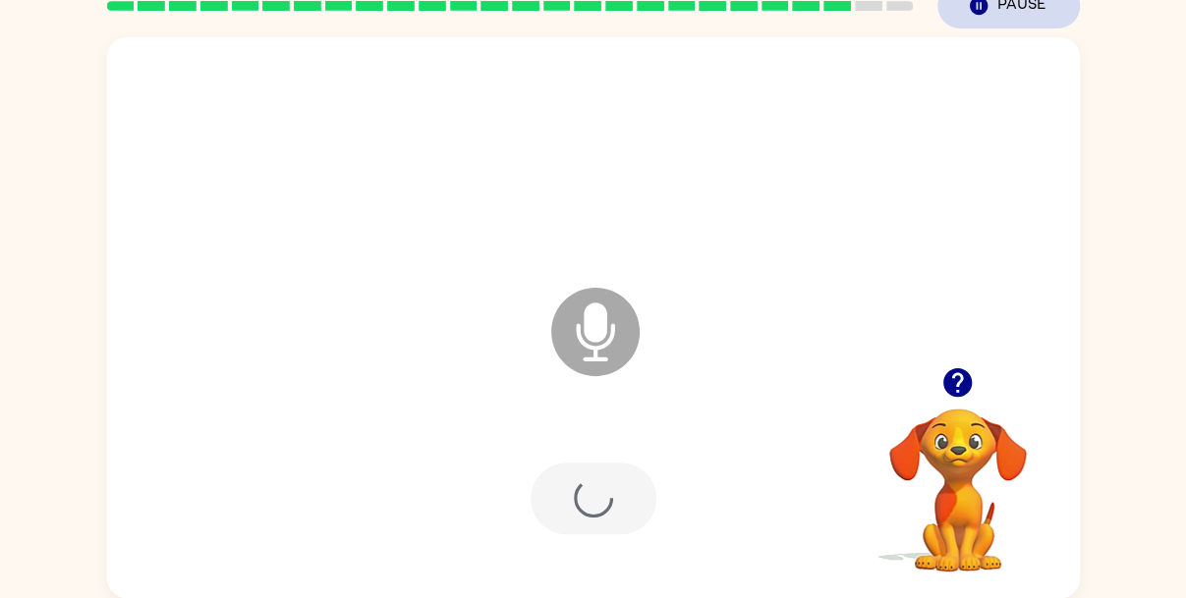
click at [955, 152] on div "Microphone The Microphone is here when it is your turn to talk" at bounding box center [593, 317] width 973 height 561
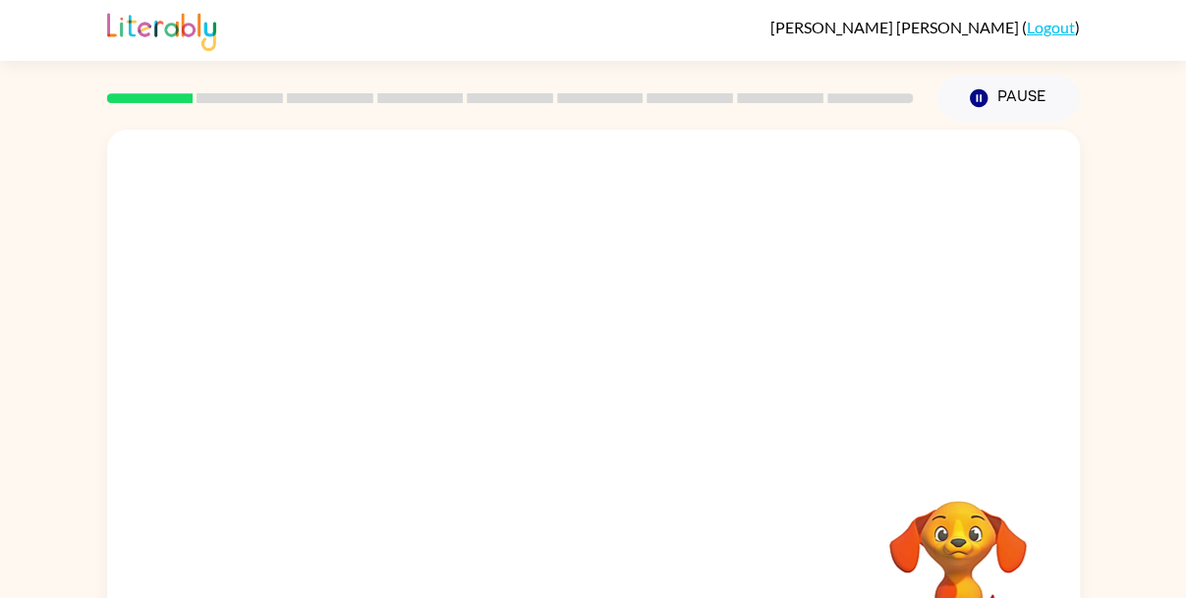
click at [930, 400] on div at bounding box center [593, 295] width 973 height 330
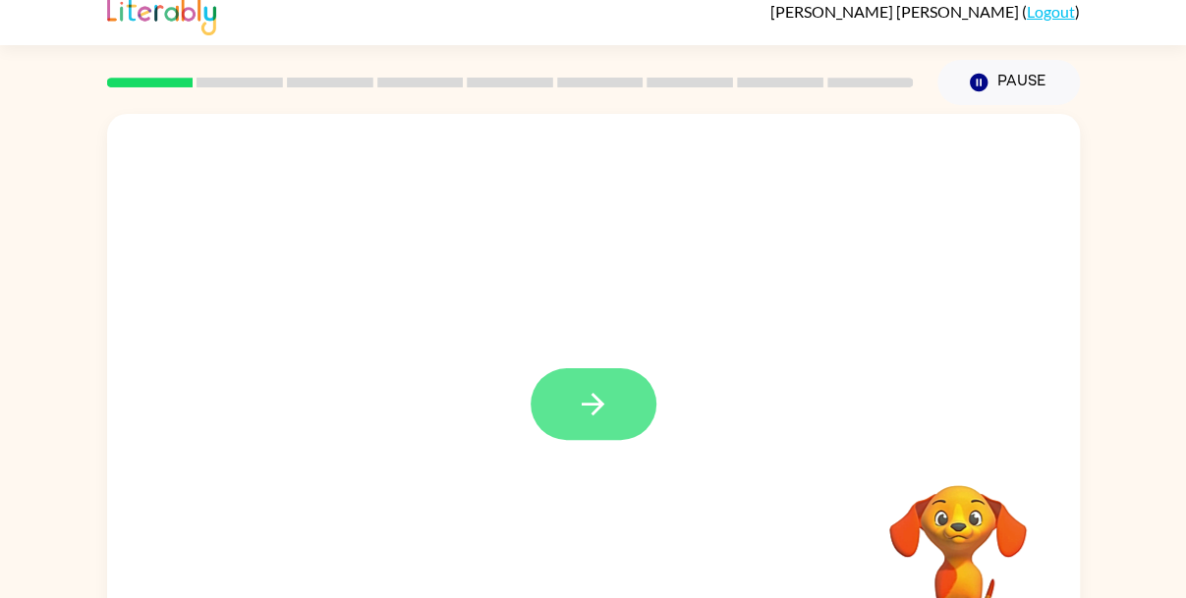
click at [601, 410] on icon "button" at bounding box center [593, 404] width 34 height 34
click at [601, 409] on div at bounding box center [594, 404] width 126 height 72
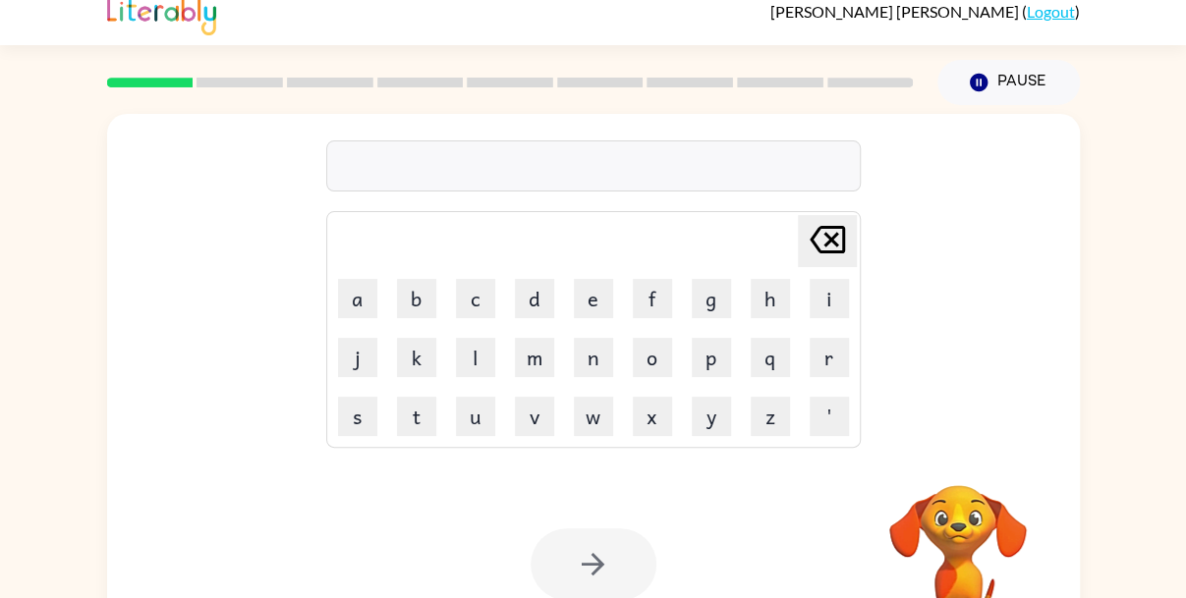
click at [966, 526] on video "Your browser must support playing .mp4 files to use Literably. Please try using…" at bounding box center [958, 553] width 197 height 197
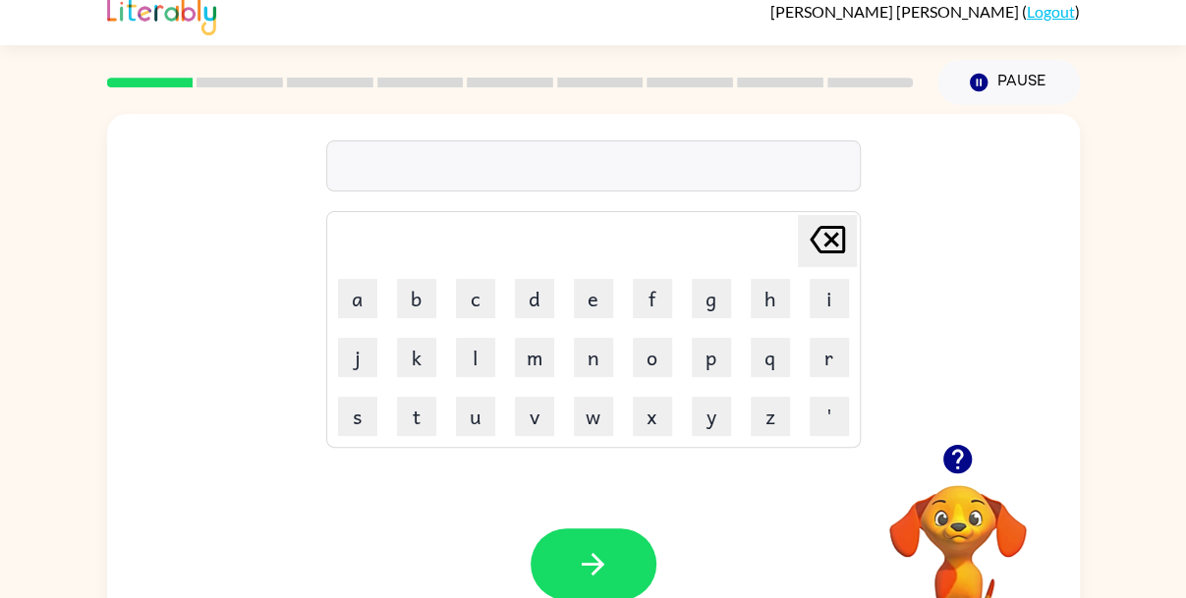
click at [942, 442] on icon "button" at bounding box center [957, 459] width 34 height 34
click at [607, 568] on icon "button" at bounding box center [593, 564] width 34 height 34
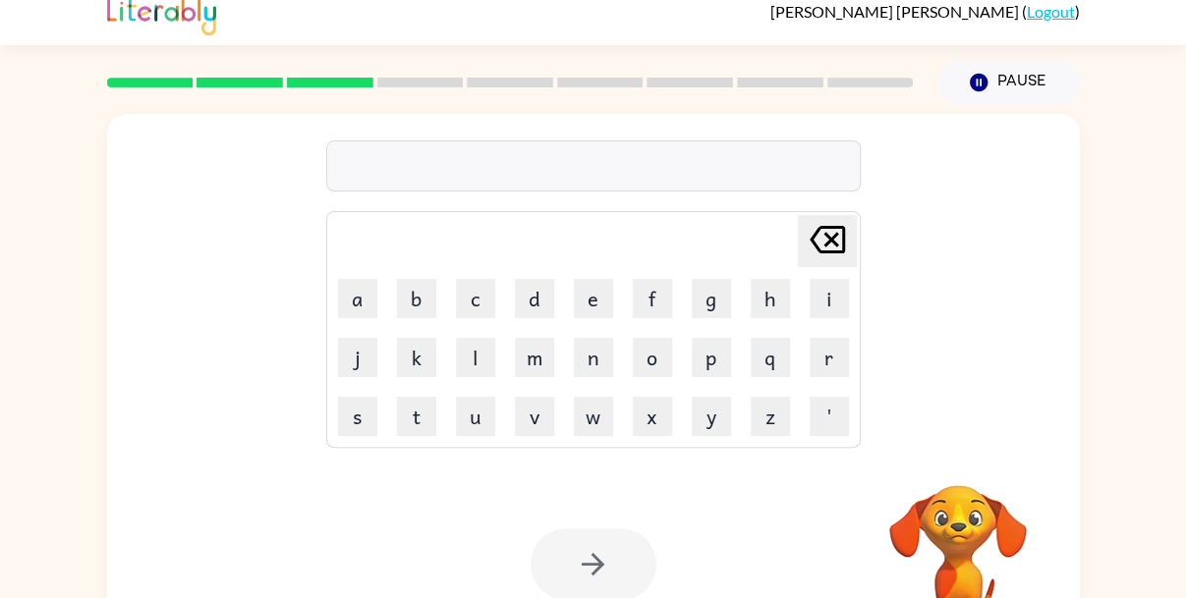
click at [607, 568] on div at bounding box center [594, 565] width 126 height 72
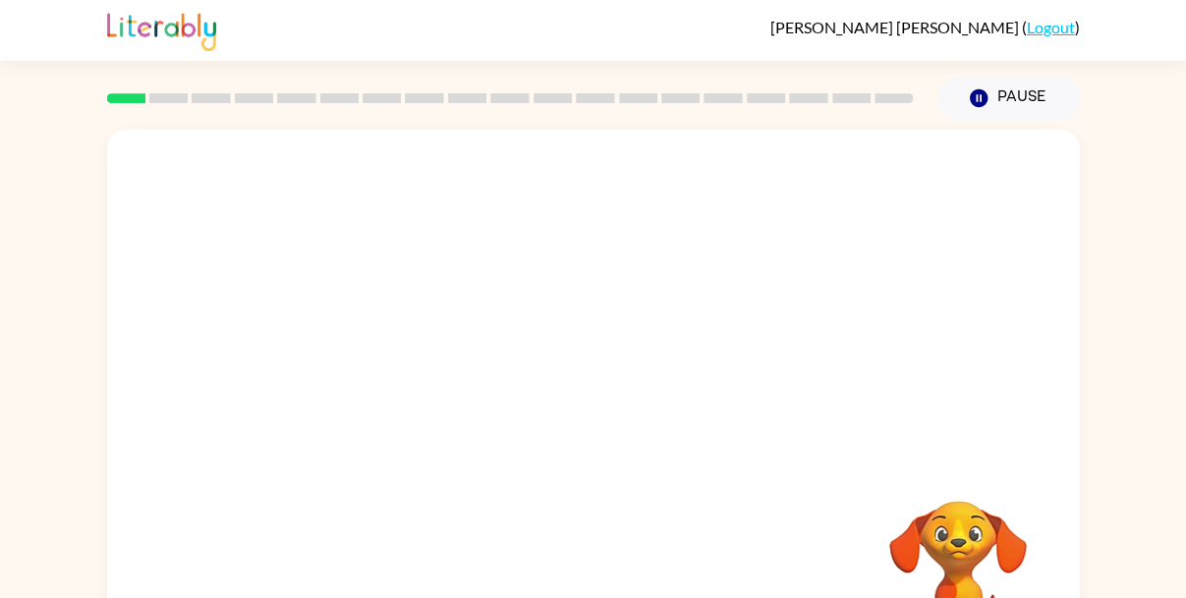
scroll to position [92, 0]
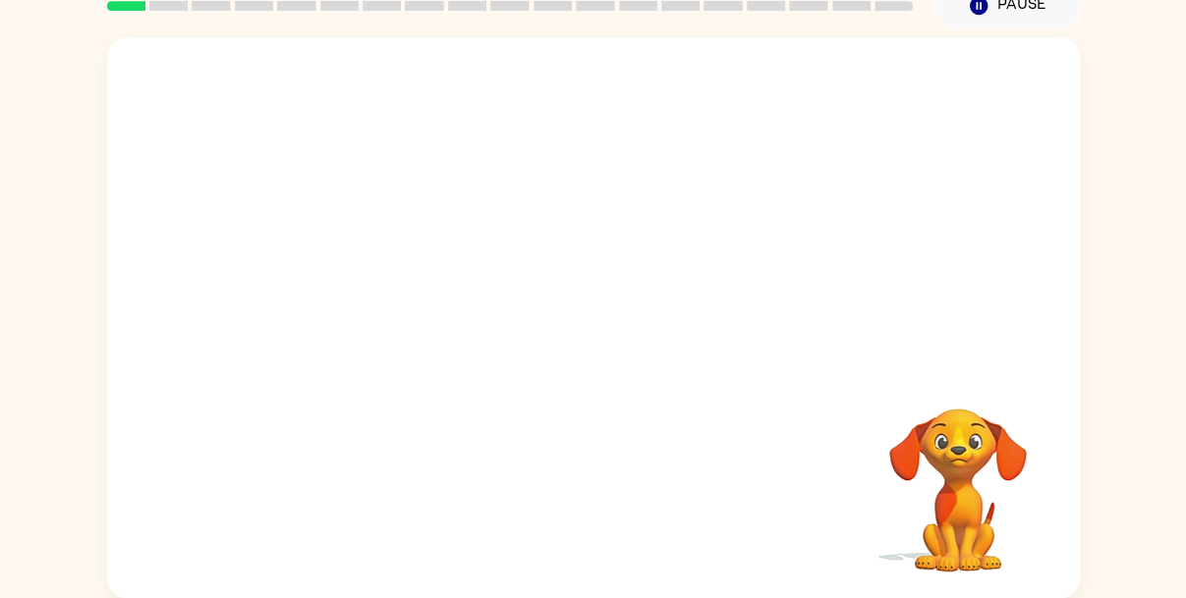
click at [889, 228] on div at bounding box center [593, 202] width 973 height 330
drag, startPoint x: 889, startPoint y: 228, endPoint x: 550, endPoint y: 211, distance: 339.4
click at [550, 211] on video "Your browser must support playing .mp4 files to use Literably. Please try using…" at bounding box center [593, 202] width 973 height 330
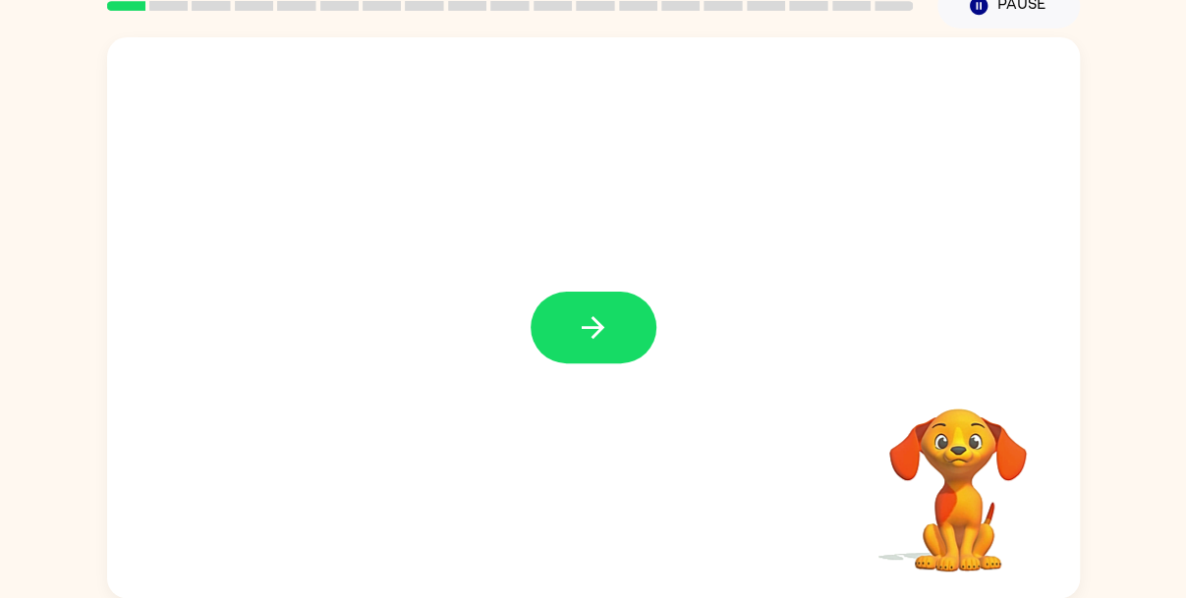
click at [558, 331] on button "button" at bounding box center [594, 328] width 126 height 72
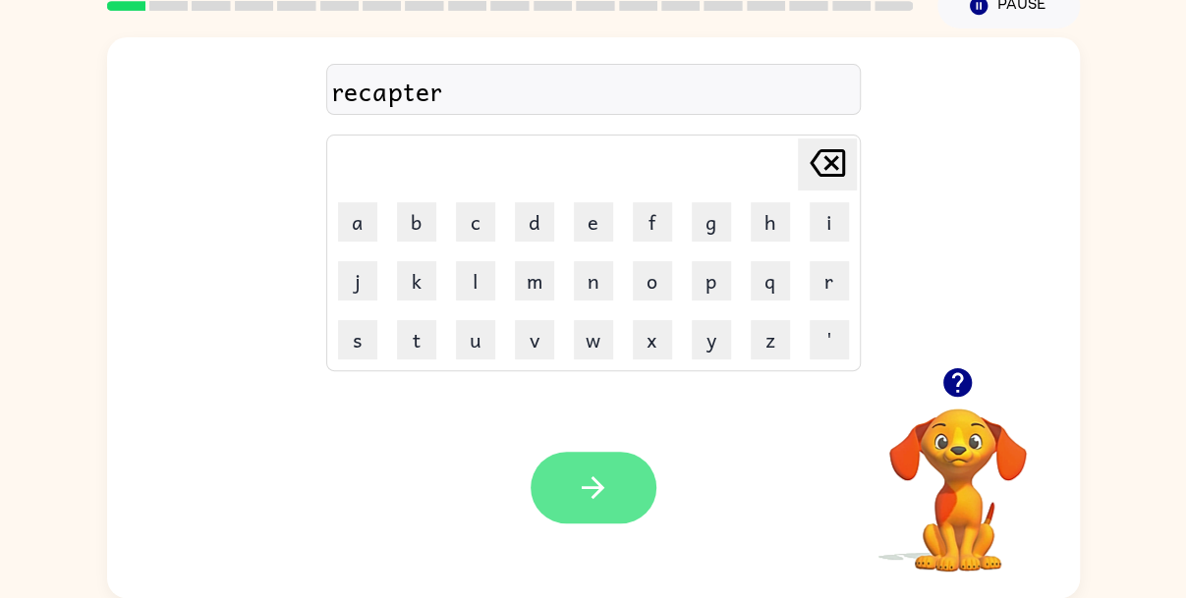
click at [586, 502] on icon "button" at bounding box center [593, 488] width 34 height 34
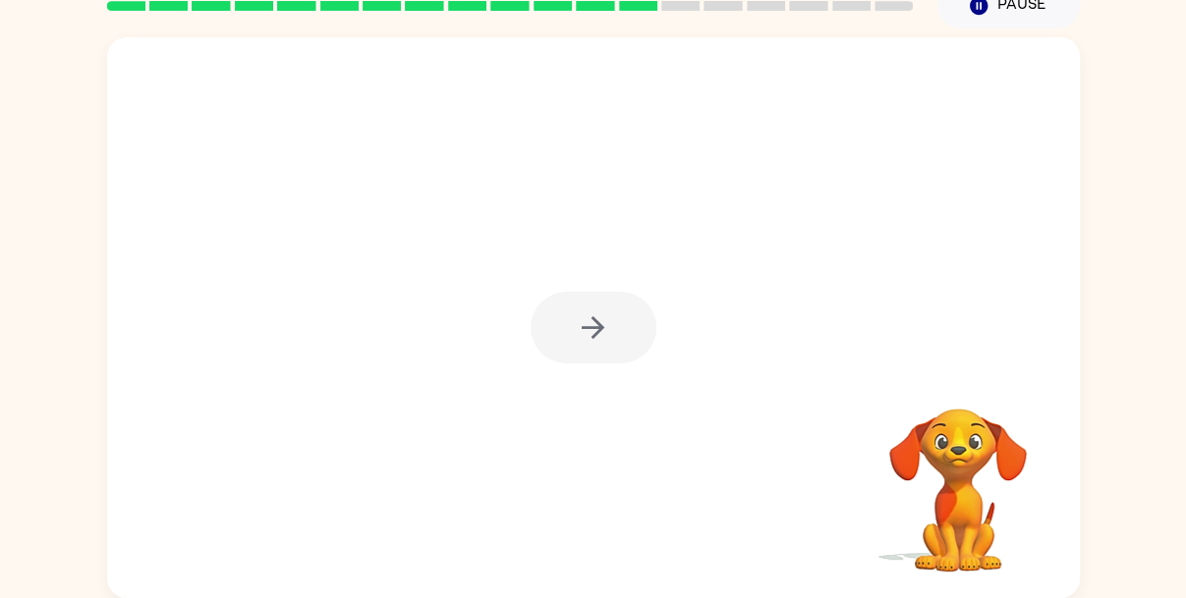
click at [554, 363] on div at bounding box center [594, 328] width 126 height 72
click at [580, 320] on div at bounding box center [594, 328] width 126 height 72
click at [578, 326] on div at bounding box center [594, 328] width 126 height 72
click at [582, 323] on div at bounding box center [594, 328] width 126 height 72
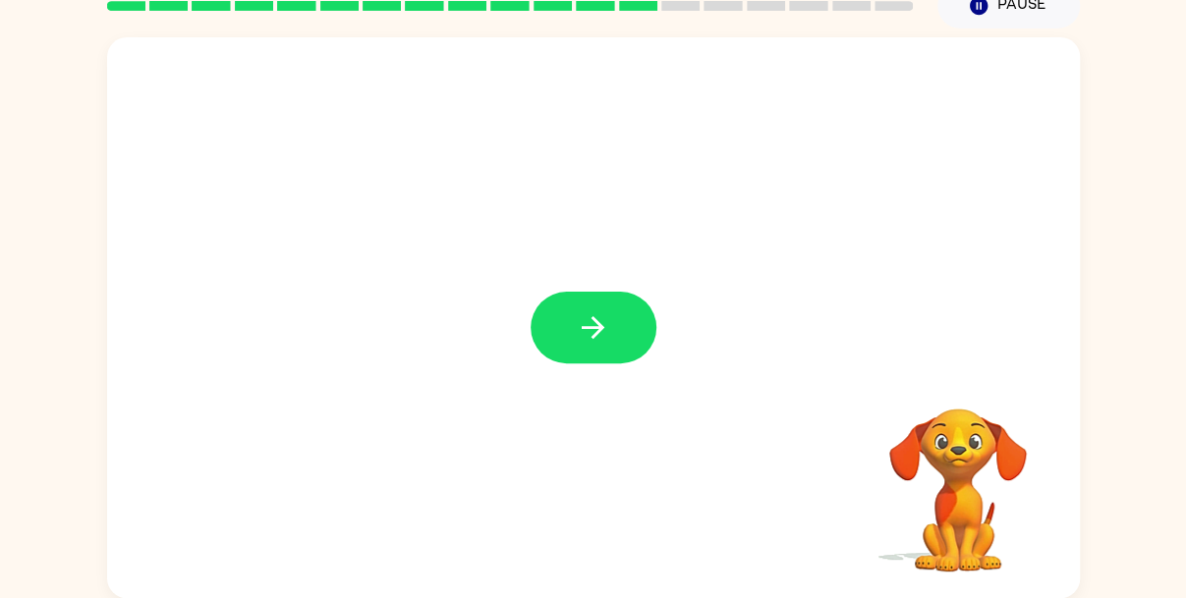
click at [582, 323] on icon "button" at bounding box center [593, 327] width 34 height 34
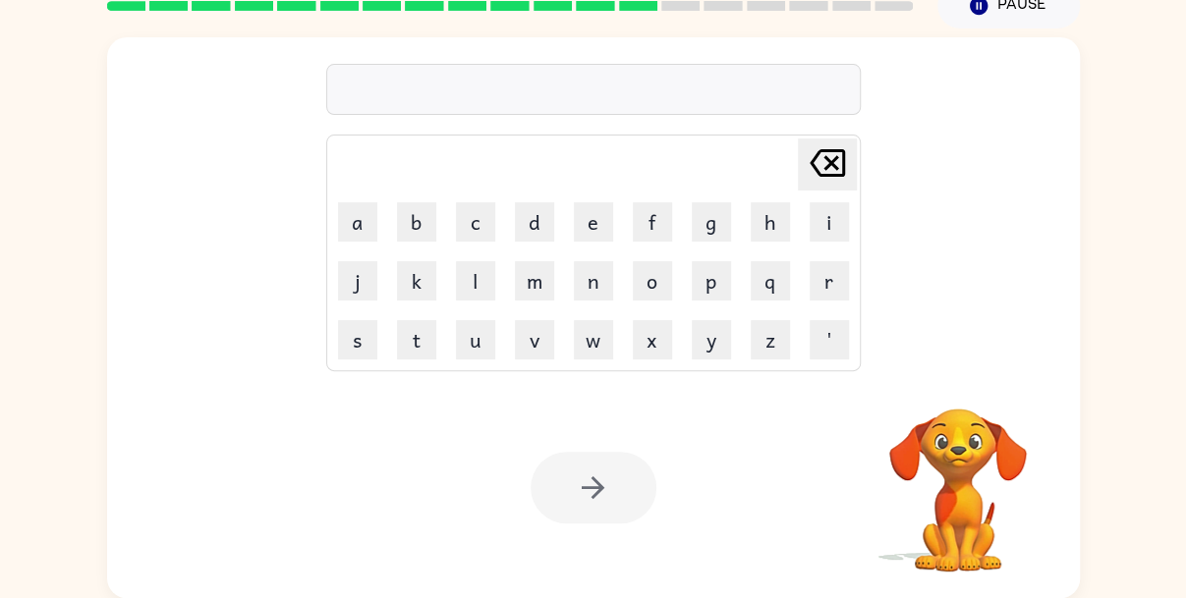
click at [582, 323] on button "w" at bounding box center [593, 339] width 39 height 39
click at [816, 153] on icon at bounding box center [827, 163] width 35 height 28
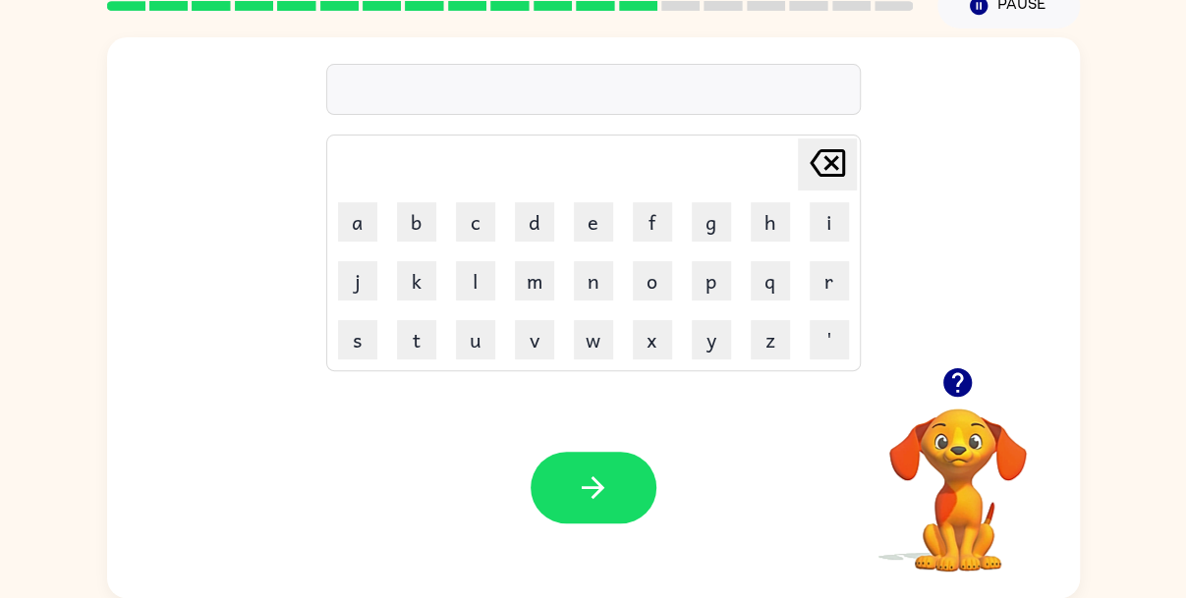
type button "delete"
click at [949, 386] on icon "button" at bounding box center [957, 382] width 28 height 28
click at [949, 386] on video "Your browser must support playing .mp4 files to use Literably. Please try using…" at bounding box center [958, 476] width 197 height 197
click at [949, 385] on icon "button" at bounding box center [957, 382] width 28 height 28
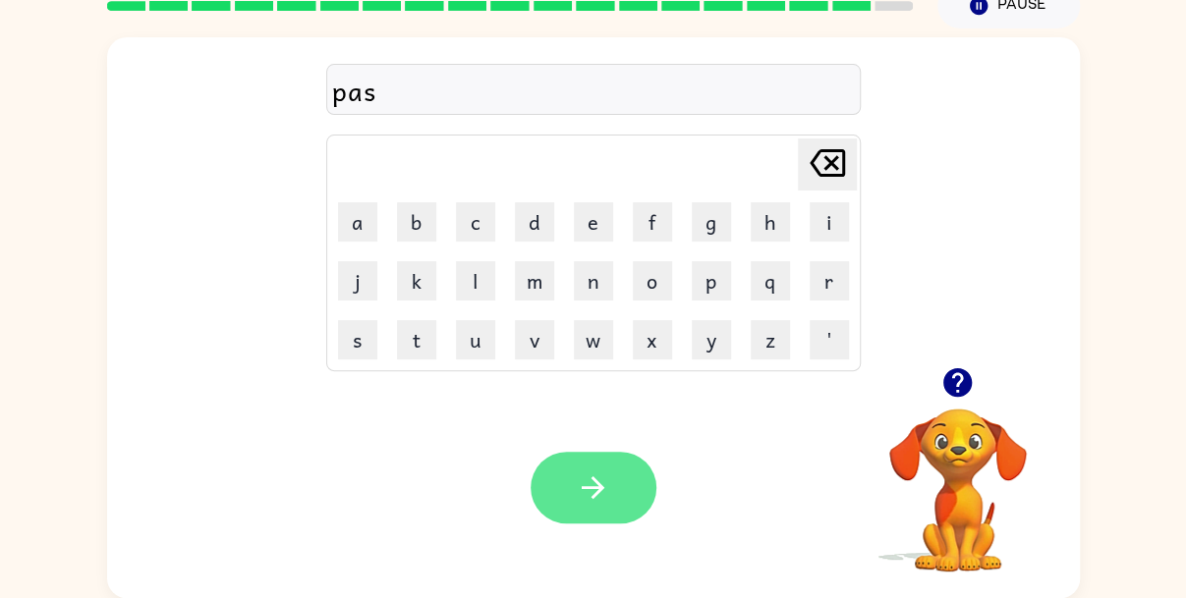
click at [615, 470] on button "button" at bounding box center [594, 488] width 126 height 72
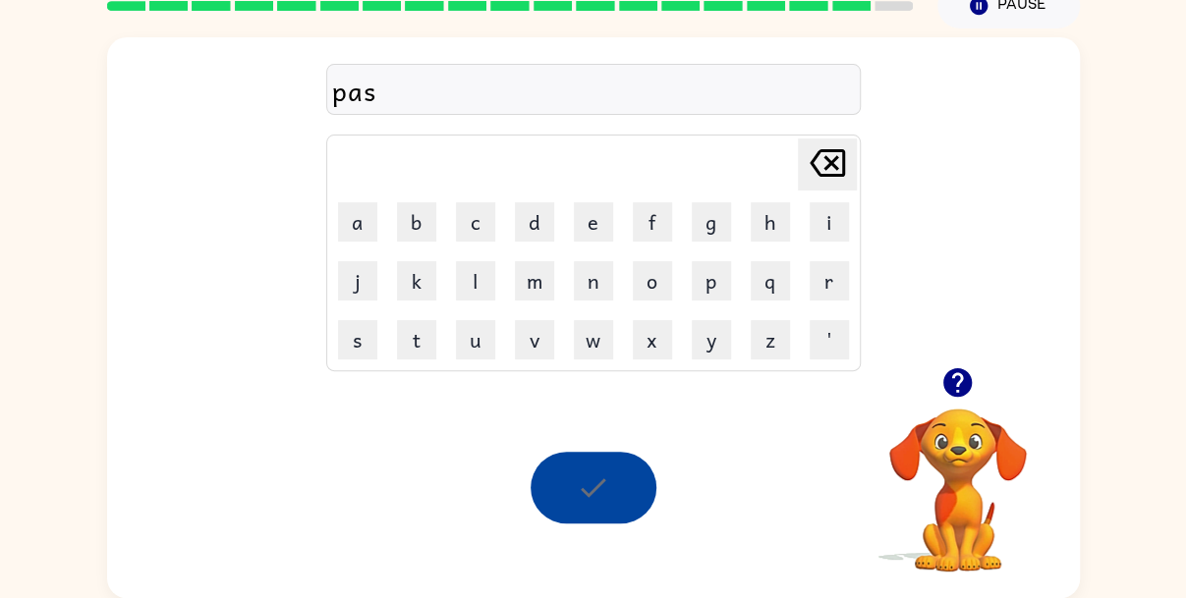
scroll to position [57, 0]
